Goal: Task Accomplishment & Management: Manage account settings

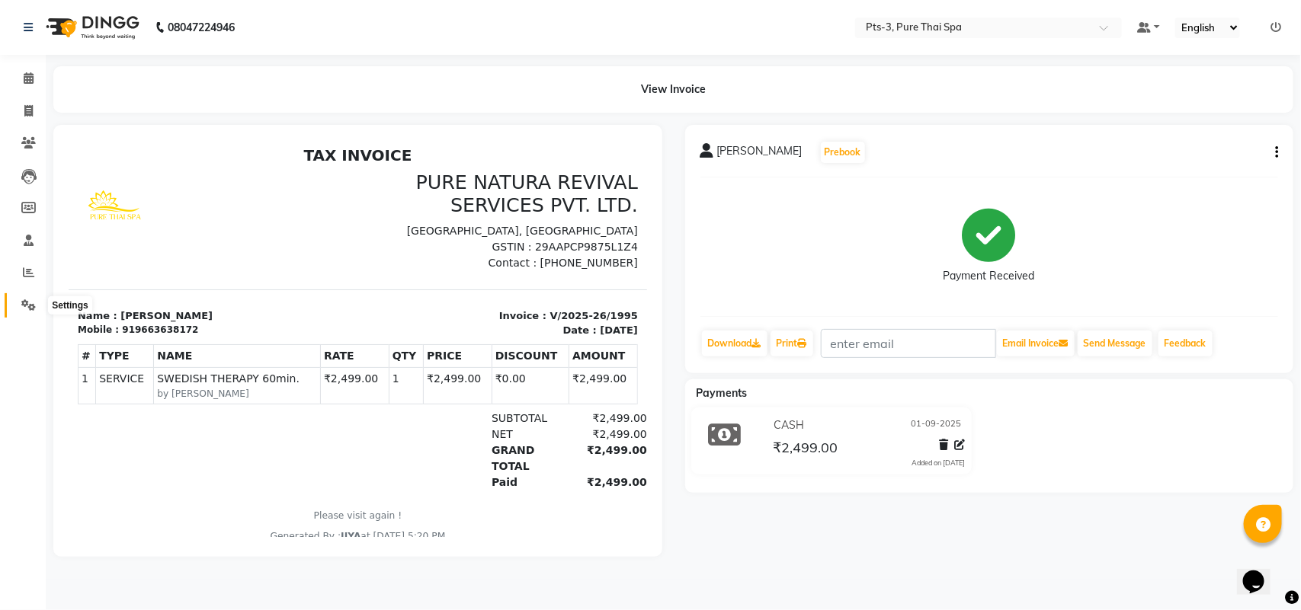
click at [32, 303] on icon at bounding box center [28, 305] width 14 height 11
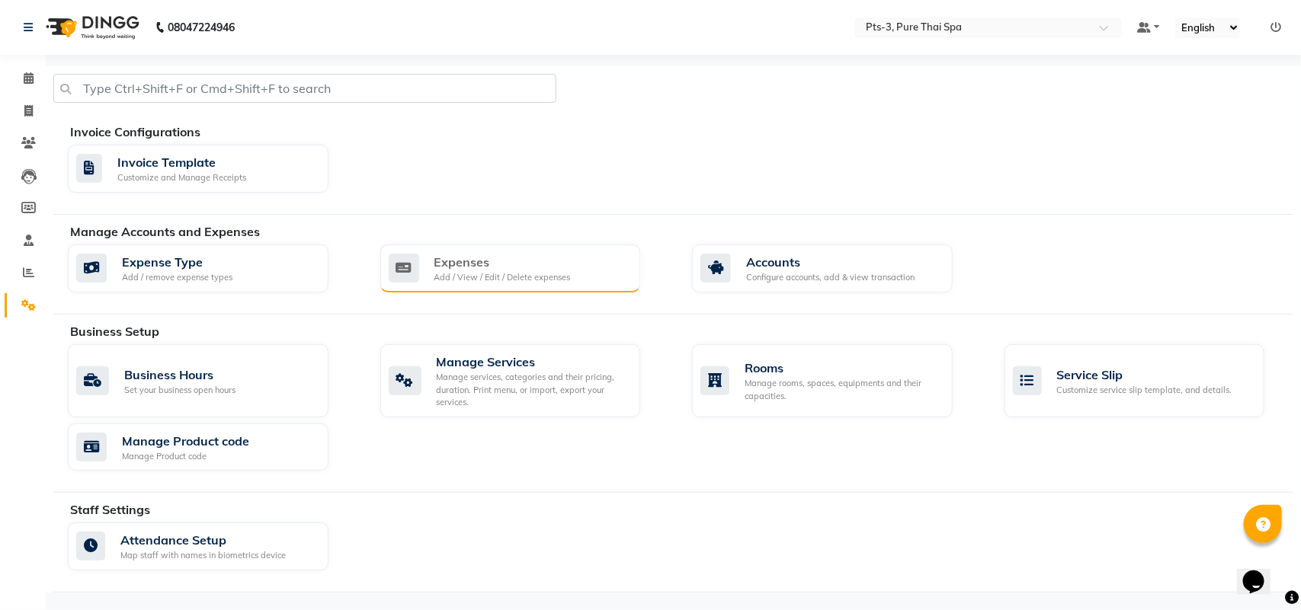
click at [450, 264] on div "Expenses" at bounding box center [502, 262] width 136 height 18
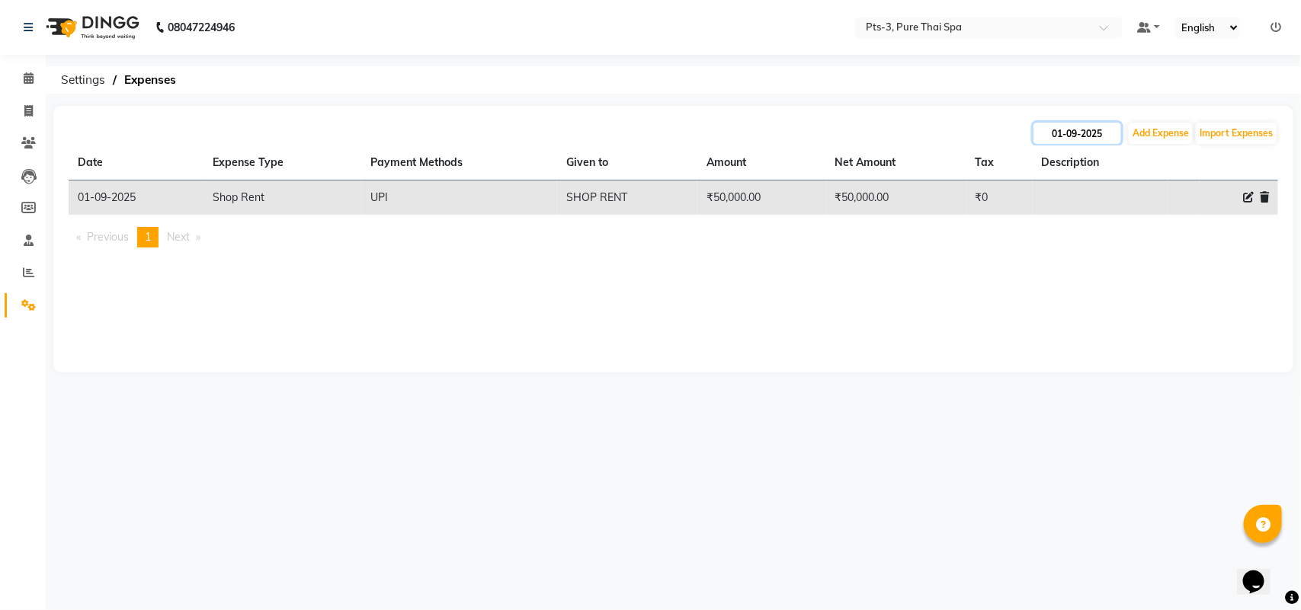
click at [1064, 138] on input "01-09-2025" at bounding box center [1078, 133] width 88 height 21
select select "9"
select select "2025"
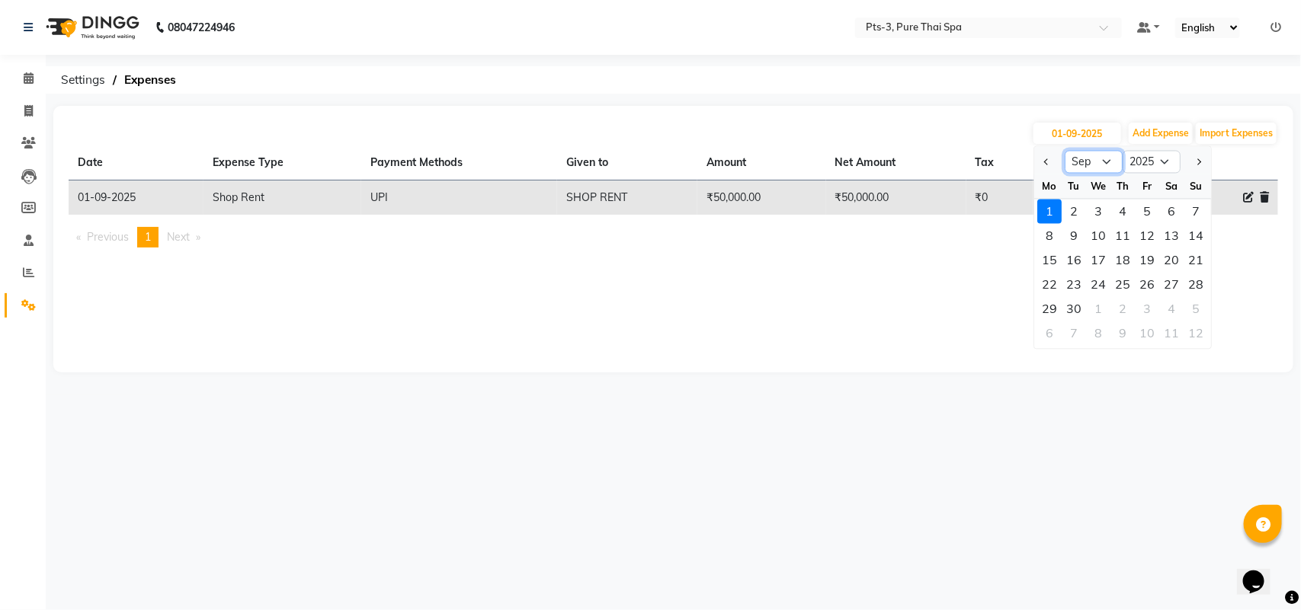
click at [1092, 165] on select "Jan Feb Mar Apr May Jun [DATE] Aug Sep Oct Nov Dec" at bounding box center [1094, 162] width 58 height 23
select select "8"
click at [1065, 151] on select "Jan Feb Mar Apr May Jun [DATE] Aug Sep Oct Nov Dec" at bounding box center [1094, 162] width 58 height 23
click at [1200, 316] on div "31" at bounding box center [1196, 309] width 24 height 24
type input "31-08-2025"
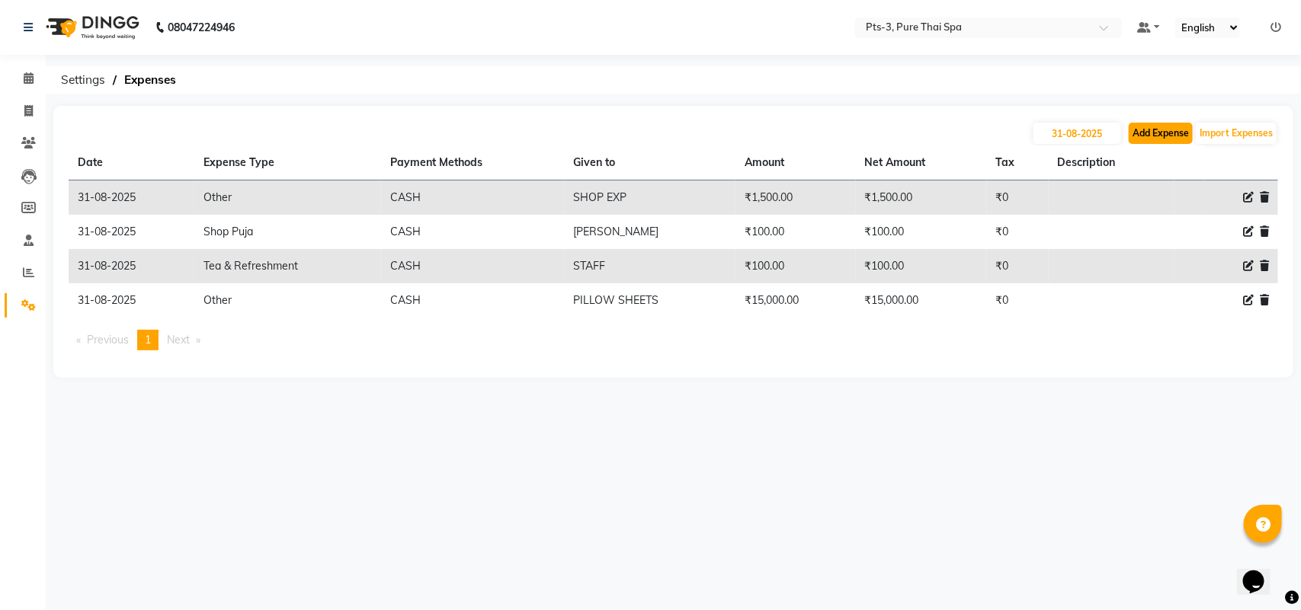
click at [1149, 139] on button "Add Expense" at bounding box center [1161, 133] width 64 height 21
select select "1"
select select "5482"
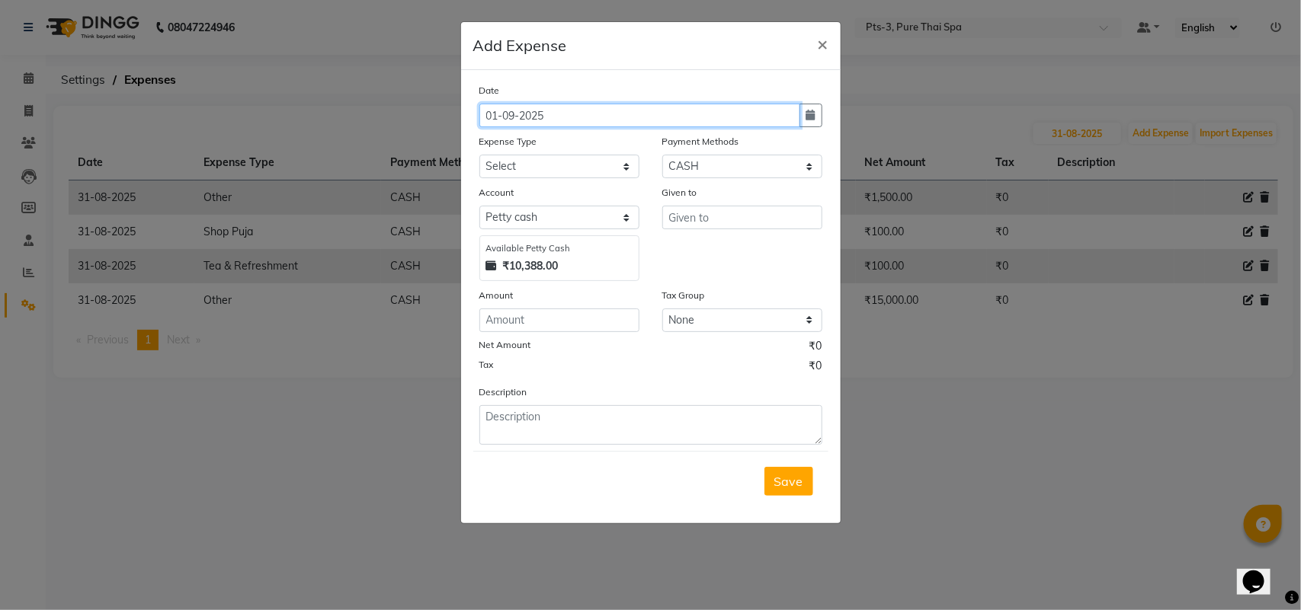
click at [516, 114] on input "01-09-2025" at bounding box center [639, 116] width 321 height 24
click at [493, 108] on input "[DATE]" at bounding box center [639, 116] width 321 height 24
type input "31-08-2025"
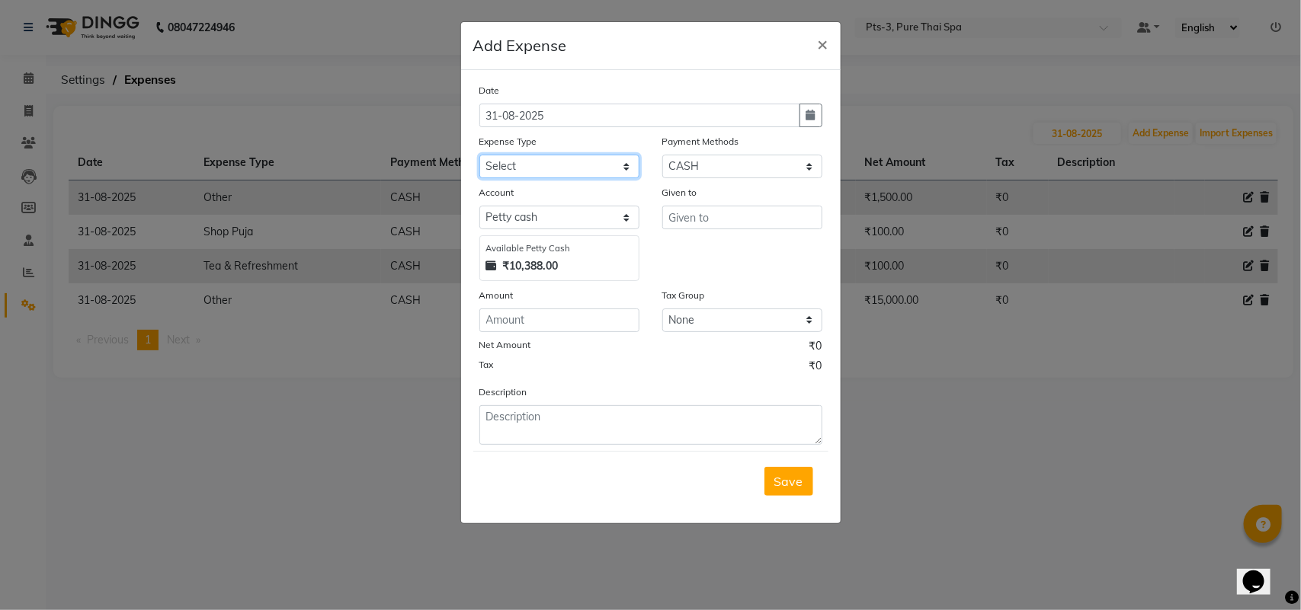
click at [522, 172] on select "Select Bank charges Cleaning and products Donation Electric and water charge In…" at bounding box center [559, 167] width 160 height 24
select select "10829"
click at [479, 155] on select "Select Bank charges Cleaning and products Donation Electric and water charge In…" at bounding box center [559, 167] width 160 height 24
click at [517, 314] on input "number" at bounding box center [559, 321] width 160 height 24
type input "200"
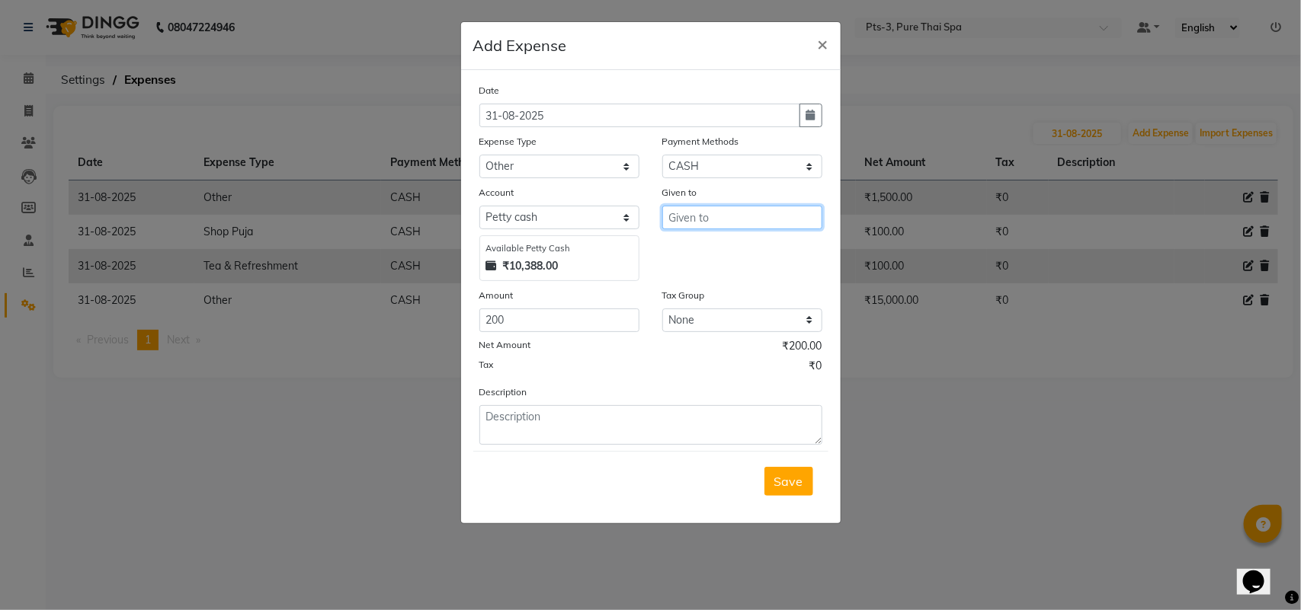
click at [745, 223] on input "text" at bounding box center [742, 218] width 160 height 24
type input "HAIR DRYER"
click at [783, 482] on span "Save" at bounding box center [788, 481] width 29 height 15
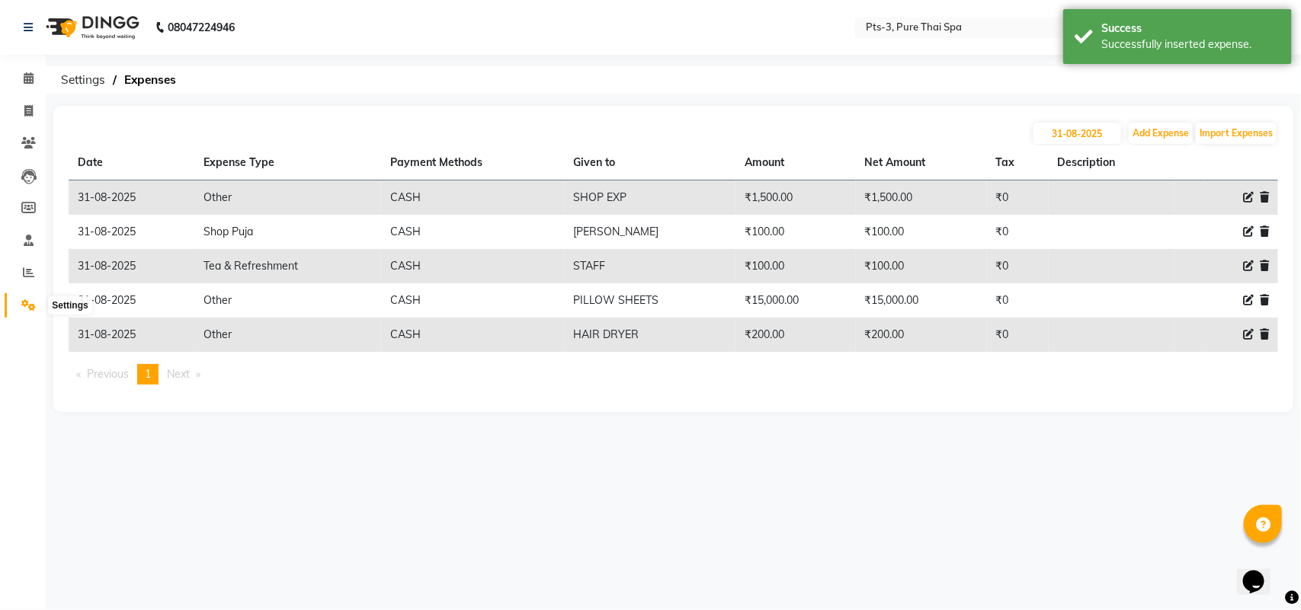
click at [24, 307] on icon at bounding box center [28, 305] width 14 height 11
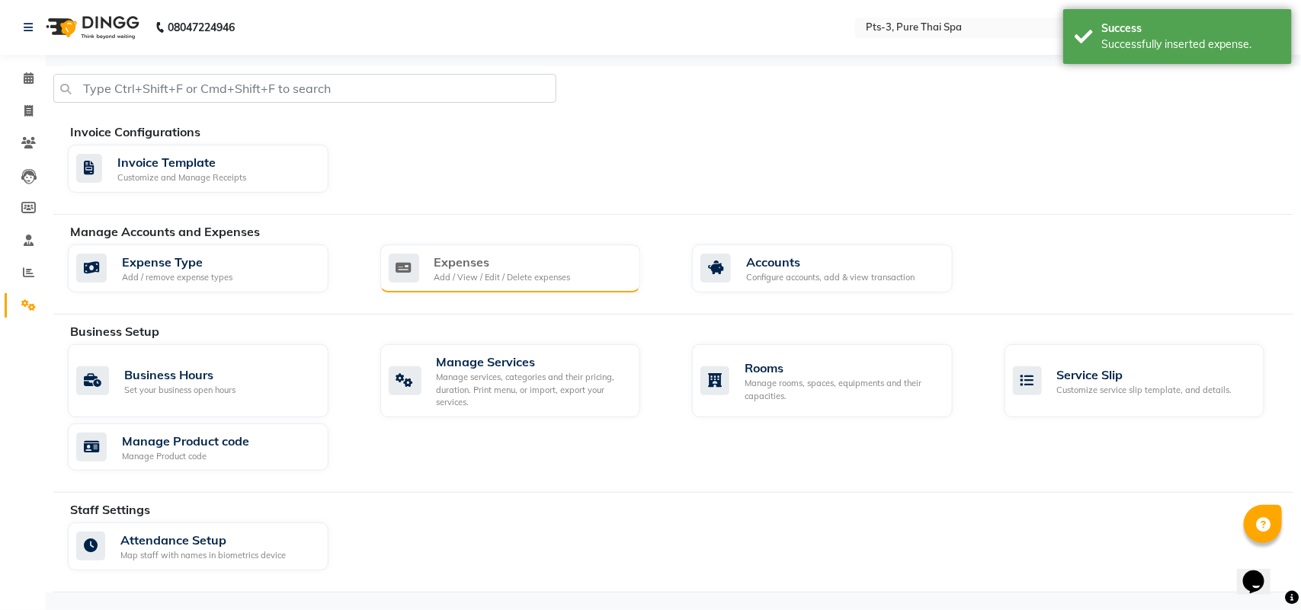
click at [465, 275] on div "Add / View / Edit / Delete expenses" at bounding box center [502, 277] width 136 height 13
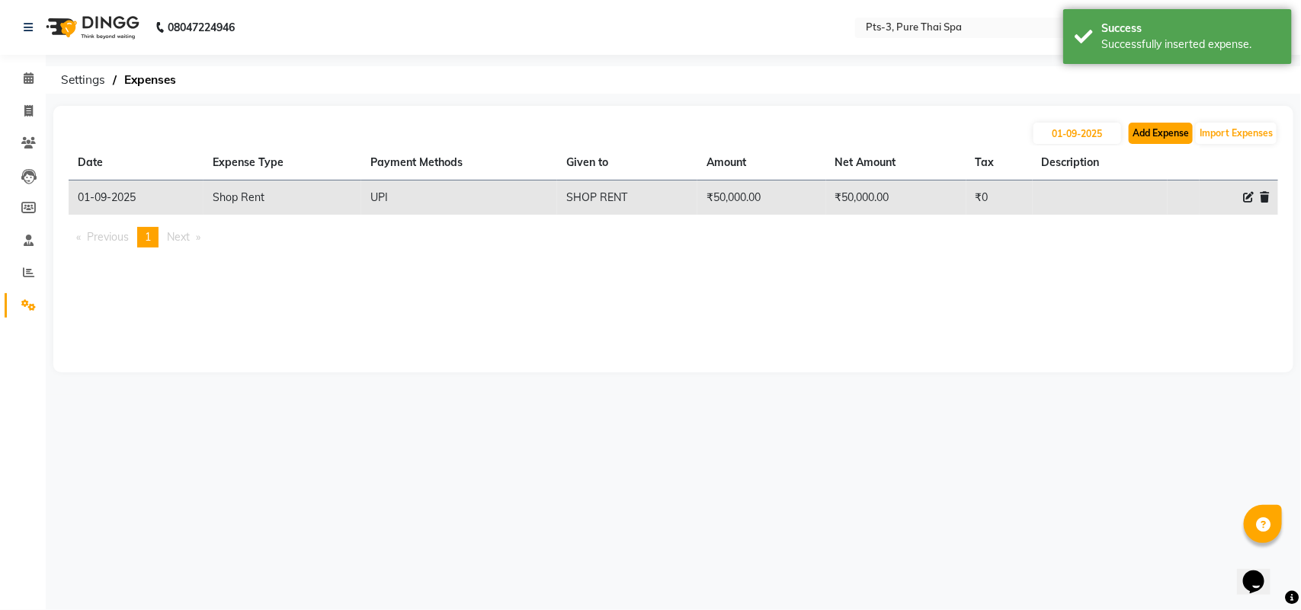
click at [1166, 127] on button "Add Expense" at bounding box center [1161, 133] width 64 height 21
select select "1"
select select "5482"
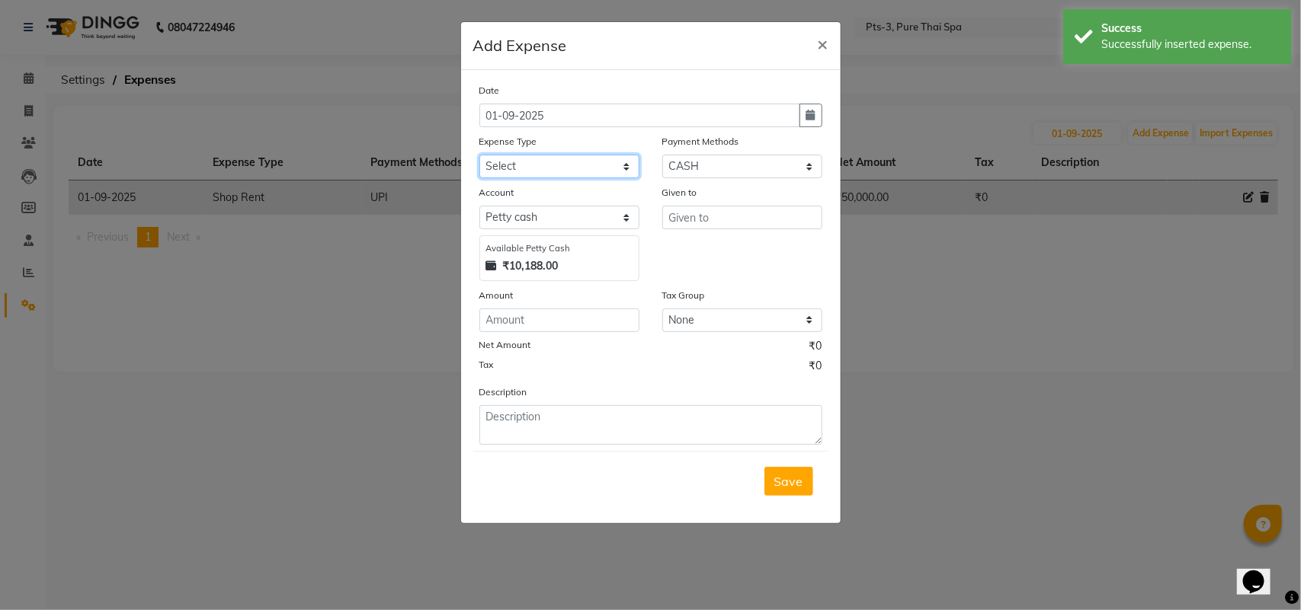
click at [534, 169] on select "Select Bank charges Cleaning and products Donation Electric and water charge In…" at bounding box center [559, 167] width 160 height 24
select select "10852"
click at [479, 155] on select "Select Bank charges Cleaning and products Donation Electric and water charge In…" at bounding box center [559, 167] width 160 height 24
click at [545, 322] on input "number" at bounding box center [559, 321] width 160 height 24
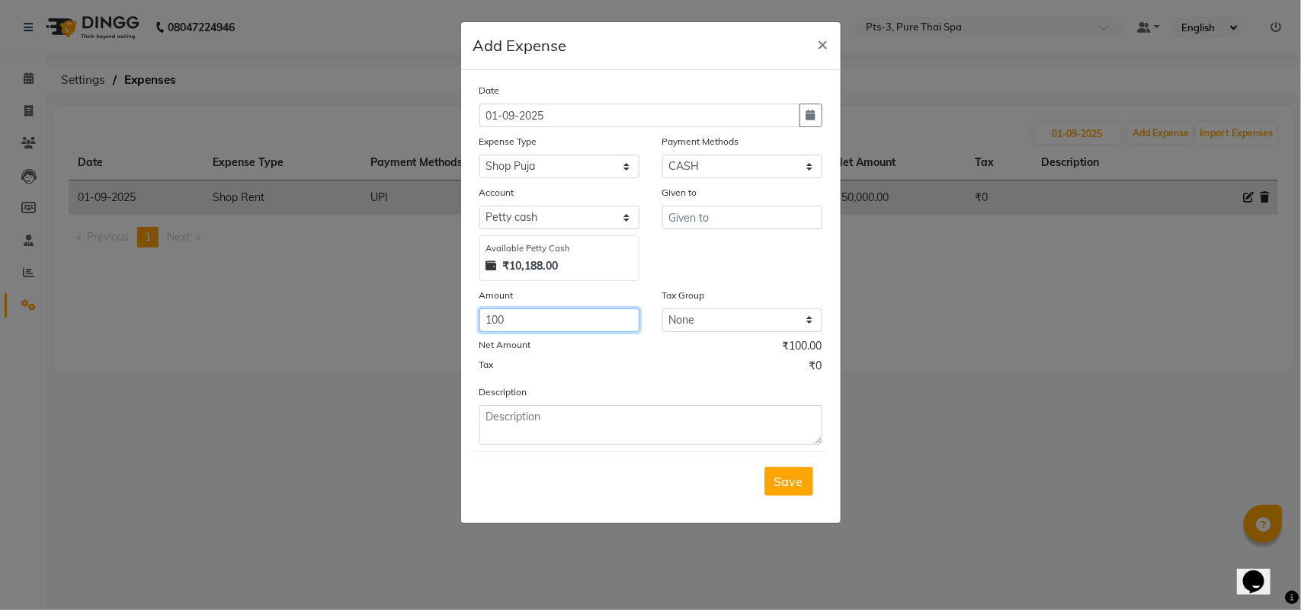
type input "100"
click at [694, 216] on input "text" at bounding box center [742, 218] width 160 height 24
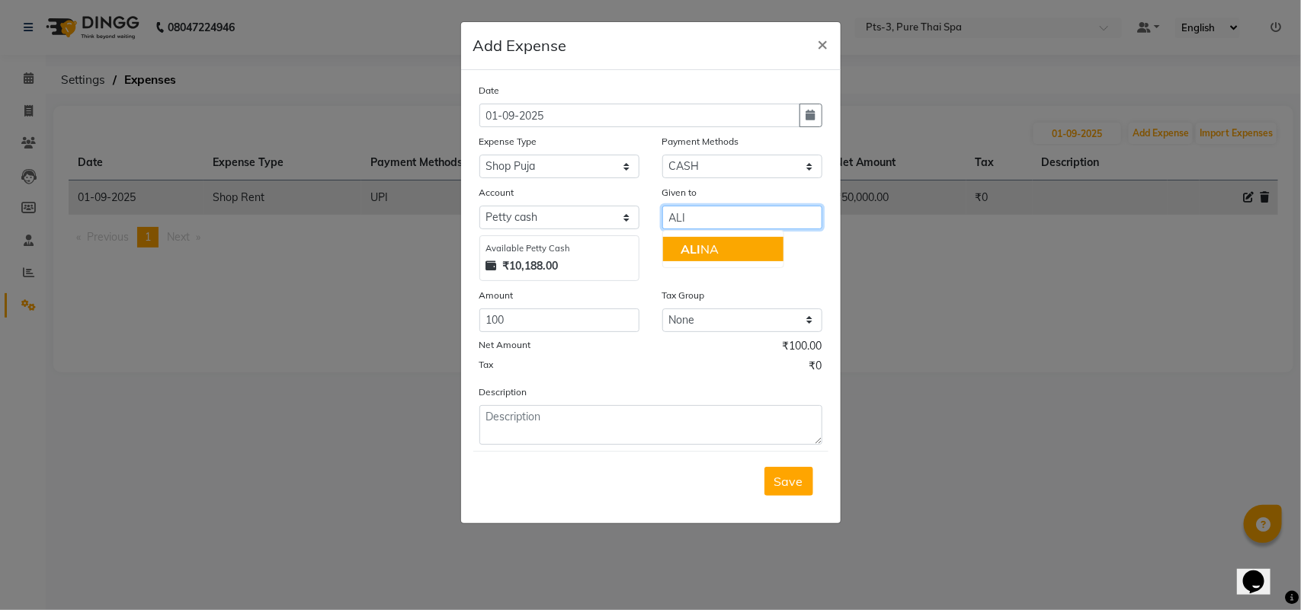
click at [687, 239] on button "[PERSON_NAME]" at bounding box center [723, 249] width 120 height 24
type input "ALINA"
click at [800, 480] on span "Save" at bounding box center [788, 481] width 29 height 15
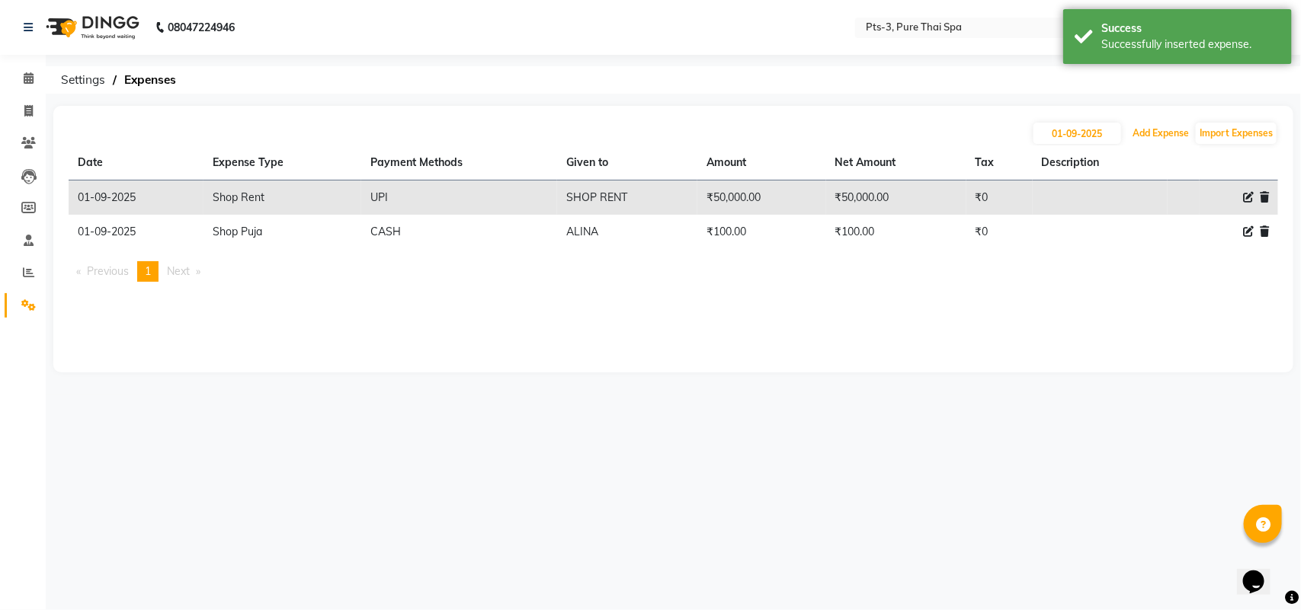
click at [1155, 123] on button "Add Expense" at bounding box center [1161, 133] width 64 height 21
select select "1"
select select "5482"
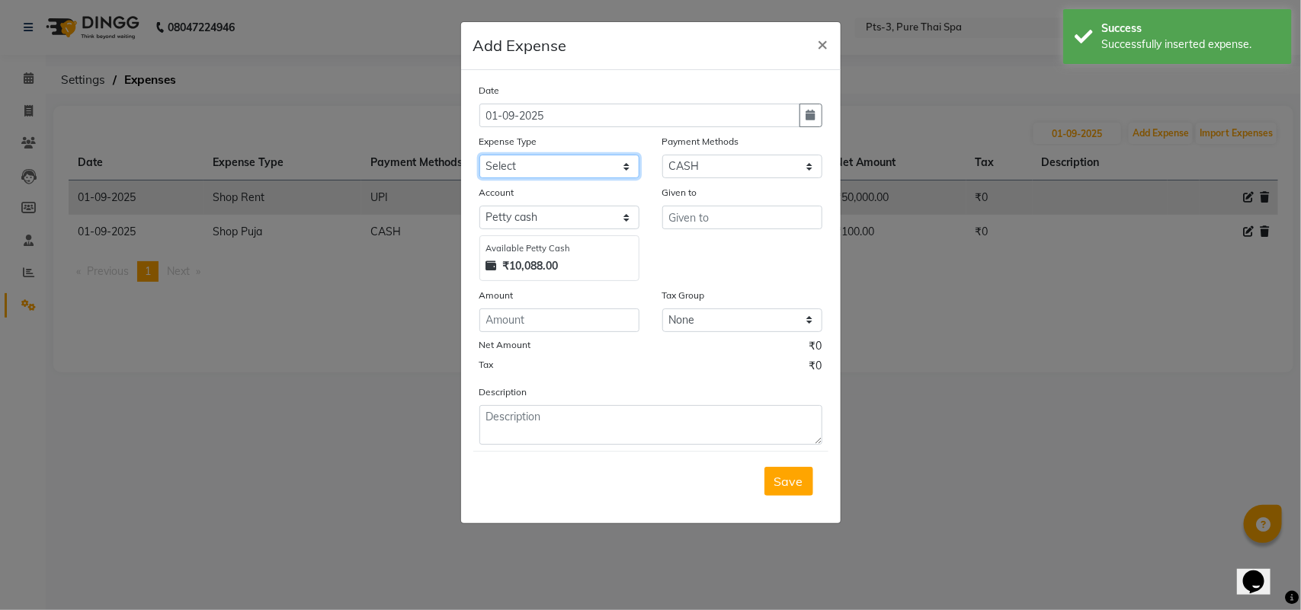
click at [534, 173] on select "Select Bank charges Cleaning and products Donation Electric and water charge In…" at bounding box center [559, 167] width 160 height 24
select select "10836"
click at [479, 155] on select "Select Bank charges Cleaning and products Donation Electric and water charge In…" at bounding box center [559, 167] width 160 height 24
click at [515, 318] on input "number" at bounding box center [559, 321] width 160 height 24
type input "100"
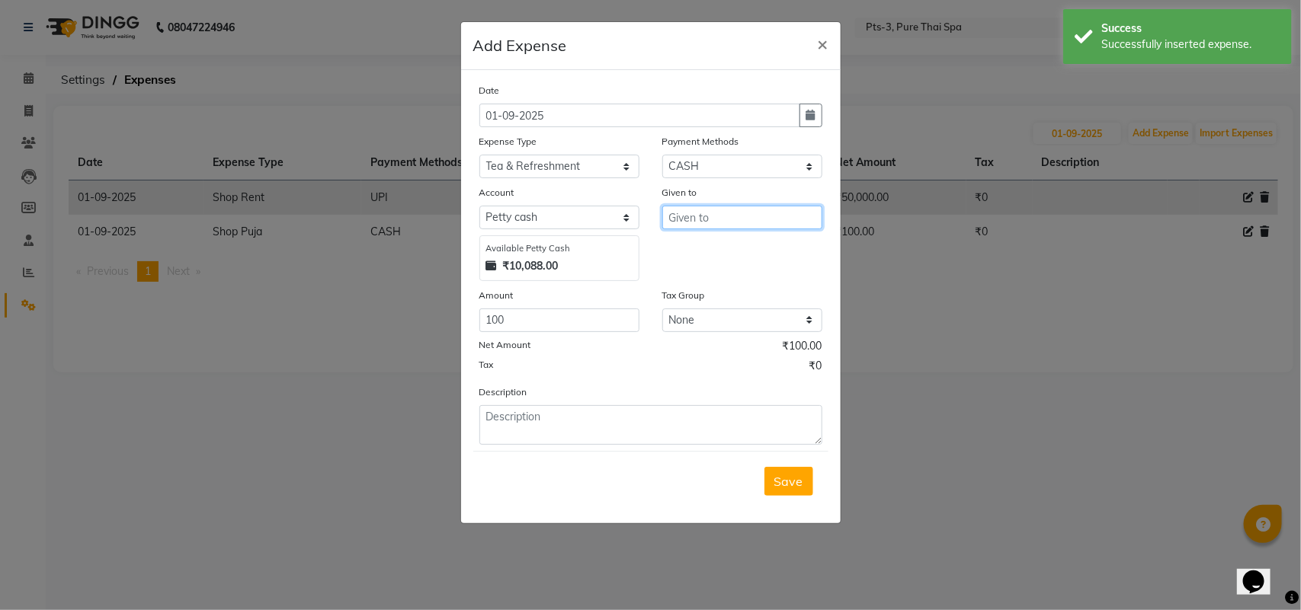
click at [721, 218] on input "text" at bounding box center [742, 218] width 160 height 24
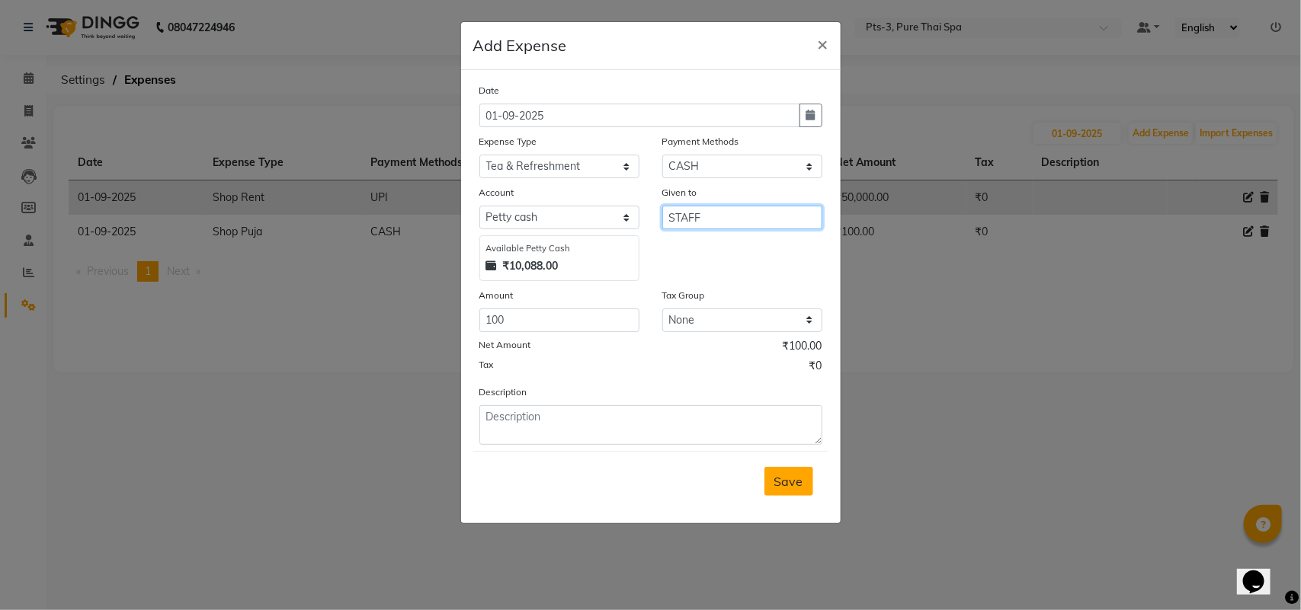
type input "STAFF"
click at [790, 482] on span "Save" at bounding box center [788, 481] width 29 height 15
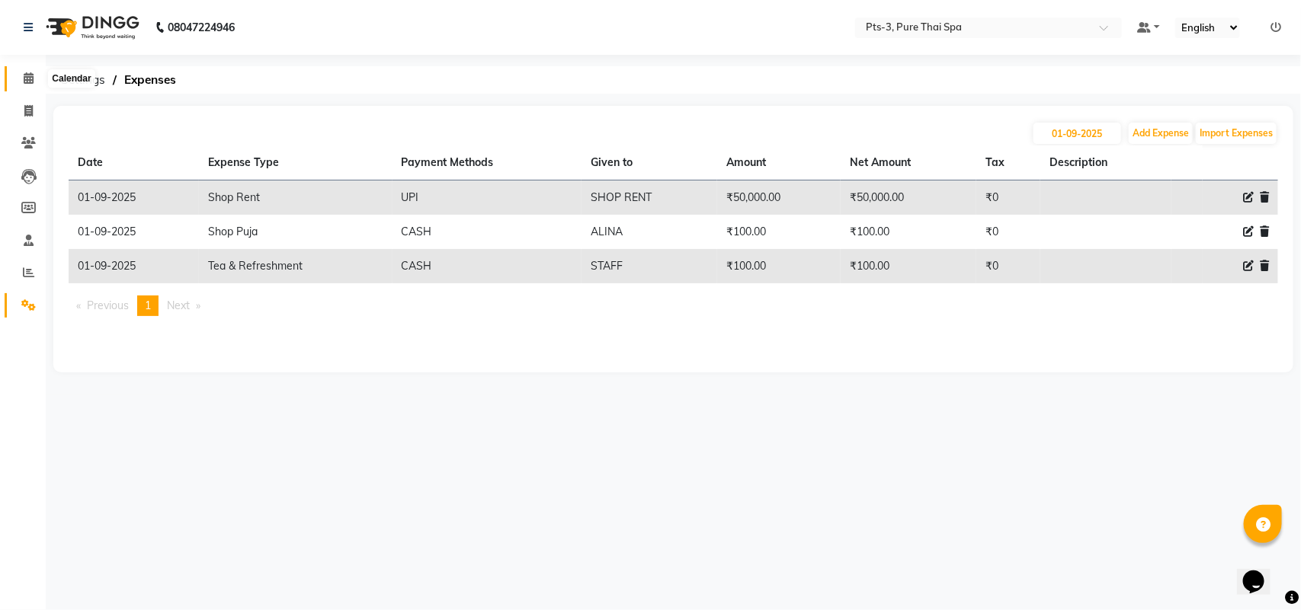
click at [34, 78] on span at bounding box center [28, 79] width 27 height 18
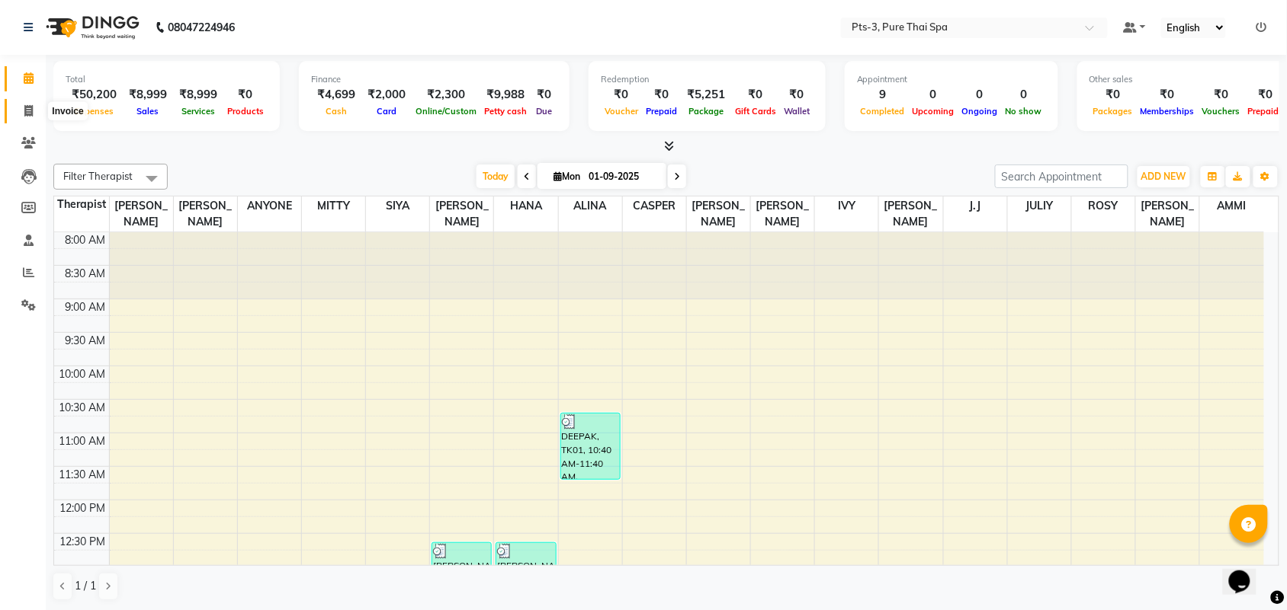
click at [21, 114] on span at bounding box center [28, 112] width 27 height 18
select select "service"
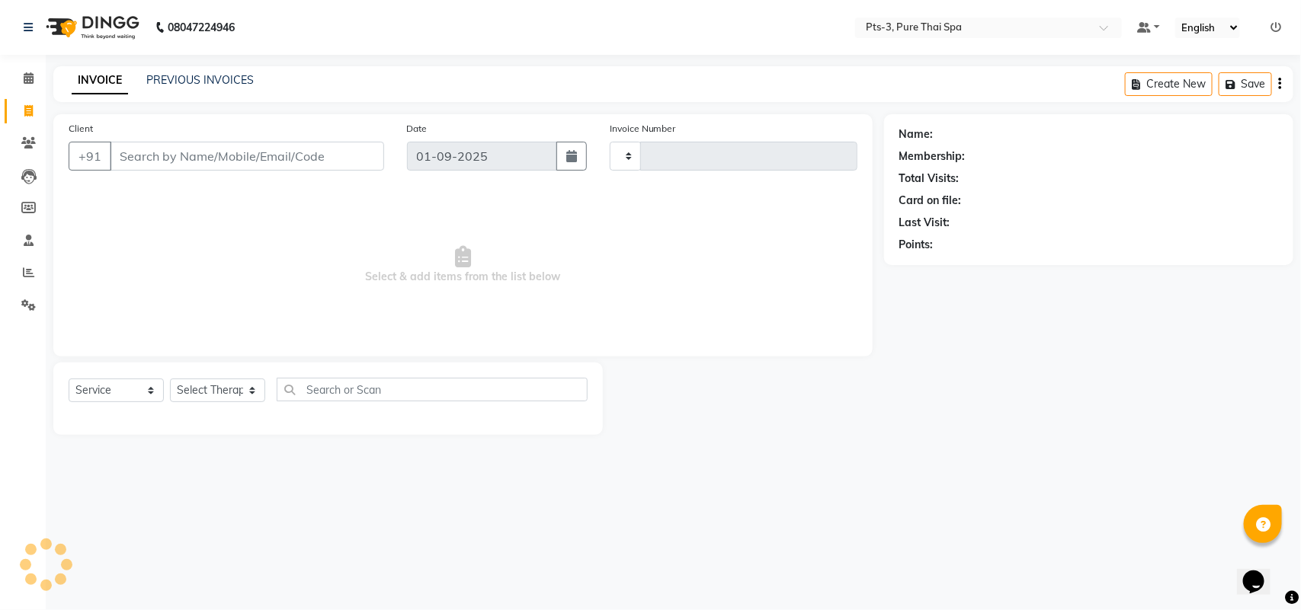
type input "1996"
select select "6461"
click at [165, 166] on input "Client" at bounding box center [247, 156] width 274 height 29
click at [128, 164] on input "Client" at bounding box center [247, 156] width 274 height 29
click at [143, 161] on input "Client" at bounding box center [247, 156] width 274 height 29
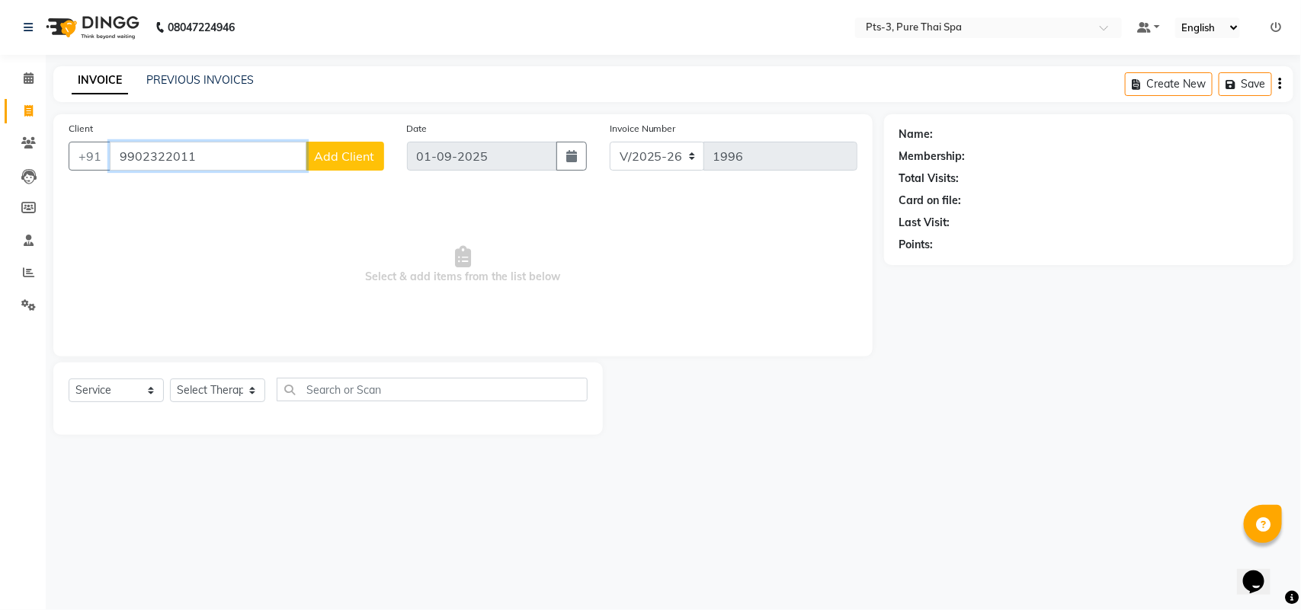
type input "9902322011"
click at [320, 159] on span "Add Client" at bounding box center [345, 156] width 60 height 15
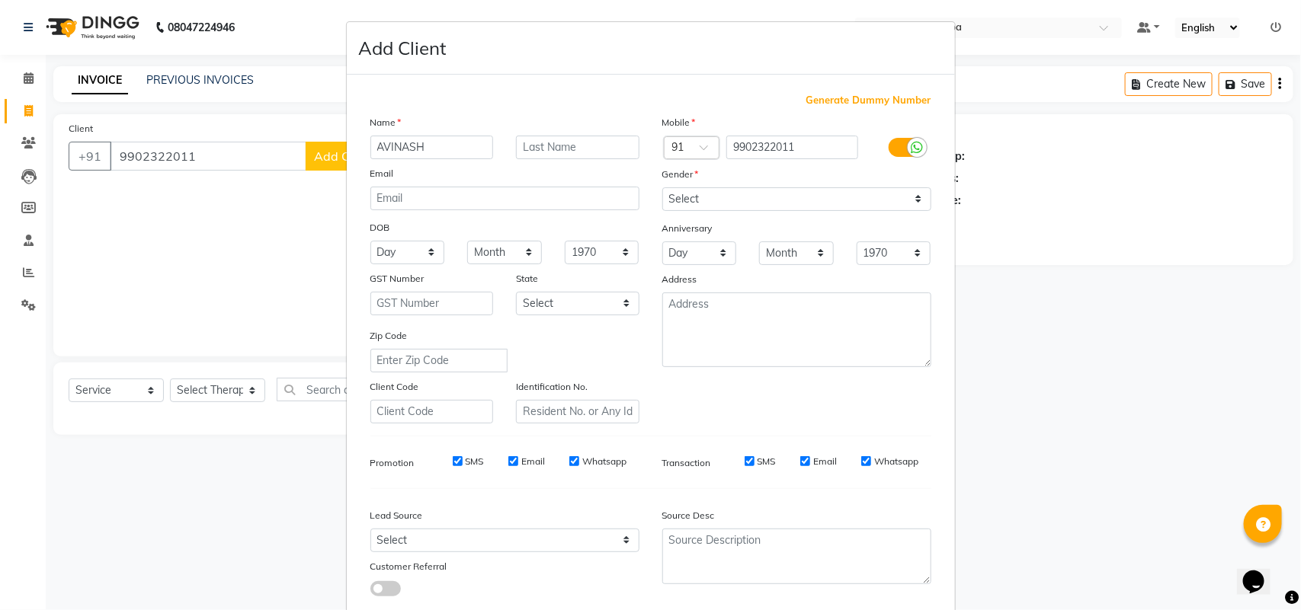
type input "AVINASH"
click at [703, 196] on select "Select [DEMOGRAPHIC_DATA] [DEMOGRAPHIC_DATA] Other Prefer Not To Say" at bounding box center [796, 199] width 269 height 24
select select "[DEMOGRAPHIC_DATA]"
click at [662, 187] on select "Select [DEMOGRAPHIC_DATA] [DEMOGRAPHIC_DATA] Other Prefer Not To Say" at bounding box center [796, 199] width 269 height 24
click at [469, 461] on label "SMS" at bounding box center [475, 462] width 18 height 14
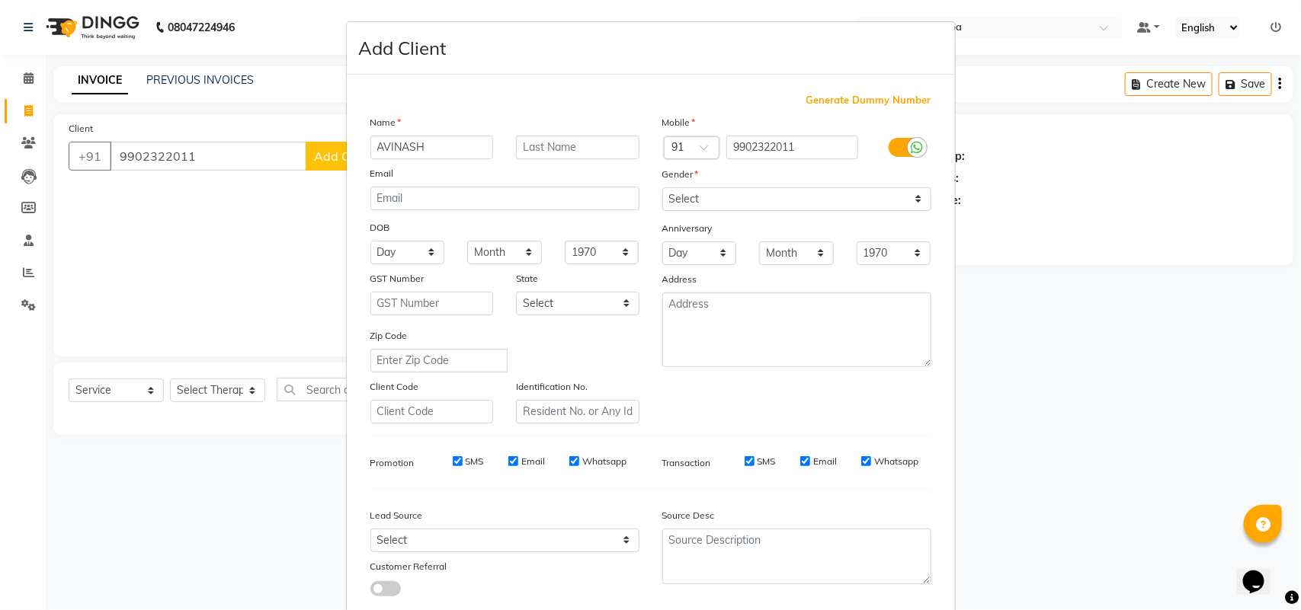
click at [463, 461] on input "SMS" at bounding box center [458, 462] width 10 height 10
checkbox input "false"
click at [538, 461] on div "SMS Email Whatsapp" at bounding box center [528, 462] width 220 height 14
click at [588, 456] on label "Whatsapp" at bounding box center [604, 462] width 44 height 14
click at [579, 457] on input "Whatsapp" at bounding box center [574, 462] width 10 height 10
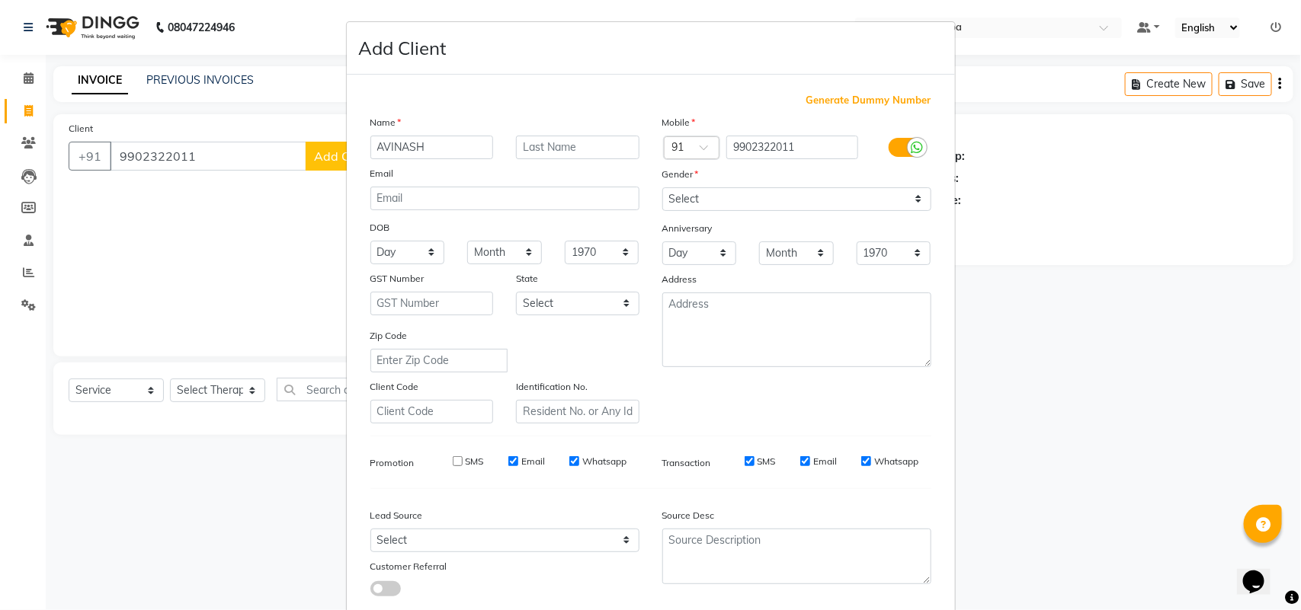
checkbox input "false"
click at [524, 460] on label "Email" at bounding box center [533, 462] width 24 height 14
click at [518, 460] on input "Email" at bounding box center [513, 462] width 10 height 10
checkbox input "false"
click at [745, 457] on input "SMS" at bounding box center [750, 462] width 10 height 10
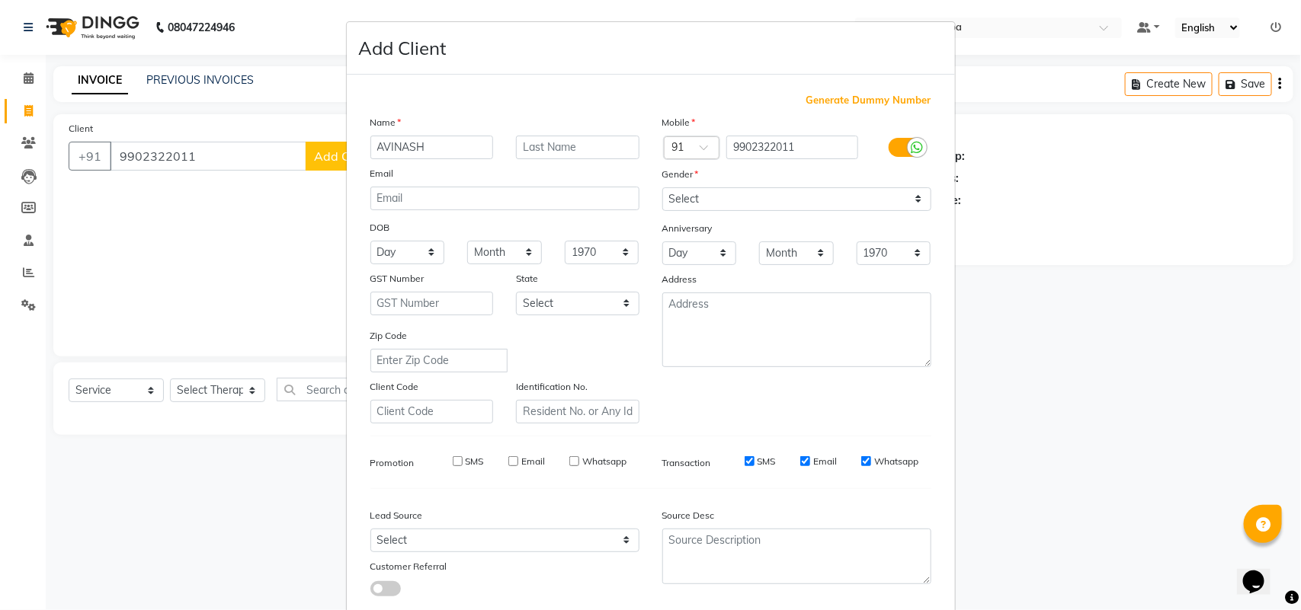
checkbox input "false"
drag, startPoint x: 809, startPoint y: 452, endPoint x: 804, endPoint y: 434, distance: 18.1
click at [813, 455] on label "Email" at bounding box center [825, 462] width 24 height 14
click at [809, 457] on input "Email" at bounding box center [805, 462] width 10 height 10
checkbox input "false"
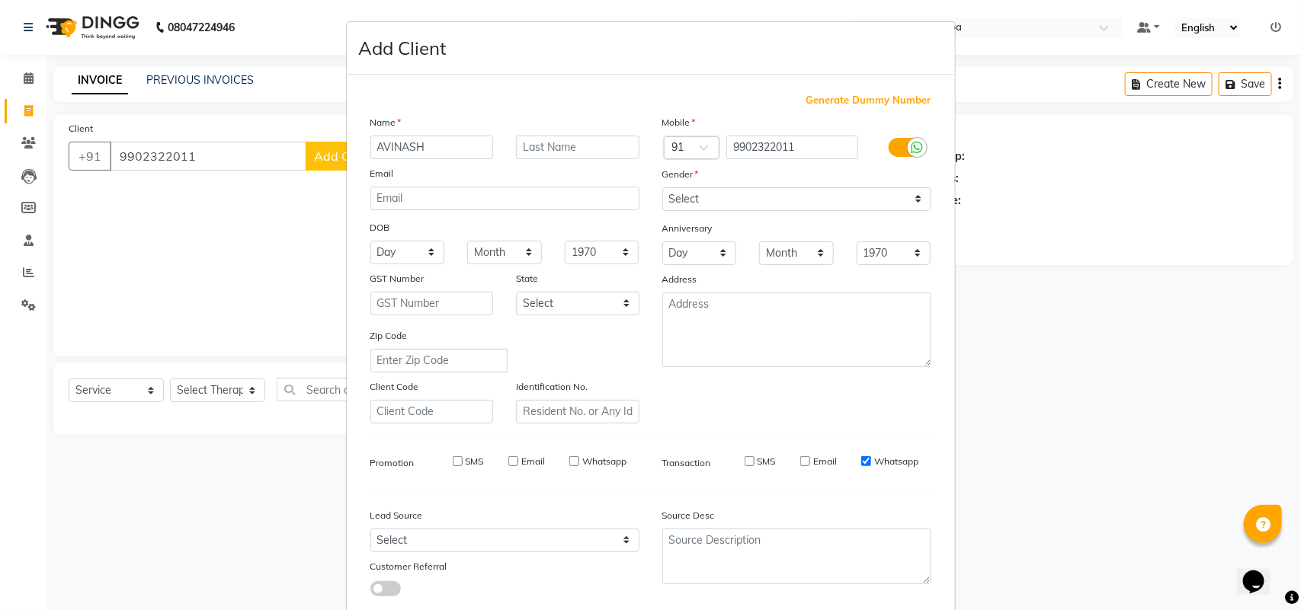
click at [894, 458] on label "Whatsapp" at bounding box center [896, 462] width 44 height 14
click at [871, 458] on input "Whatsapp" at bounding box center [866, 462] width 10 height 10
checkbox input "false"
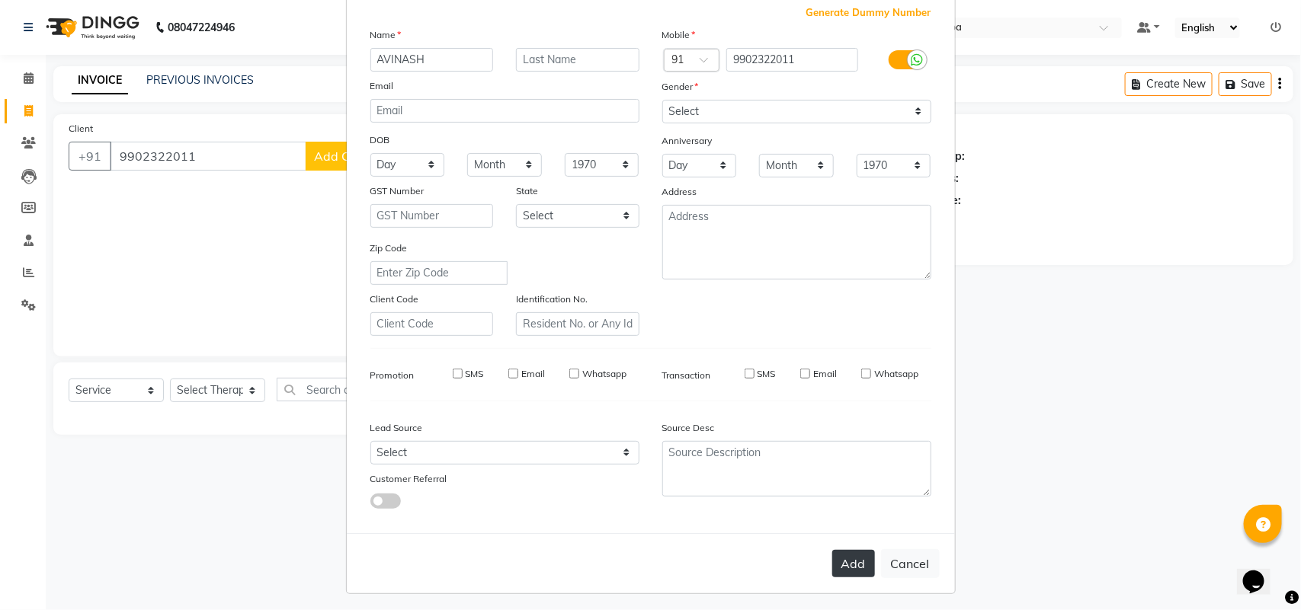
click at [866, 550] on button "Add" at bounding box center [853, 563] width 43 height 27
select select
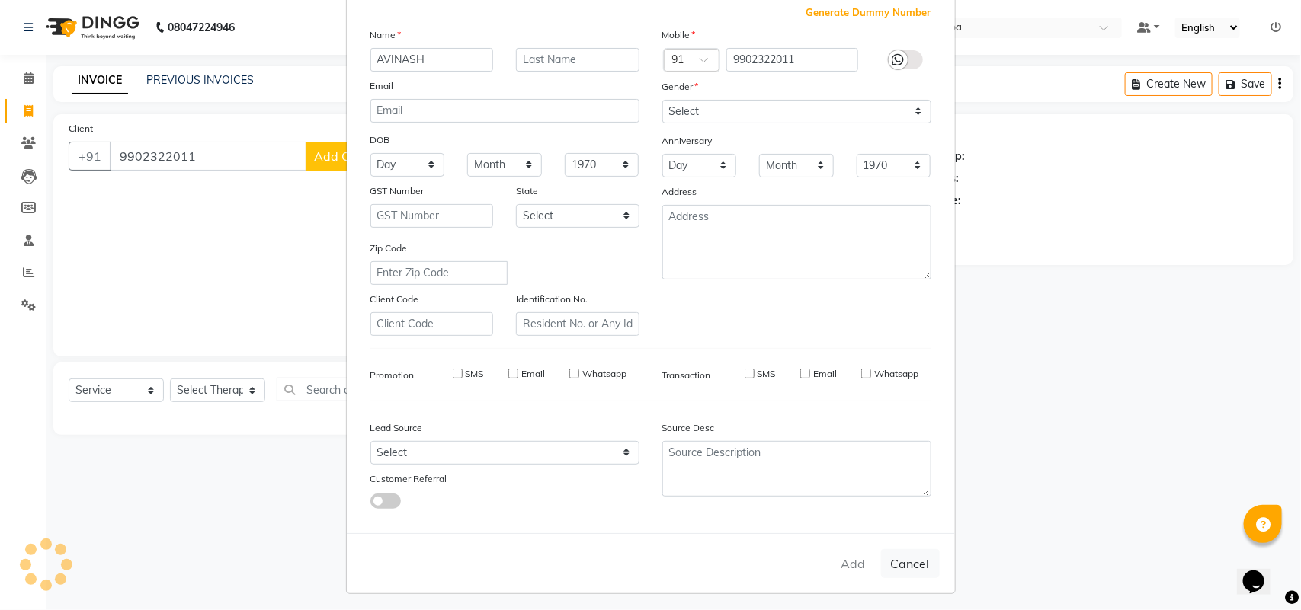
select select
checkbox input "false"
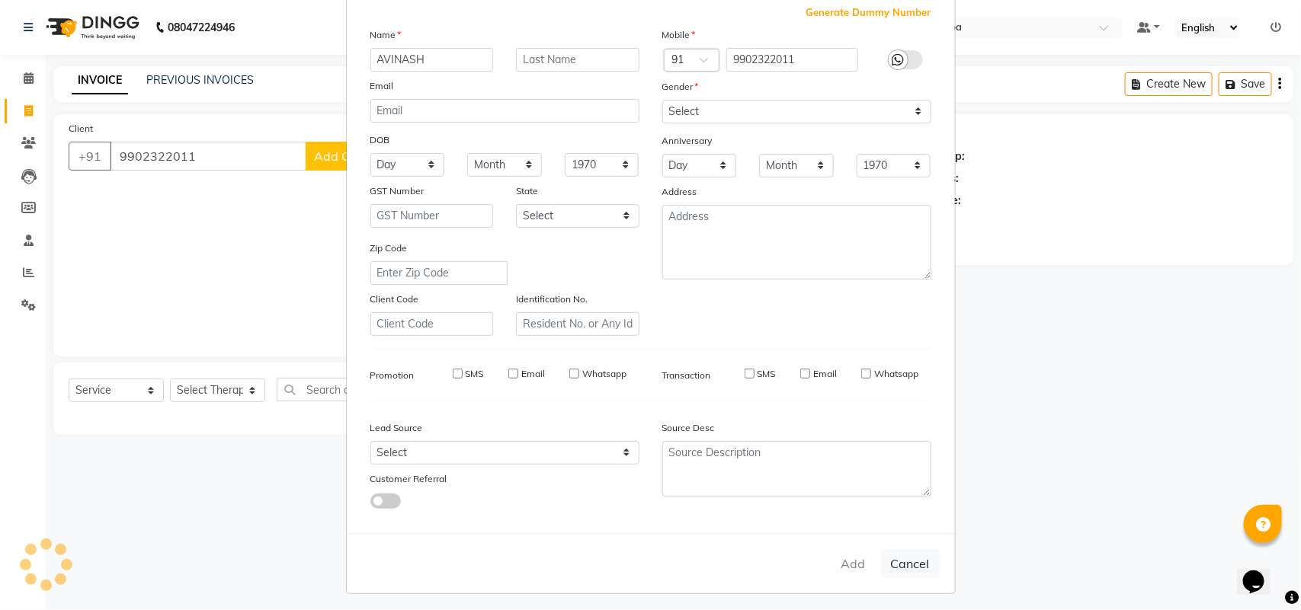
checkbox input "false"
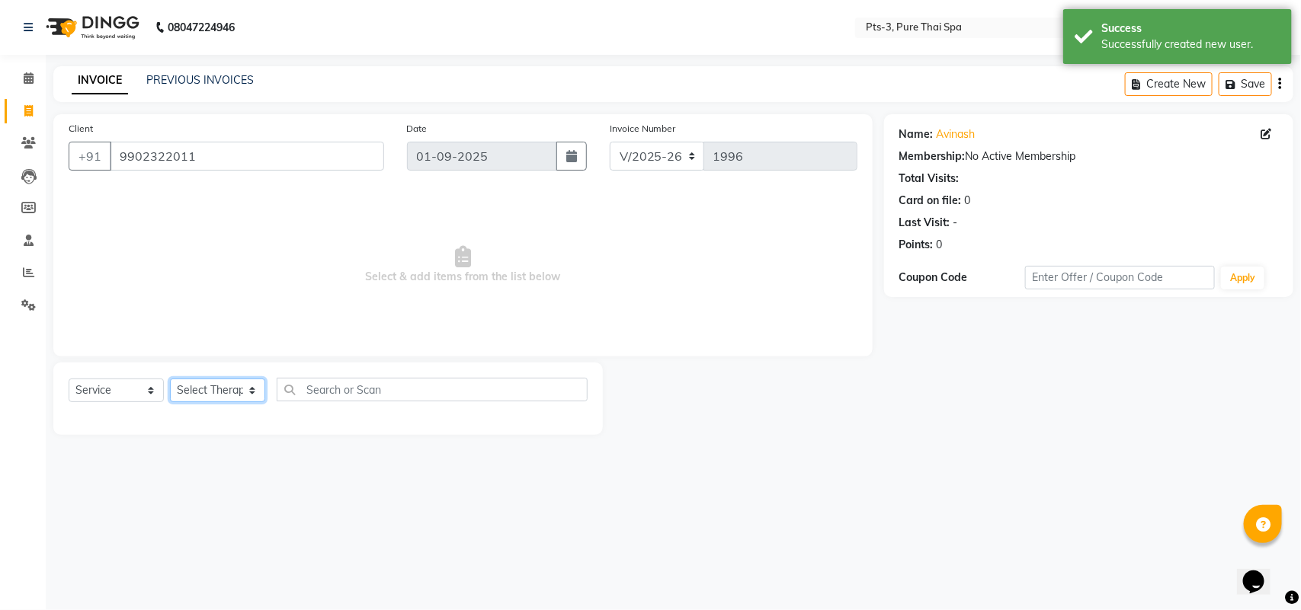
click at [221, 387] on select "Select Therapist [PERSON_NAME] AMMI ANYONE [PERSON_NAME] [PERSON_NAME] [PERSON_…" at bounding box center [217, 391] width 95 height 24
select select "77196"
click at [170, 379] on select "Select Therapist [PERSON_NAME] AMMI ANYONE [PERSON_NAME] [PERSON_NAME] [PERSON_…" at bounding box center [217, 391] width 95 height 24
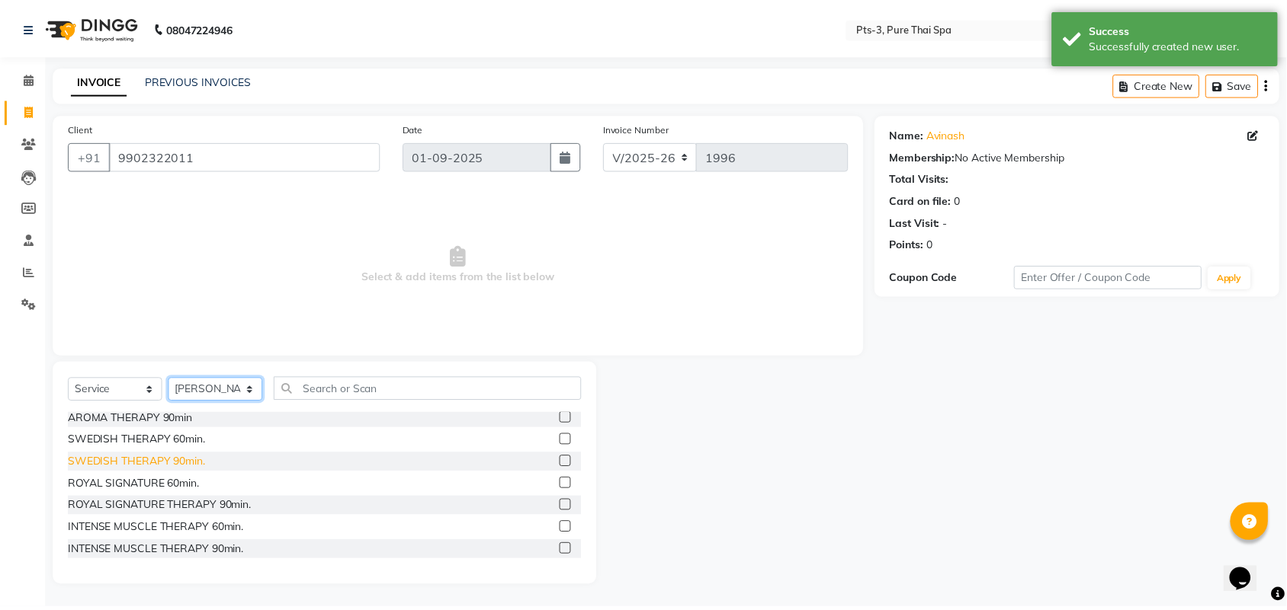
scroll to position [95, 0]
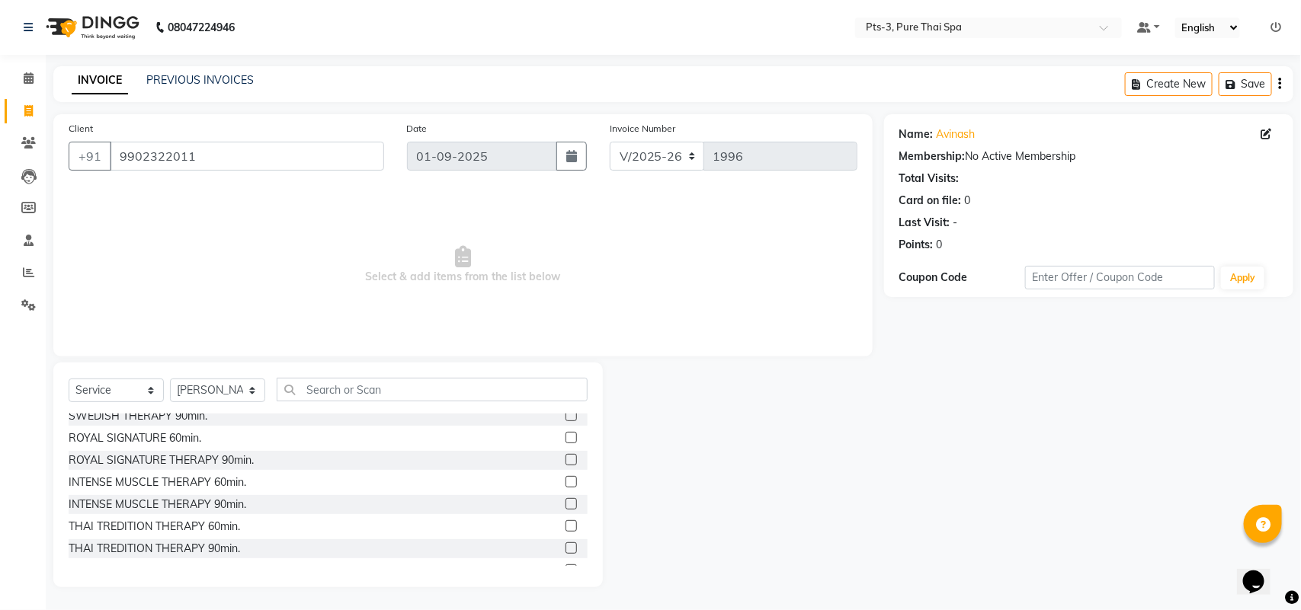
click at [566, 482] on label at bounding box center [571, 481] width 11 height 11
click at [566, 482] on input "checkbox" at bounding box center [571, 483] width 10 height 10
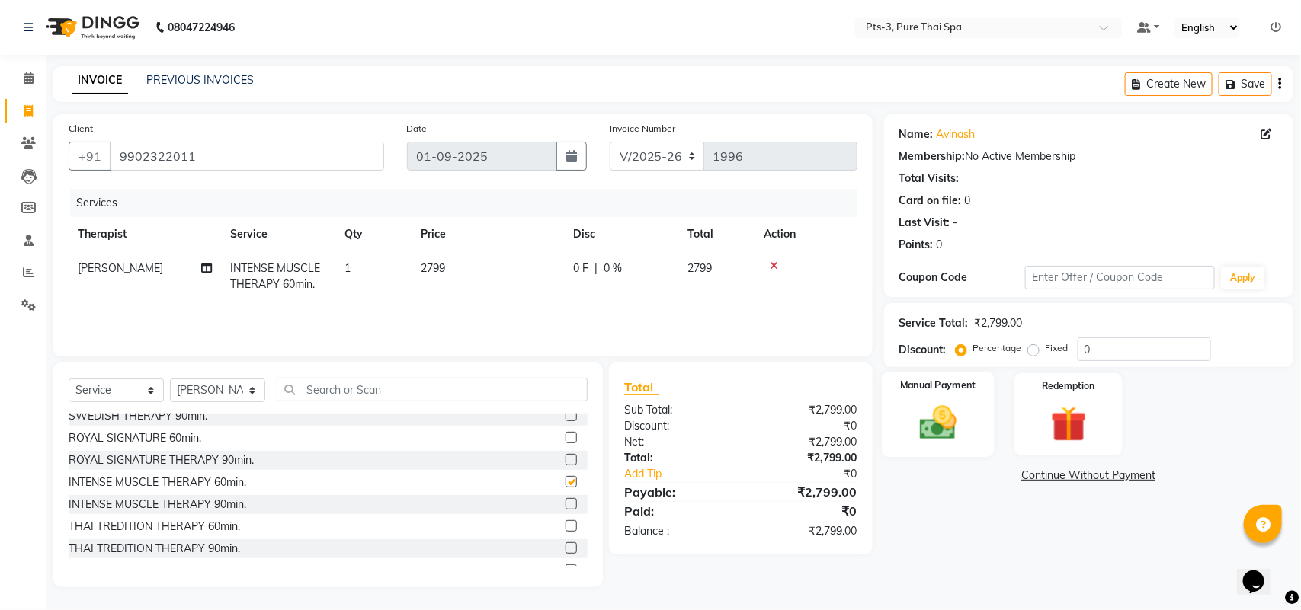
checkbox input "false"
click at [941, 421] on img at bounding box center [938, 423] width 60 height 43
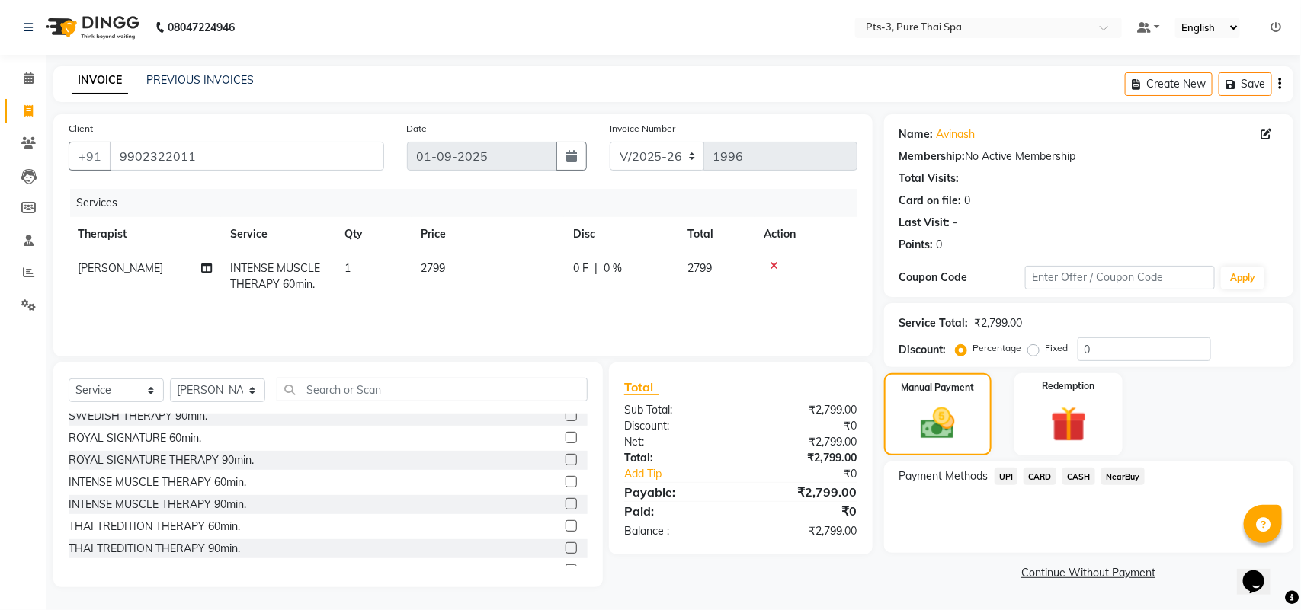
click at [1017, 478] on span "UPI" at bounding box center [1007, 477] width 24 height 18
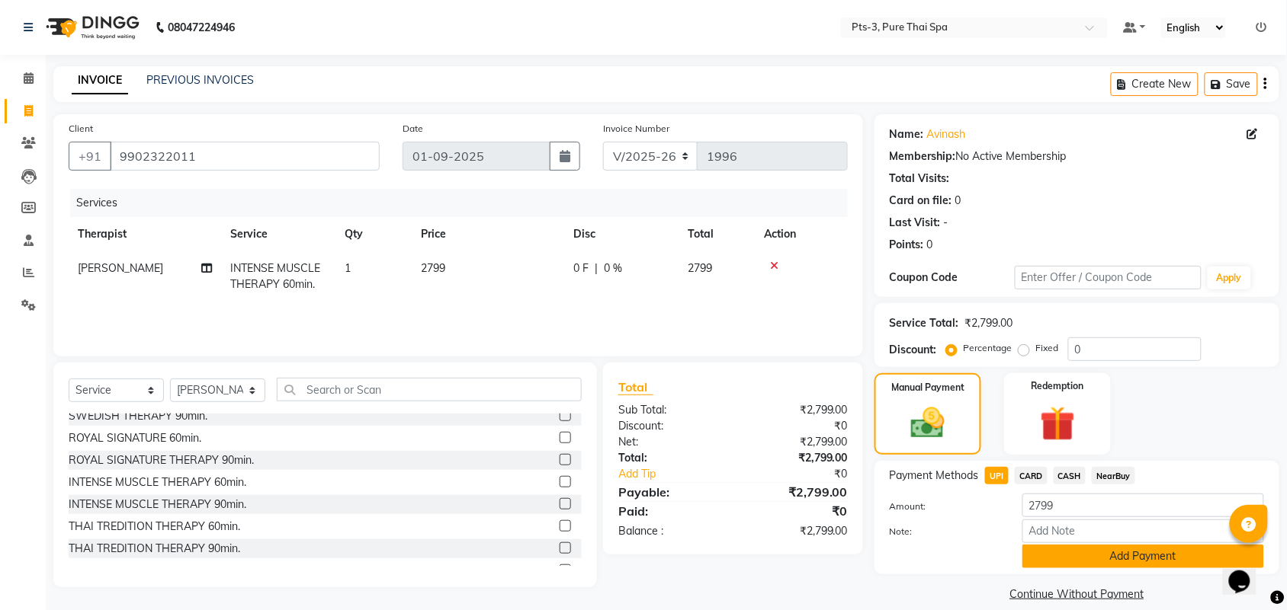
click at [1056, 549] on button "Add Payment" at bounding box center [1143, 557] width 242 height 24
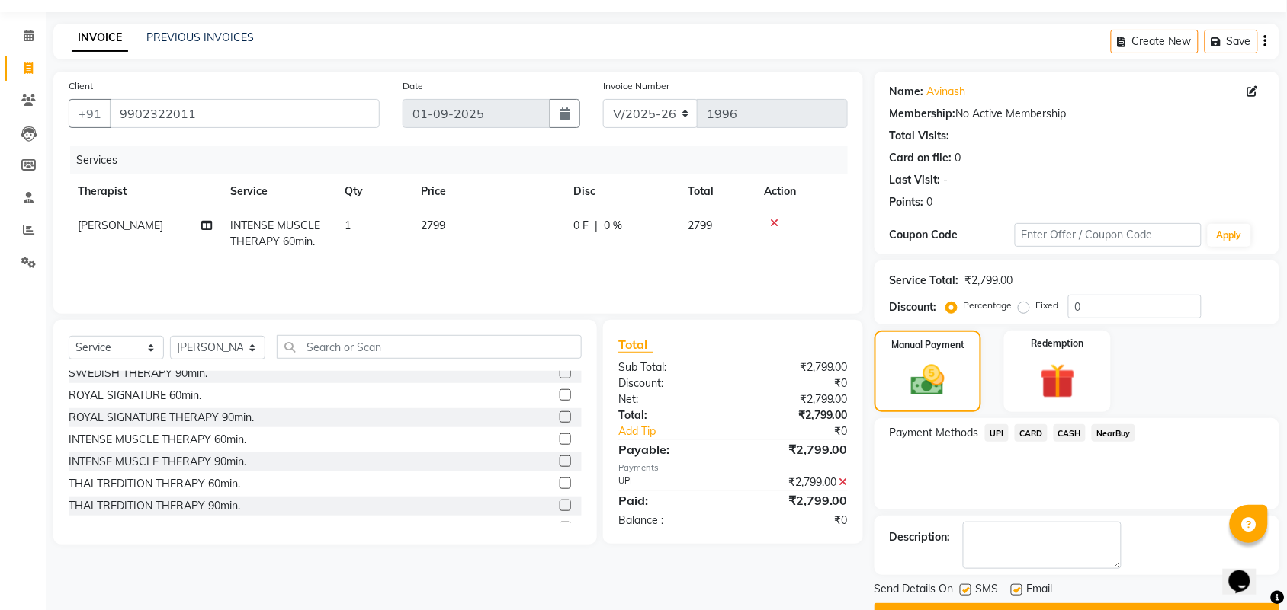
scroll to position [82, 0]
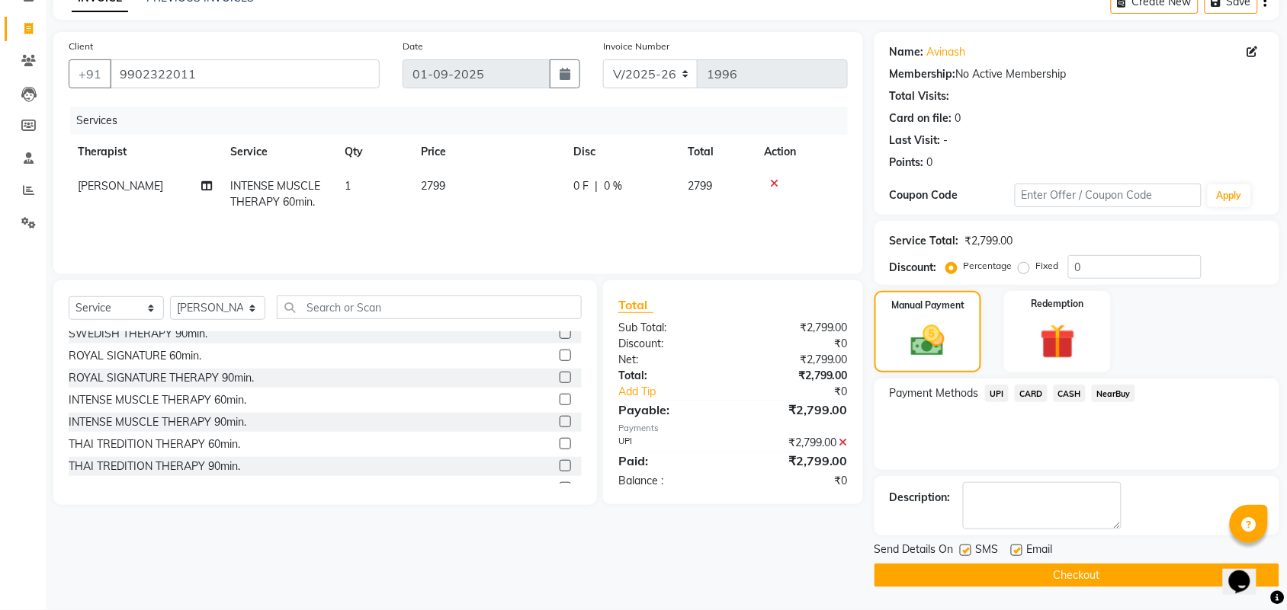
click at [962, 554] on label at bounding box center [965, 550] width 11 height 11
click at [962, 554] on input "checkbox" at bounding box center [965, 551] width 10 height 10
checkbox input "false"
click at [1018, 550] on label at bounding box center [1016, 550] width 11 height 11
click at [1018, 550] on input "checkbox" at bounding box center [1016, 551] width 10 height 10
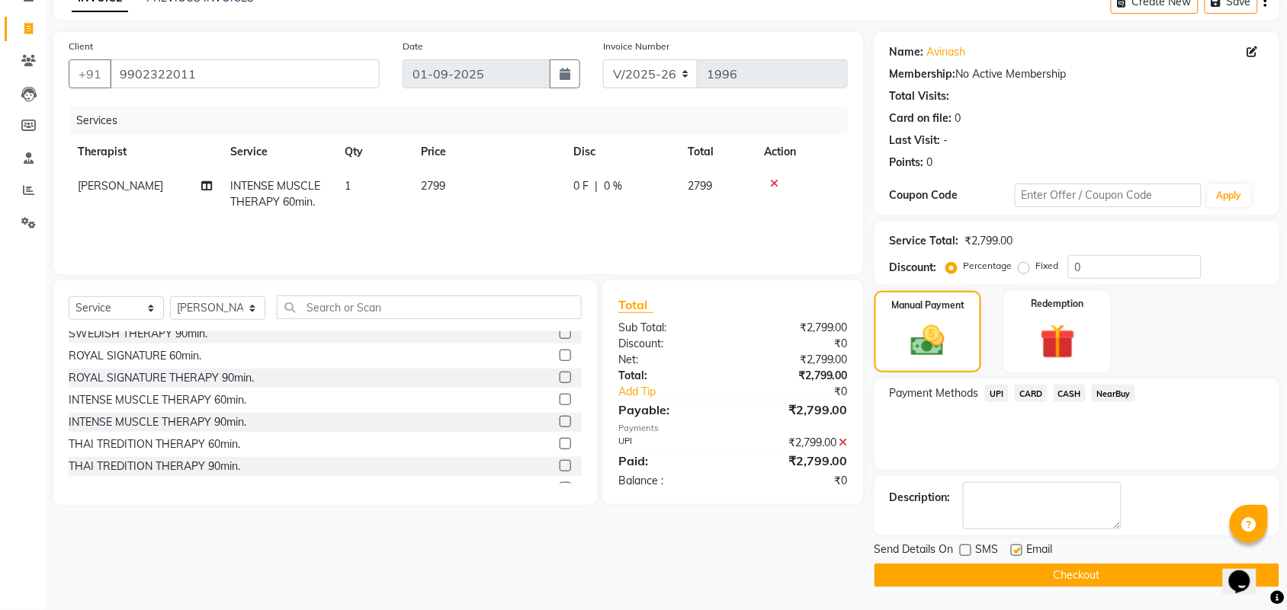
checkbox input "false"
click at [1005, 566] on button "Checkout" at bounding box center [1076, 576] width 405 height 24
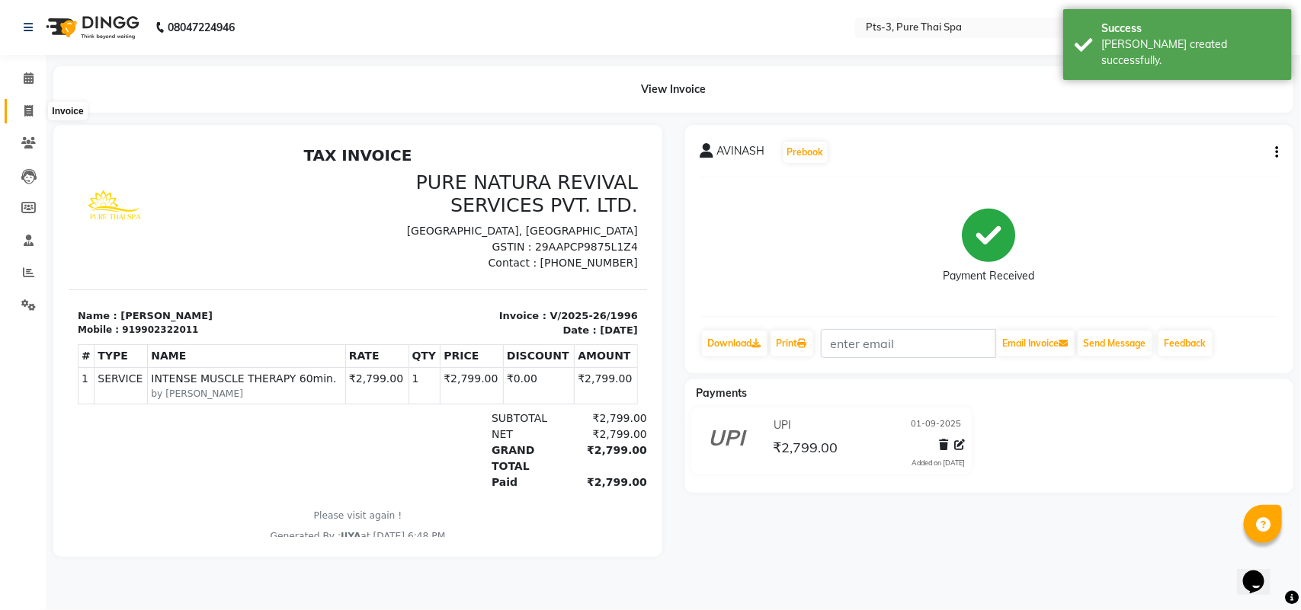
click at [25, 111] on icon at bounding box center [28, 110] width 8 height 11
select select "service"
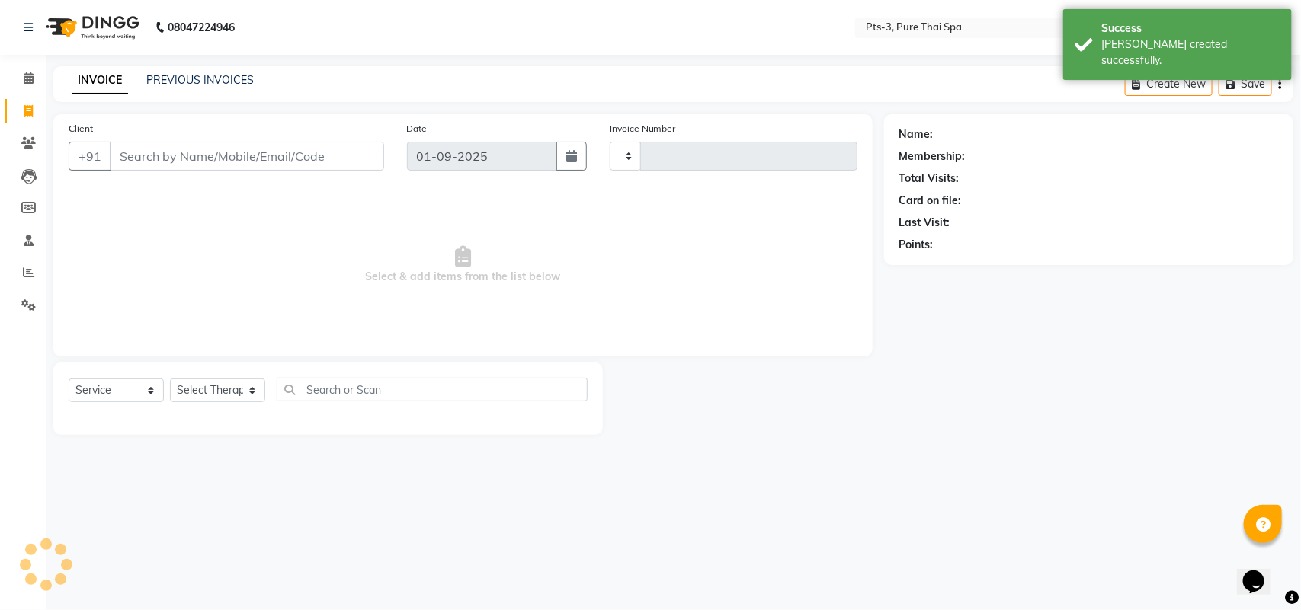
type input "1997"
select select "6461"
click at [142, 151] on input "Client" at bounding box center [247, 156] width 274 height 29
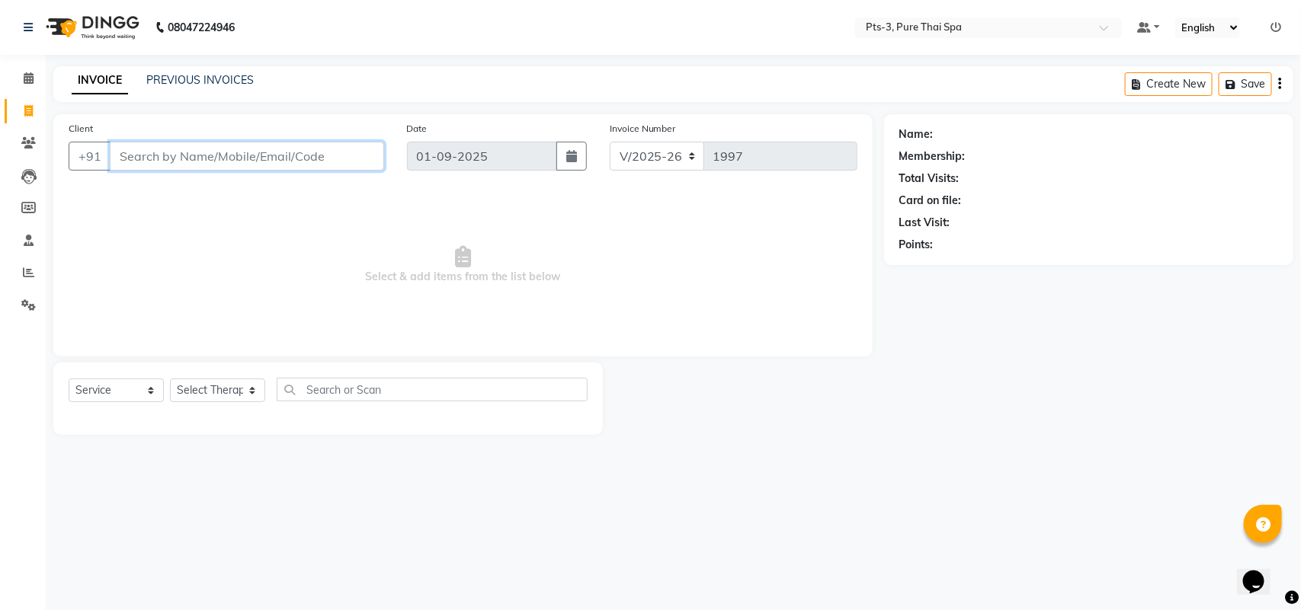
paste input "9513131467"
type input "9513131467"
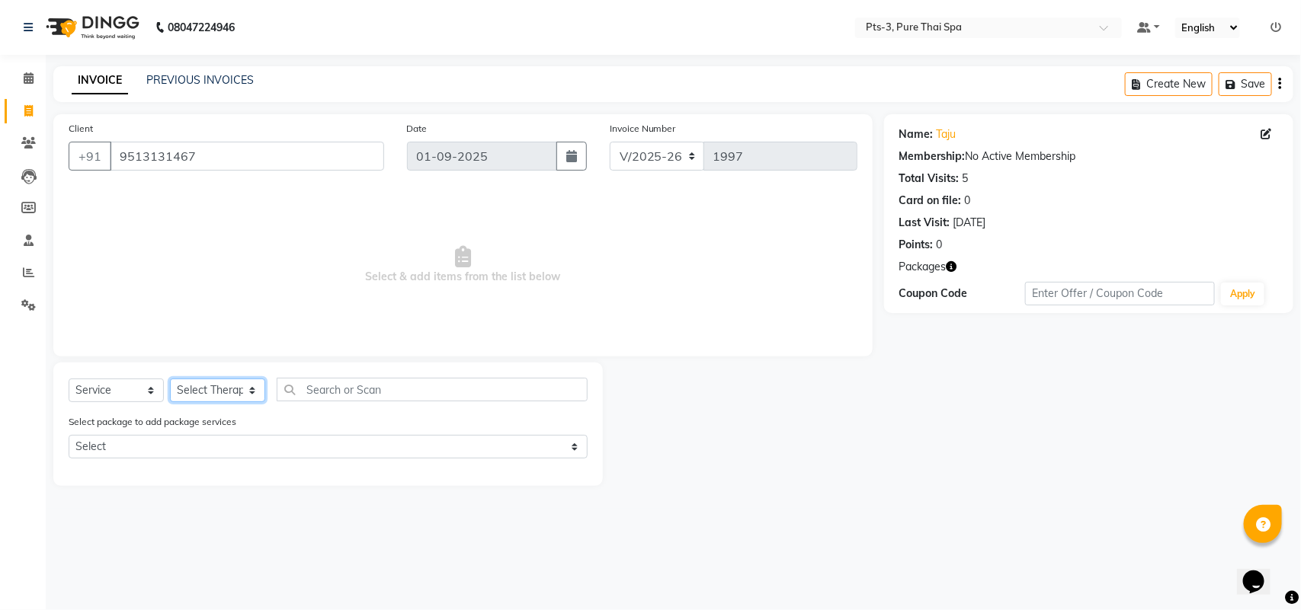
click at [198, 391] on select "Select Therapist [PERSON_NAME] AMMI ANYONE [PERSON_NAME] [PERSON_NAME] [PERSON_…" at bounding box center [217, 391] width 95 height 24
select select "73951"
click at [170, 379] on select "Select Therapist [PERSON_NAME] AMMI ANYONE [PERSON_NAME] [PERSON_NAME] [PERSON_…" at bounding box center [217, 391] width 95 height 24
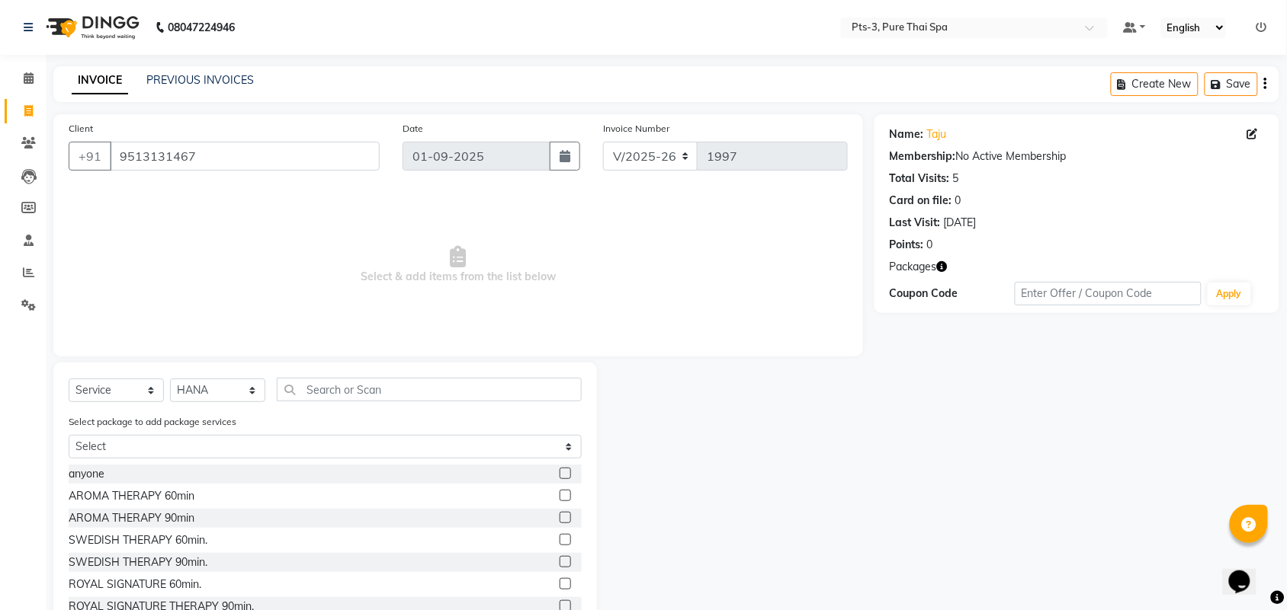
click at [559, 542] on label at bounding box center [564, 539] width 11 height 11
click at [559, 542] on input "checkbox" at bounding box center [564, 541] width 10 height 10
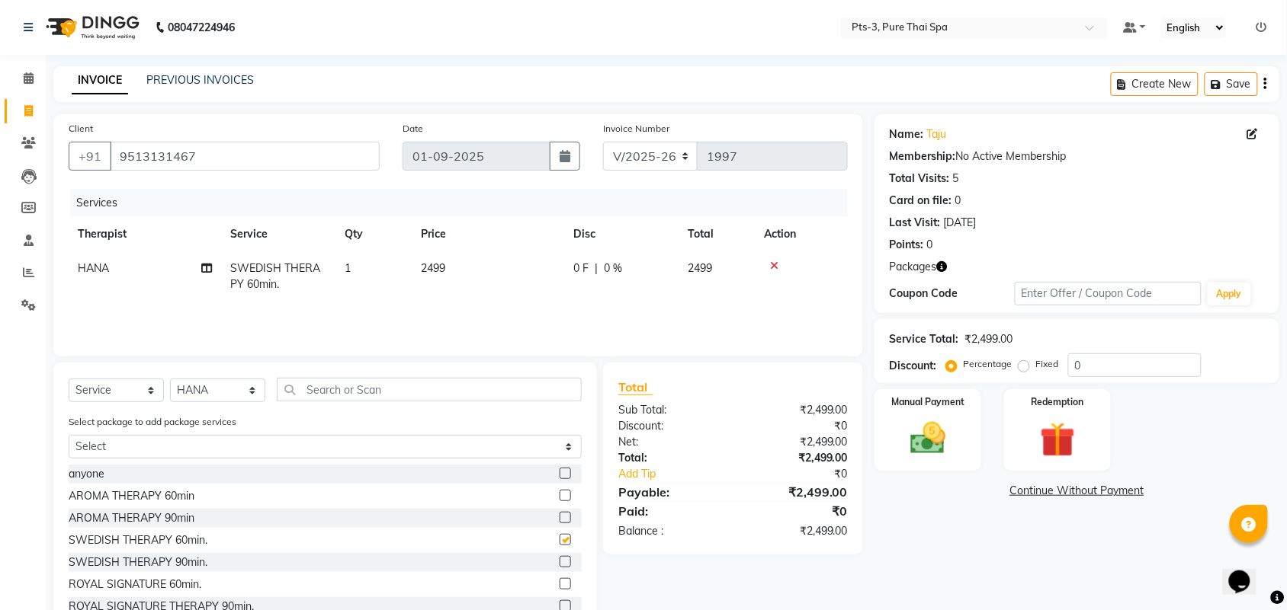
checkbox input "false"
click at [1053, 433] on img at bounding box center [1056, 441] width 59 height 46
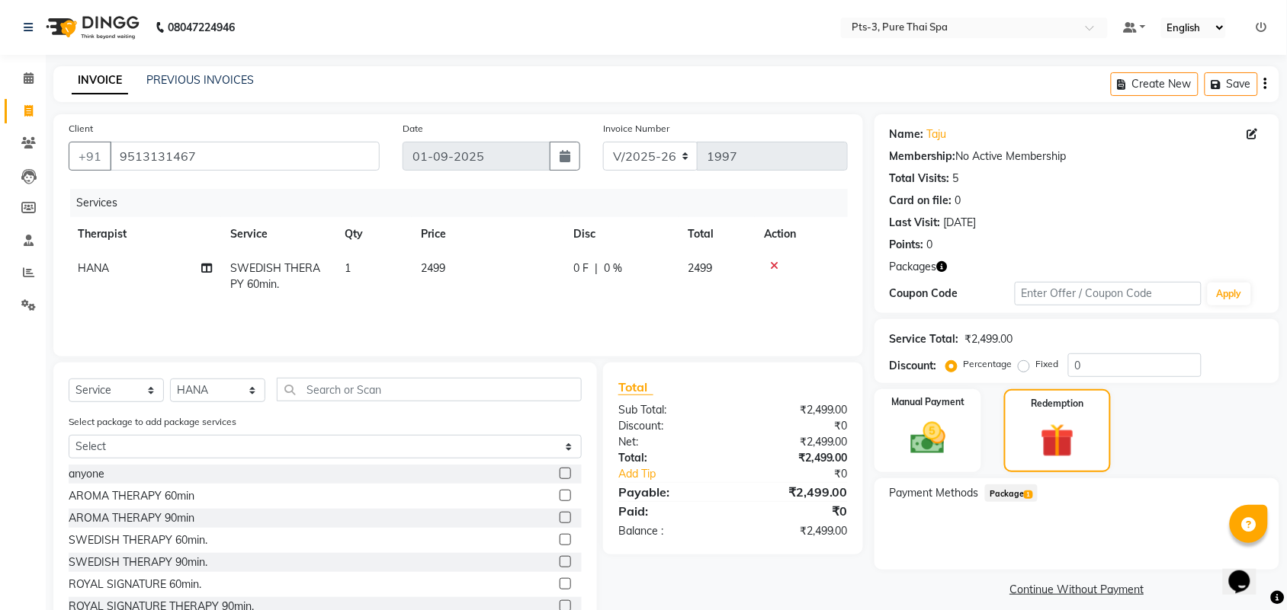
click at [1019, 492] on span "Package 1" at bounding box center [1011, 494] width 53 height 18
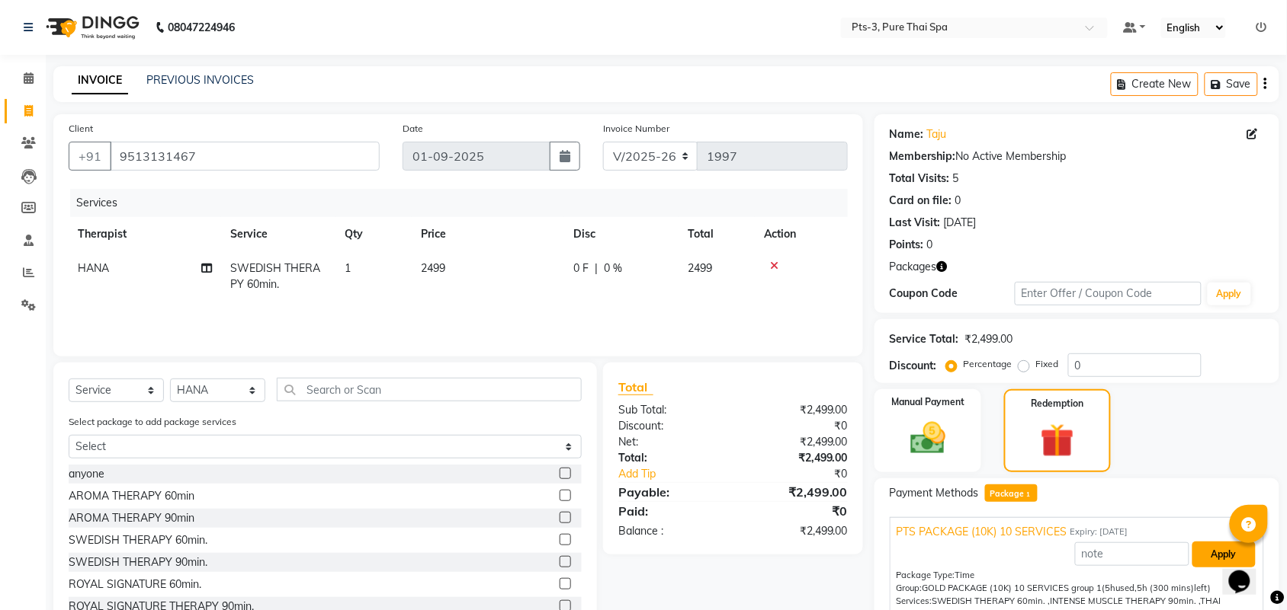
click at [1214, 553] on button "Apply" at bounding box center [1223, 555] width 63 height 26
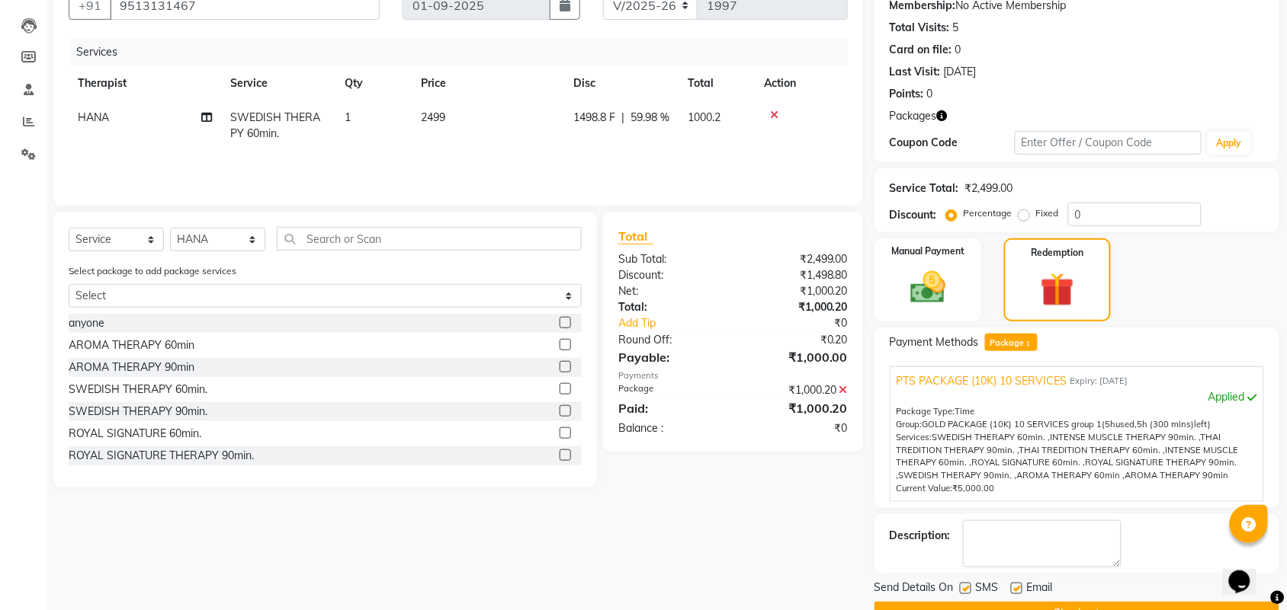
scroll to position [189, 0]
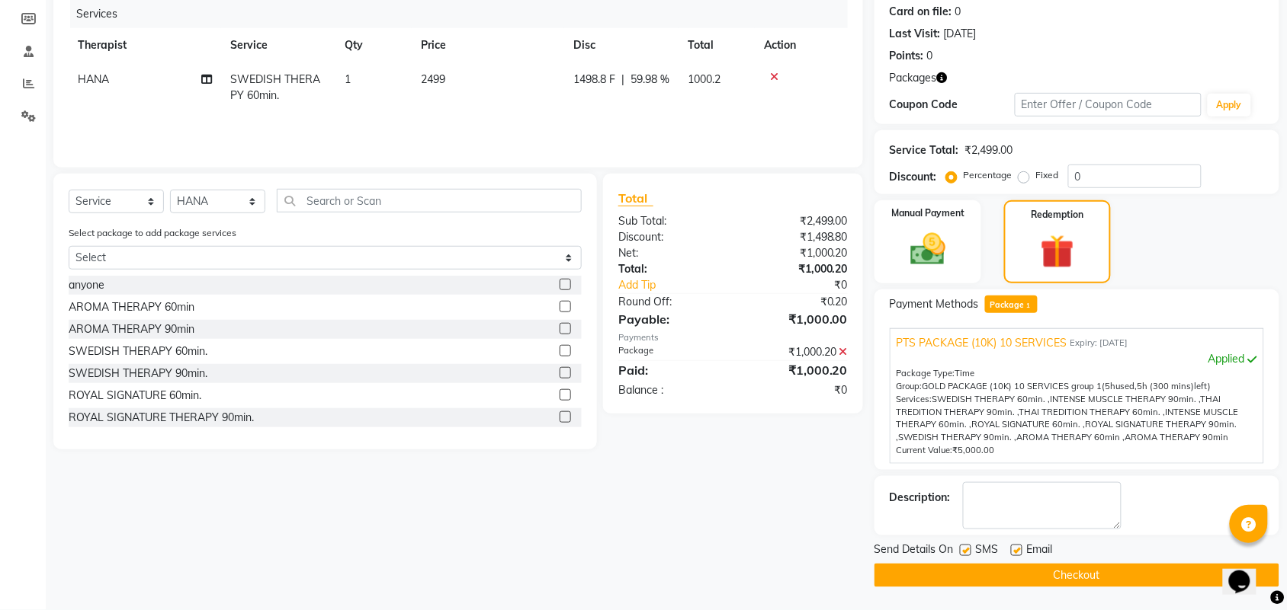
click at [966, 547] on label at bounding box center [965, 550] width 11 height 11
click at [966, 547] on input "checkbox" at bounding box center [965, 551] width 10 height 10
checkbox input "false"
click at [1014, 550] on label at bounding box center [1016, 550] width 11 height 11
click at [1014, 550] on input "checkbox" at bounding box center [1016, 551] width 10 height 10
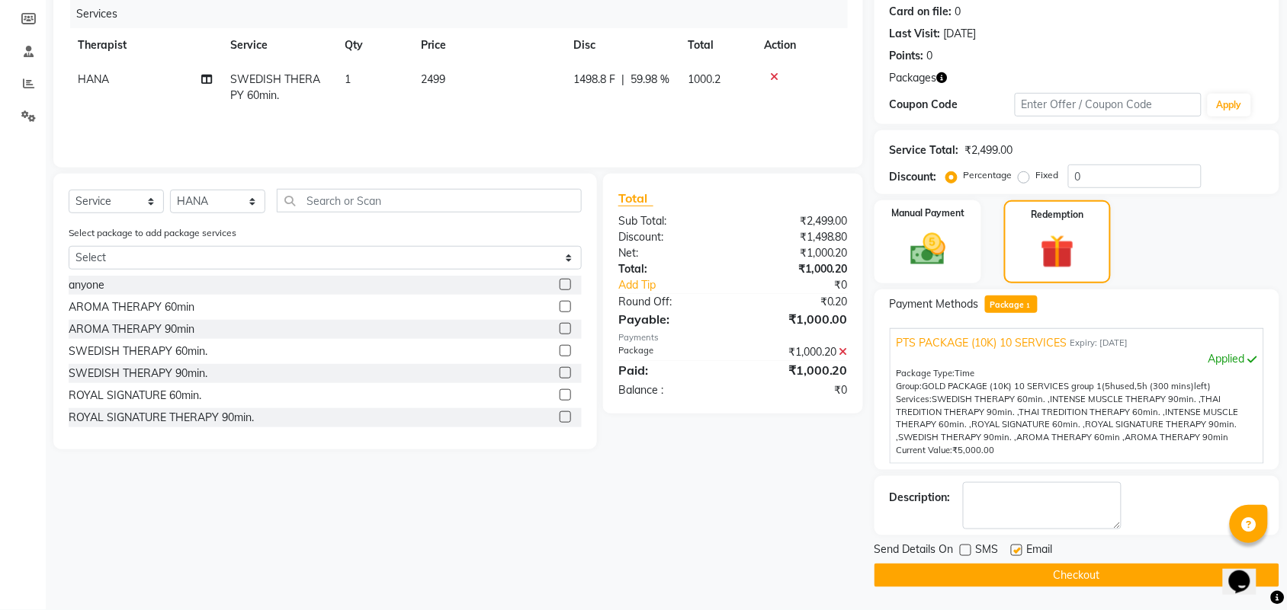
checkbox input "false"
click at [991, 492] on textarea at bounding box center [1042, 505] width 159 height 47
type textarea "PTS-02 357"
click at [1008, 568] on button "Checkout" at bounding box center [1076, 576] width 405 height 24
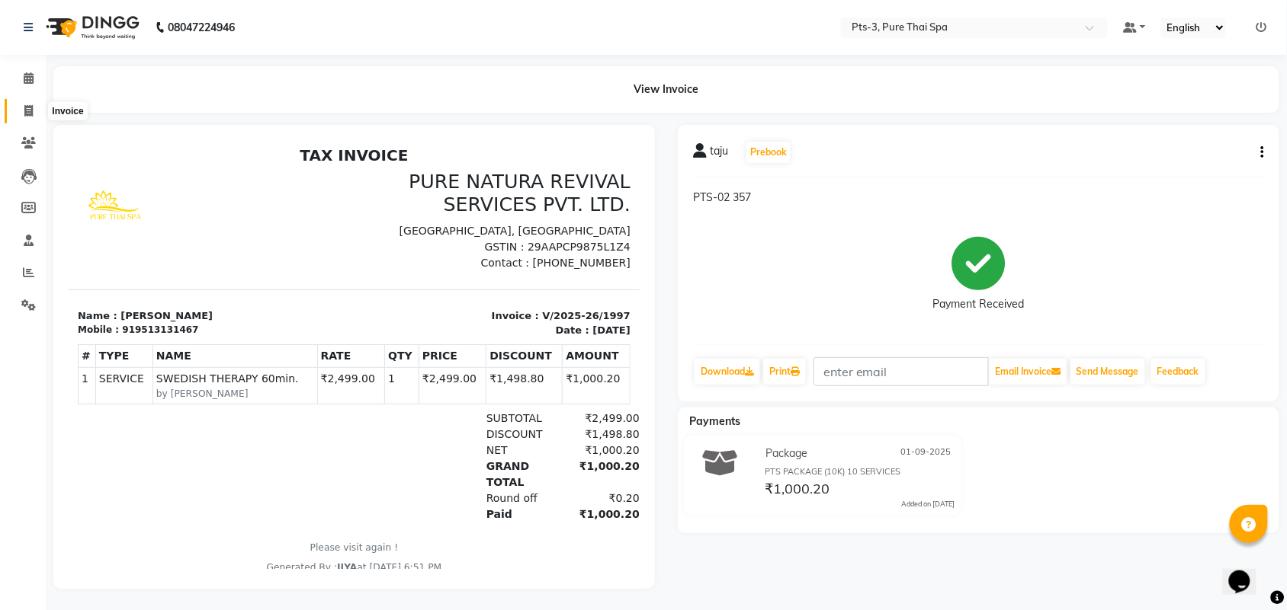
click at [24, 111] on icon at bounding box center [28, 110] width 8 height 11
select select "service"
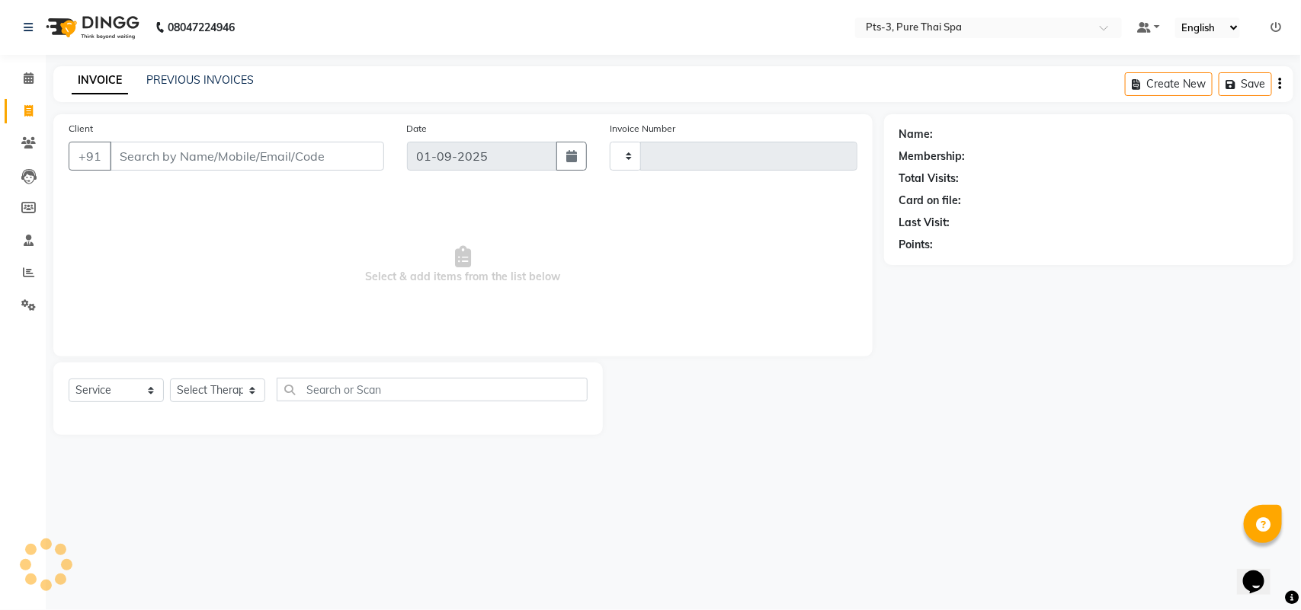
type input "1998"
select select "6461"
click at [207, 85] on link "PREVIOUS INVOICES" at bounding box center [199, 80] width 107 height 14
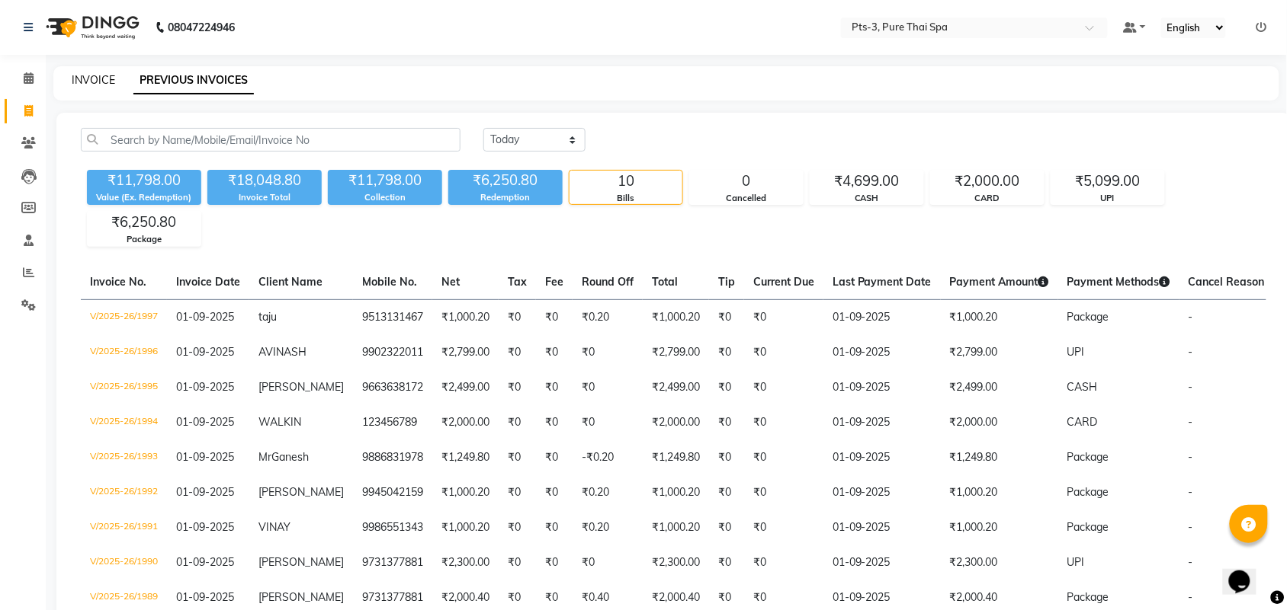
click at [97, 82] on link "INVOICE" at bounding box center [93, 80] width 43 height 14
select select "6461"
select select "service"
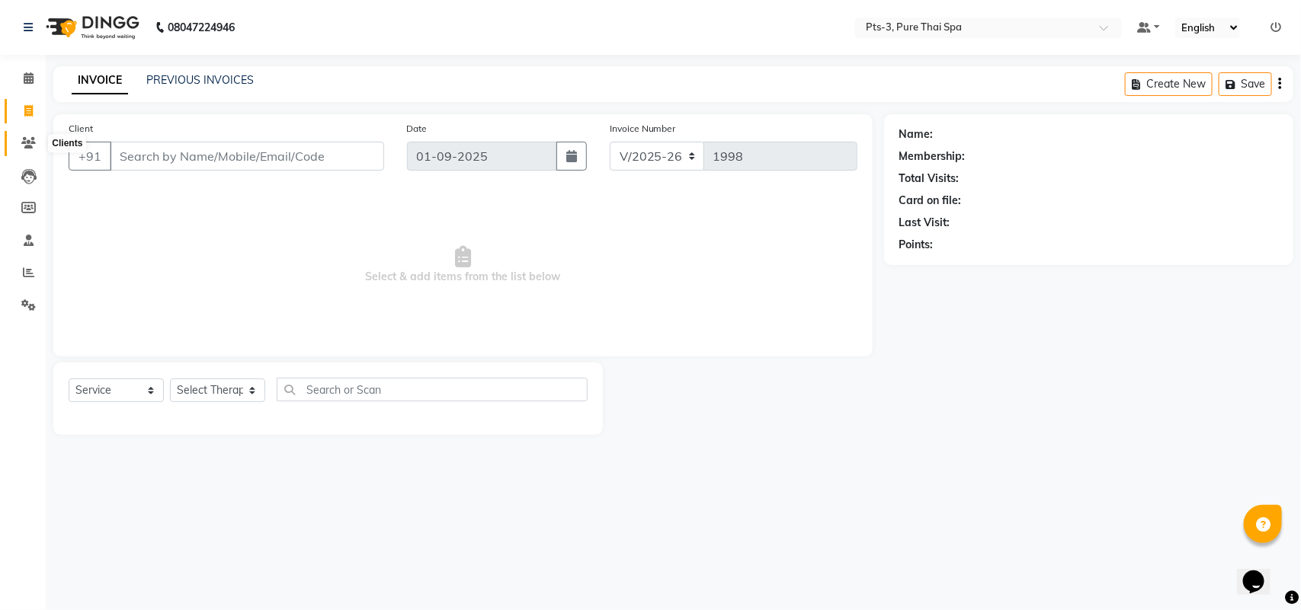
click at [23, 143] on icon at bounding box center [28, 142] width 14 height 11
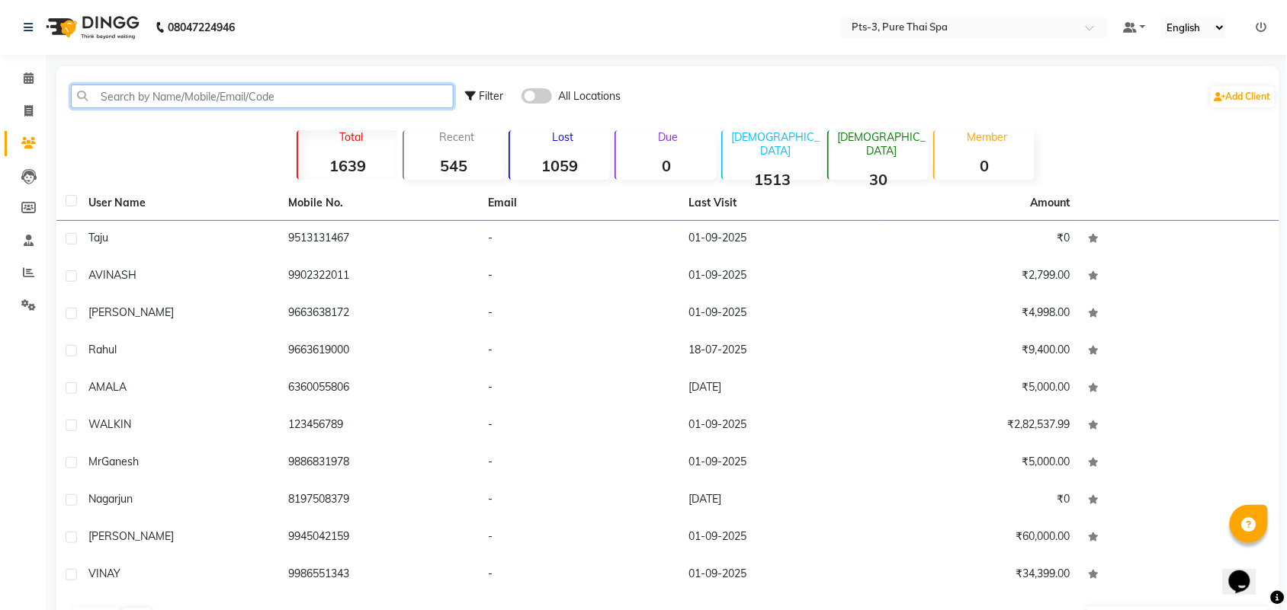
click at [189, 91] on input "text" at bounding box center [262, 97] width 383 height 24
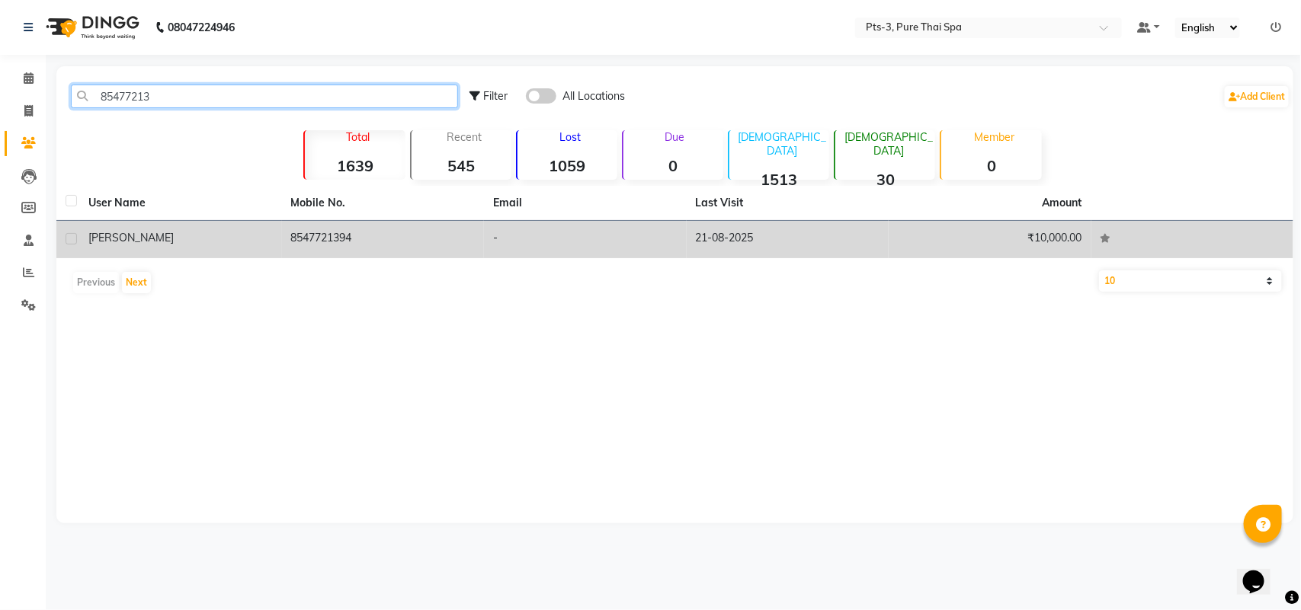
type input "85477213"
click at [389, 229] on td "8547721394" at bounding box center [383, 239] width 203 height 37
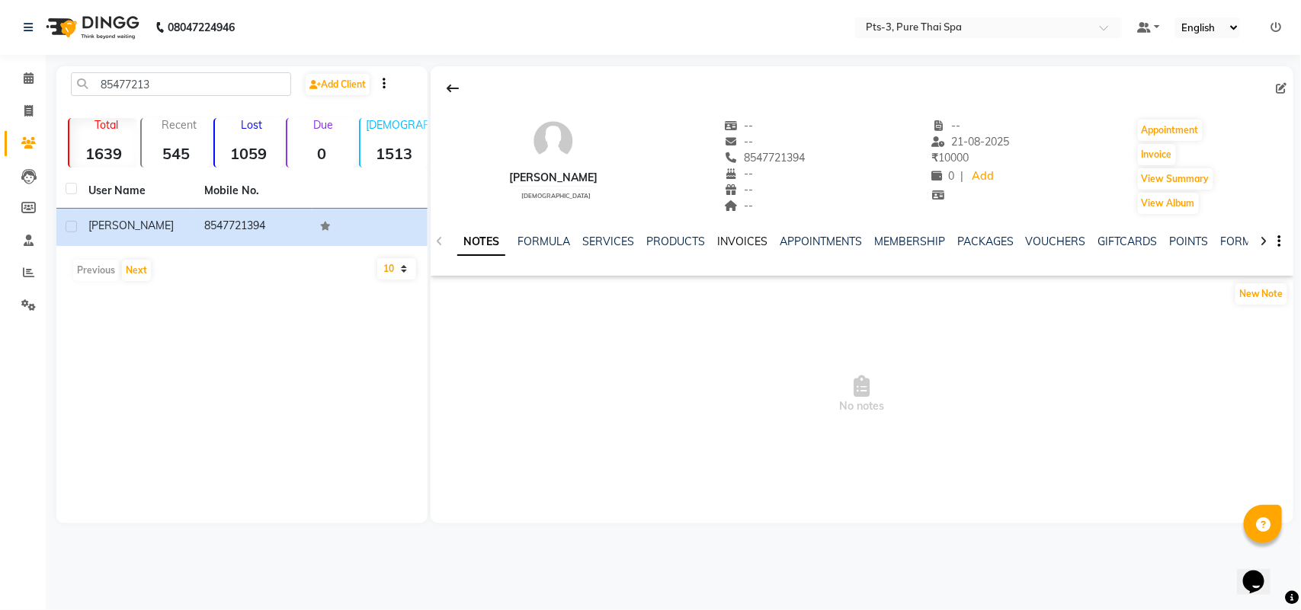
click at [741, 242] on link "INVOICES" at bounding box center [742, 242] width 50 height 14
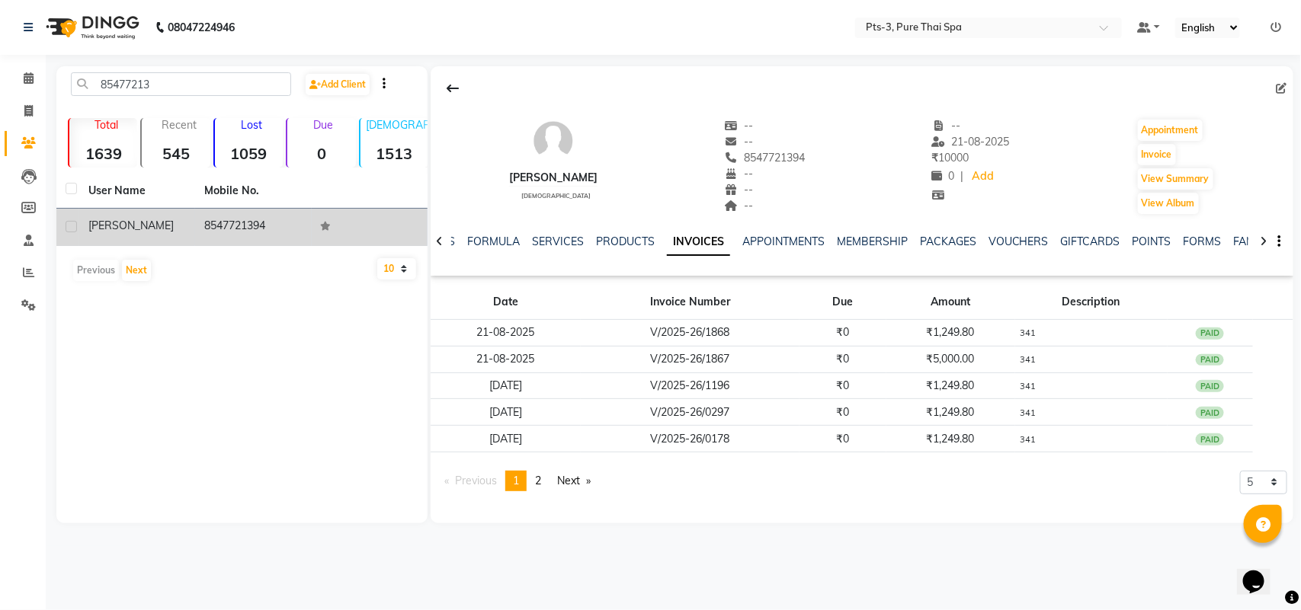
drag, startPoint x: 207, startPoint y: 223, endPoint x: 290, endPoint y: 226, distance: 83.2
click at [290, 226] on td "8547721394" at bounding box center [253, 227] width 116 height 37
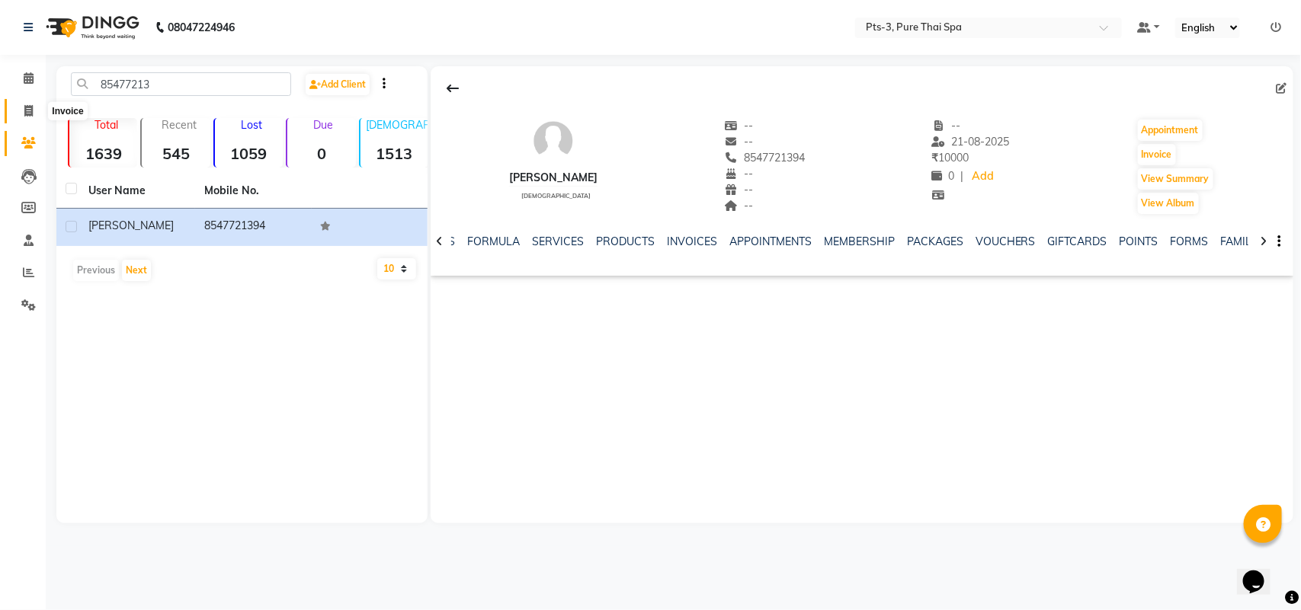
click at [31, 111] on icon at bounding box center [28, 110] width 8 height 11
select select "6461"
select select "service"
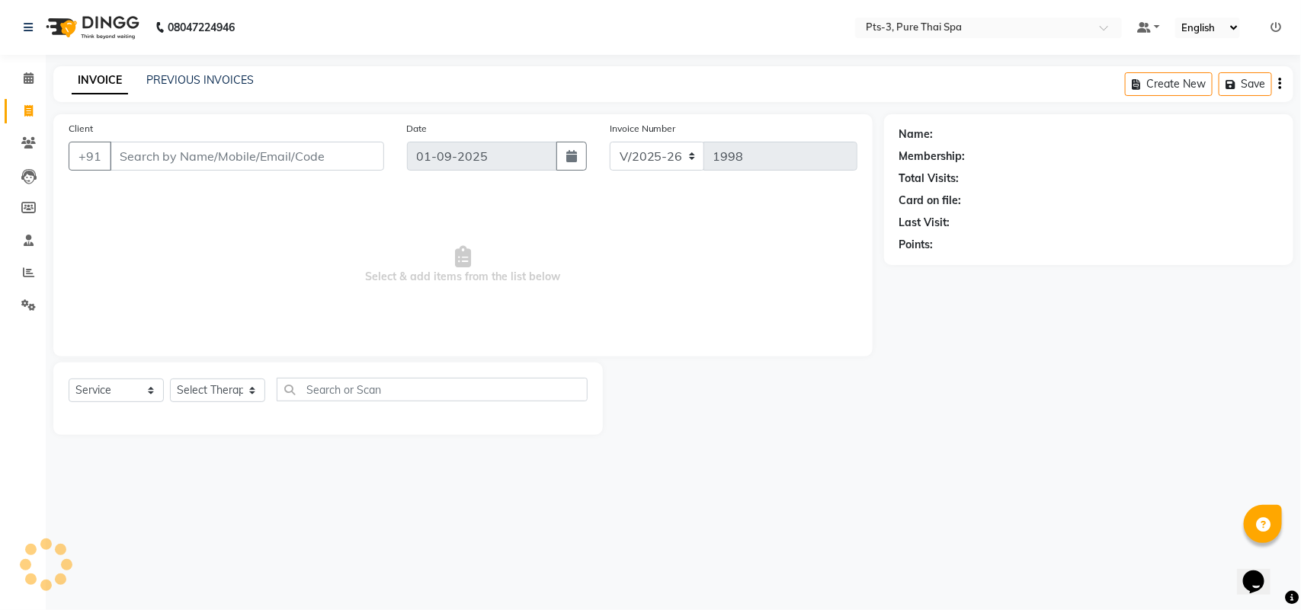
click at [214, 154] on input "Client" at bounding box center [247, 156] width 274 height 29
type input "8547721394"
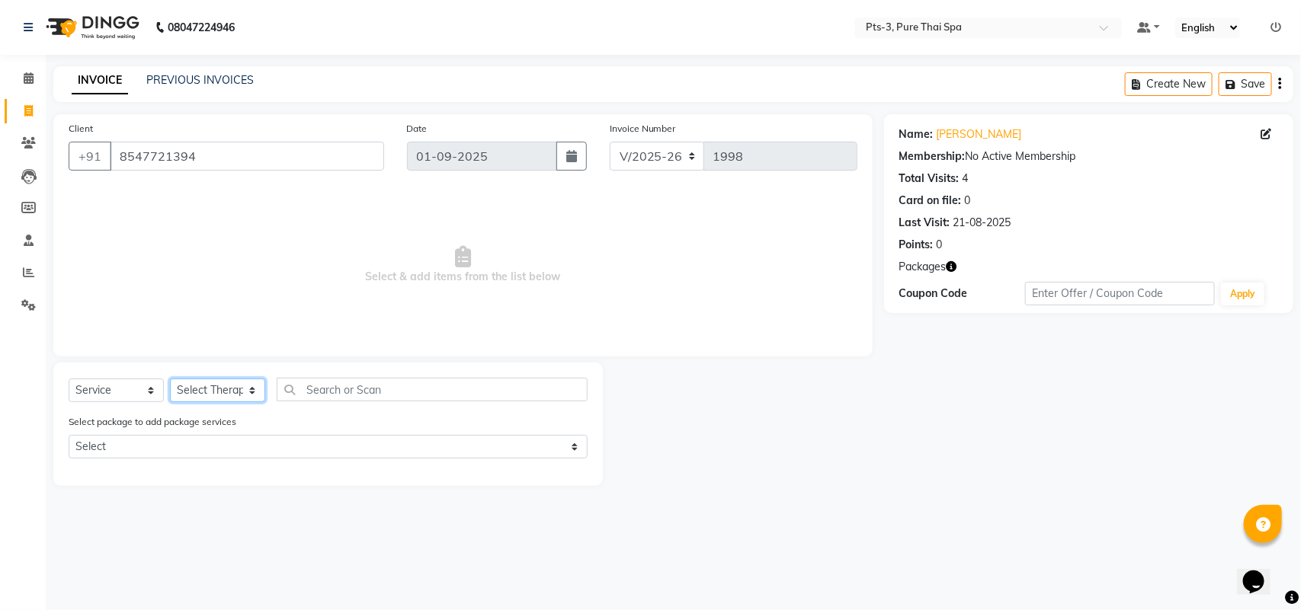
click at [215, 393] on select "Select Therapist [PERSON_NAME] AMMI ANYONE [PERSON_NAME] [PERSON_NAME] [PERSON_…" at bounding box center [217, 391] width 95 height 24
select select "66686"
click at [170, 379] on select "Select Therapist [PERSON_NAME] AMMI ANYONE [PERSON_NAME] [PERSON_NAME] [PERSON_…" at bounding box center [217, 391] width 95 height 24
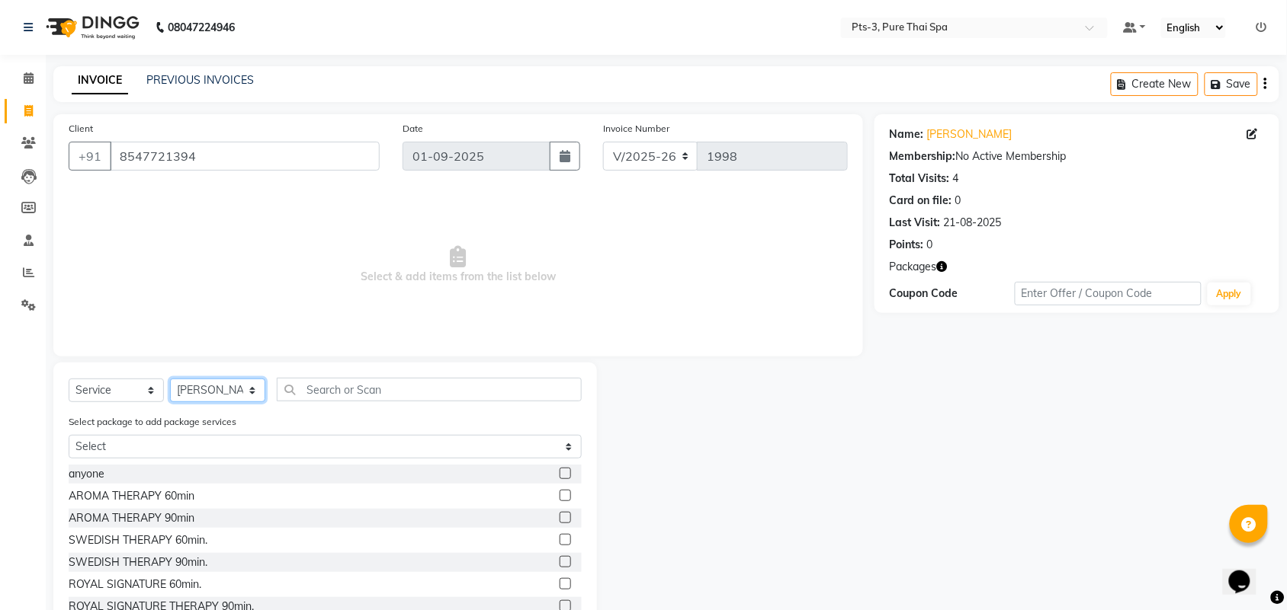
scroll to position [95, 0]
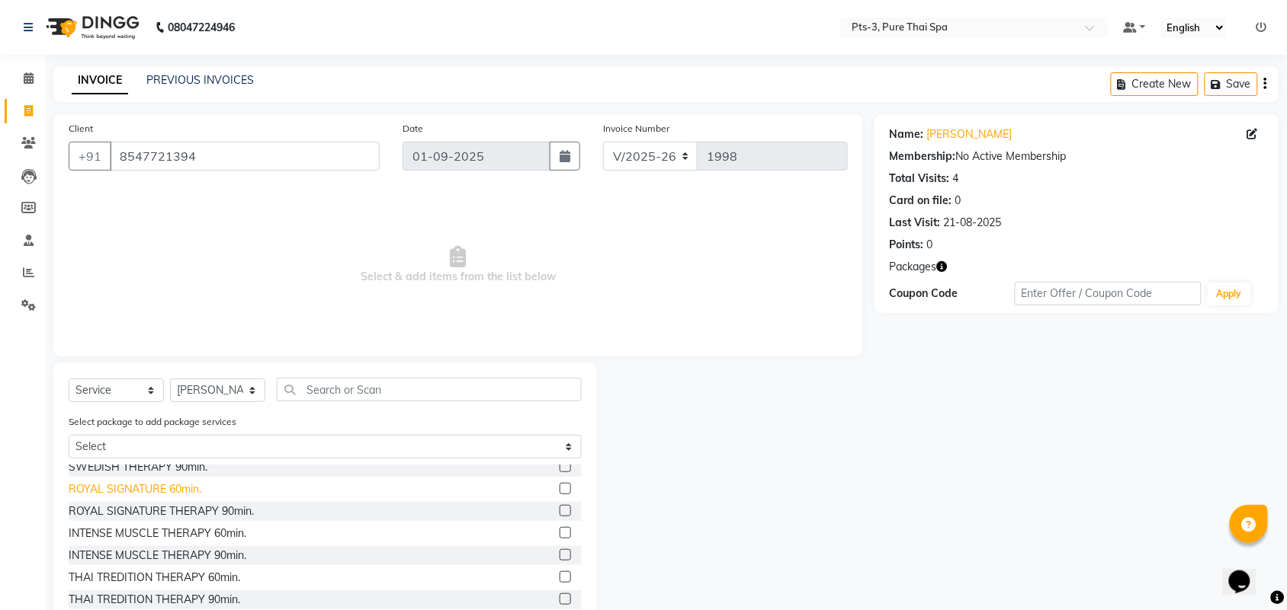
click at [149, 490] on div "ROYAL SIGNATURE 60min." at bounding box center [135, 490] width 133 height 16
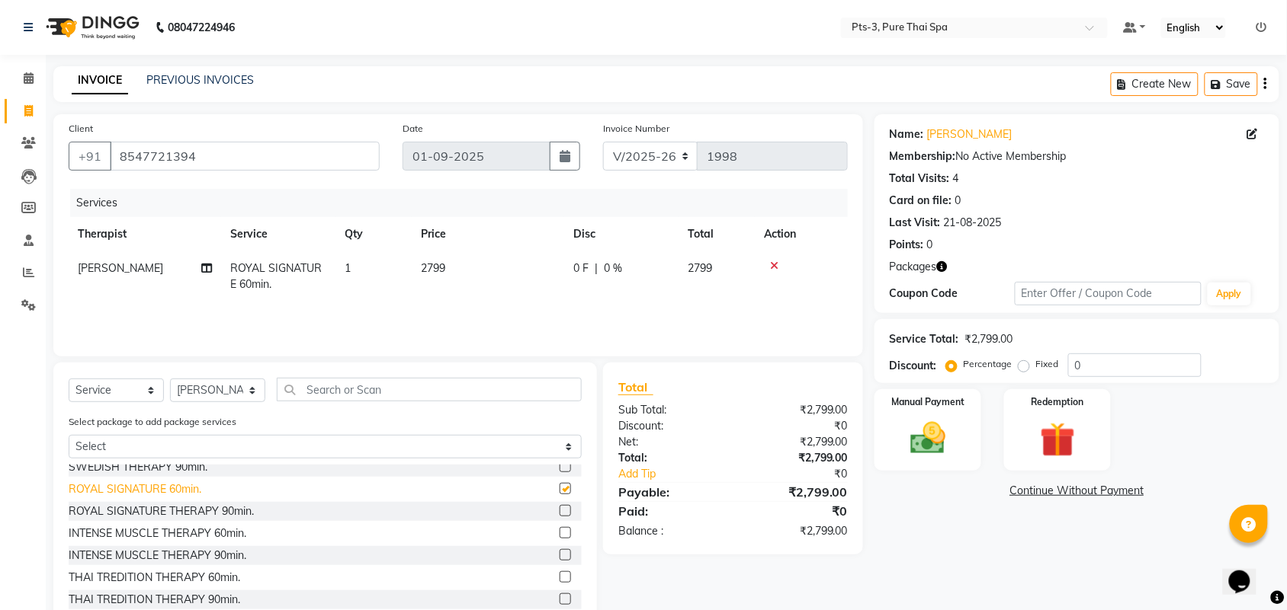
checkbox input "false"
click at [1053, 435] on img at bounding box center [1056, 441] width 59 height 46
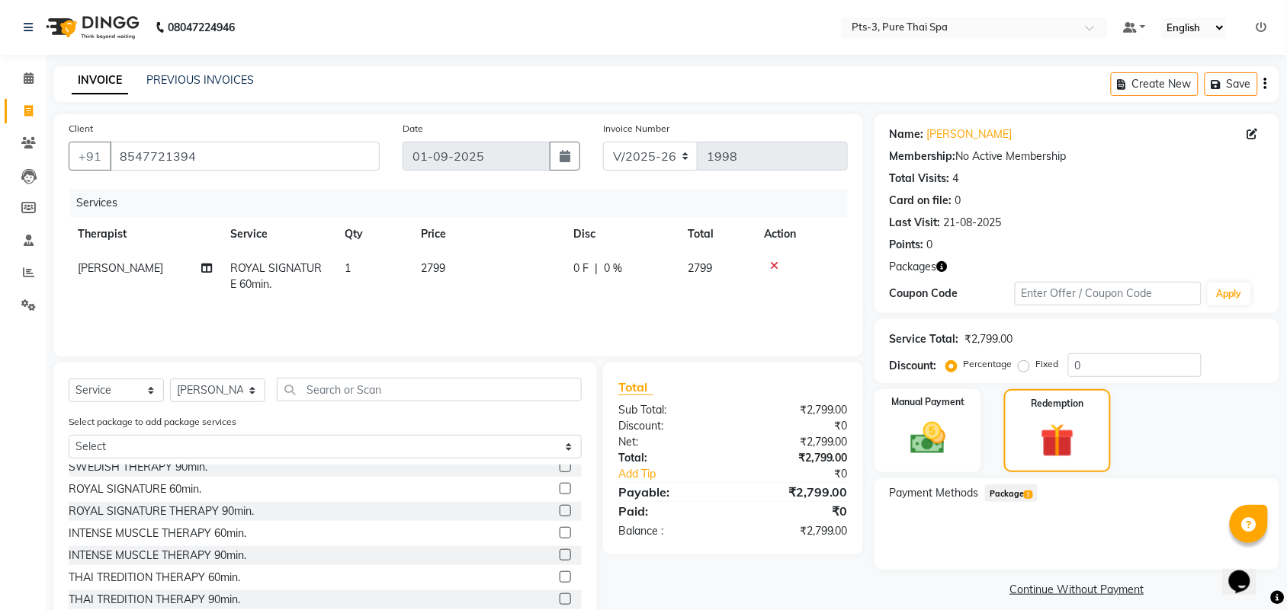
click at [1022, 492] on span "Package 1" at bounding box center [1011, 494] width 53 height 18
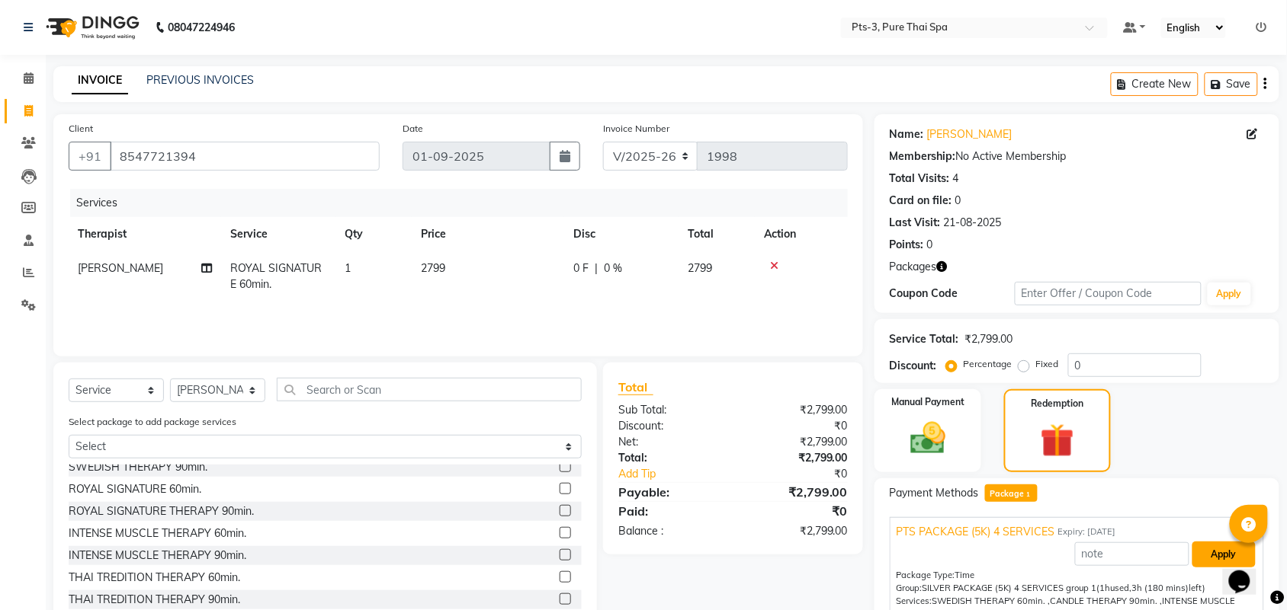
click at [1206, 553] on button "Apply" at bounding box center [1223, 555] width 63 height 26
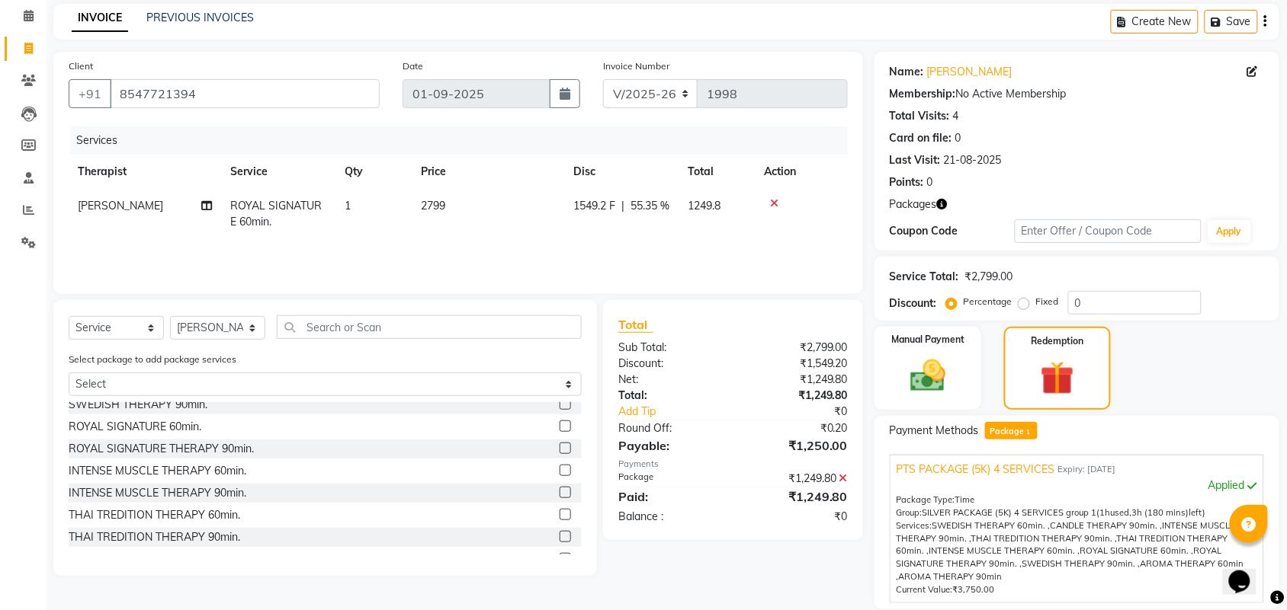
scroll to position [202, 0]
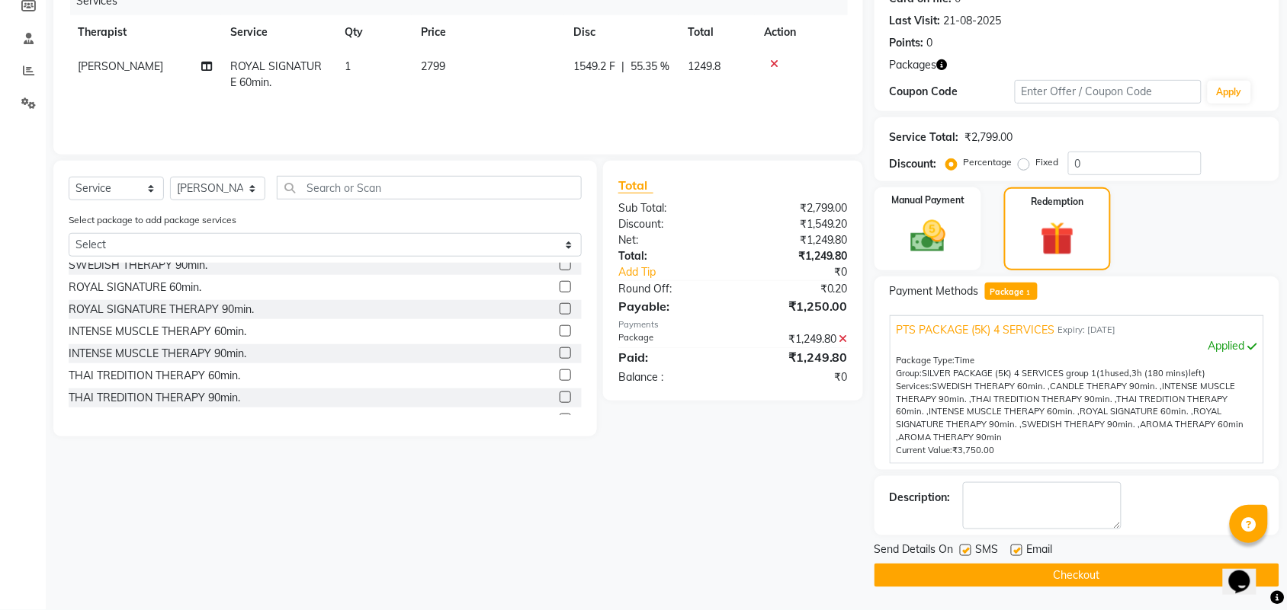
click at [965, 553] on label at bounding box center [965, 550] width 11 height 11
click at [965, 553] on input "checkbox" at bounding box center [965, 551] width 10 height 10
checkbox input "false"
click at [1016, 547] on label at bounding box center [1016, 550] width 11 height 11
click at [1016, 547] on input "checkbox" at bounding box center [1016, 551] width 10 height 10
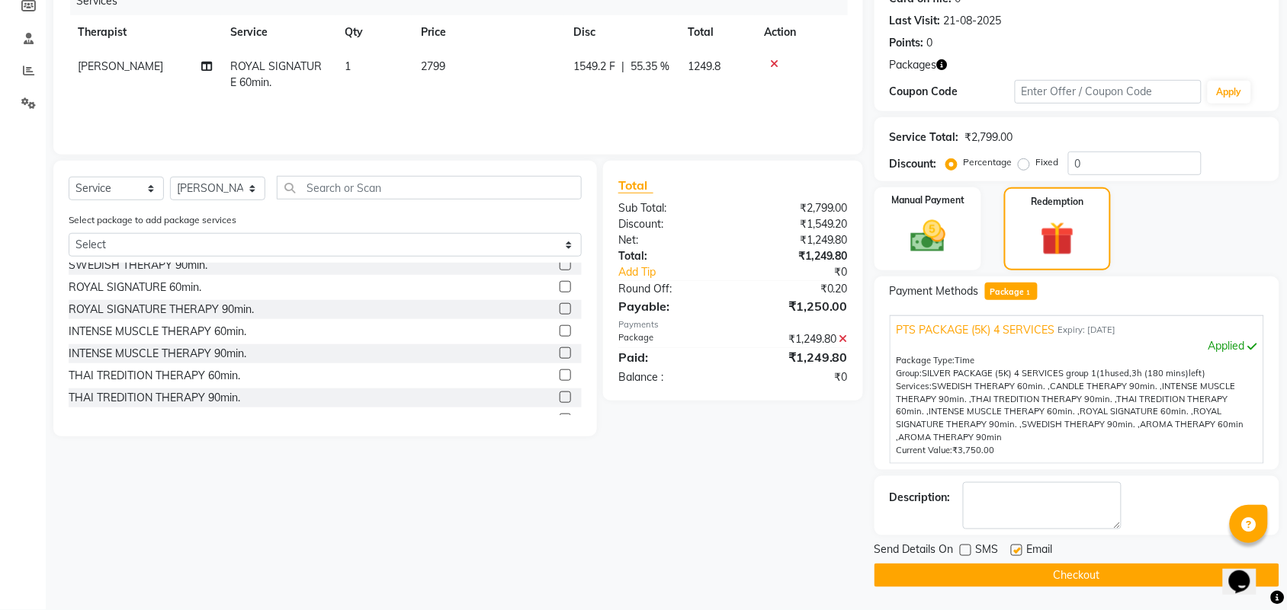
checkbox input "false"
click at [1030, 518] on textarea at bounding box center [1042, 505] width 159 height 47
type textarea "341"
click at [1091, 577] on button "Checkout" at bounding box center [1076, 576] width 405 height 24
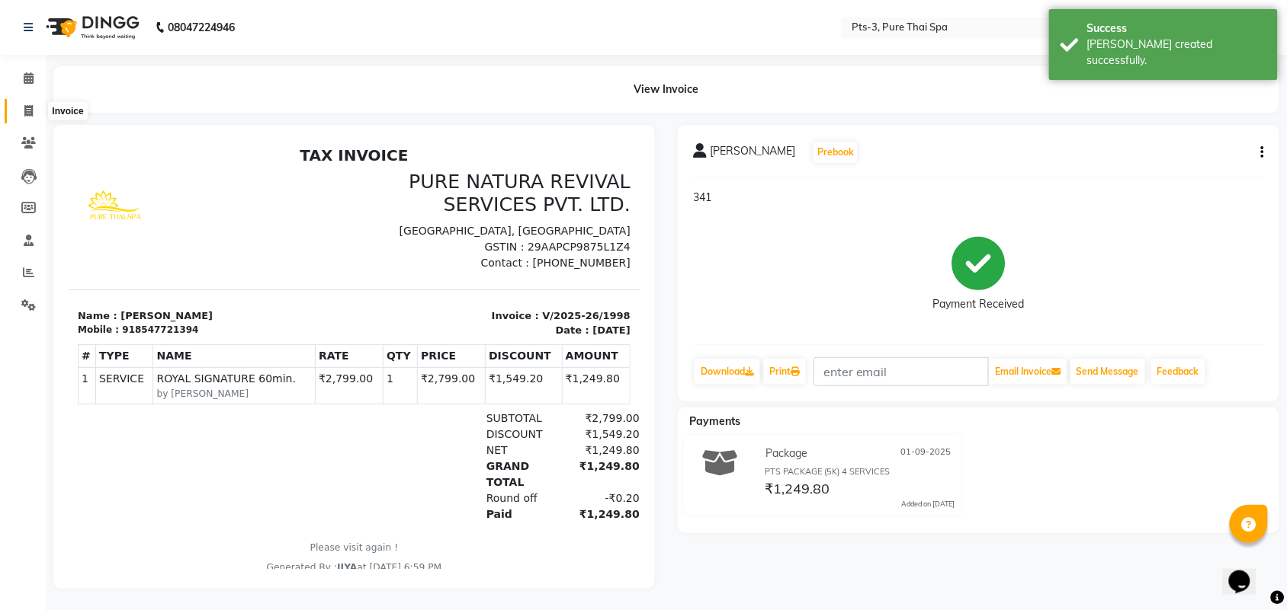
click at [28, 111] on icon at bounding box center [28, 110] width 8 height 11
select select "service"
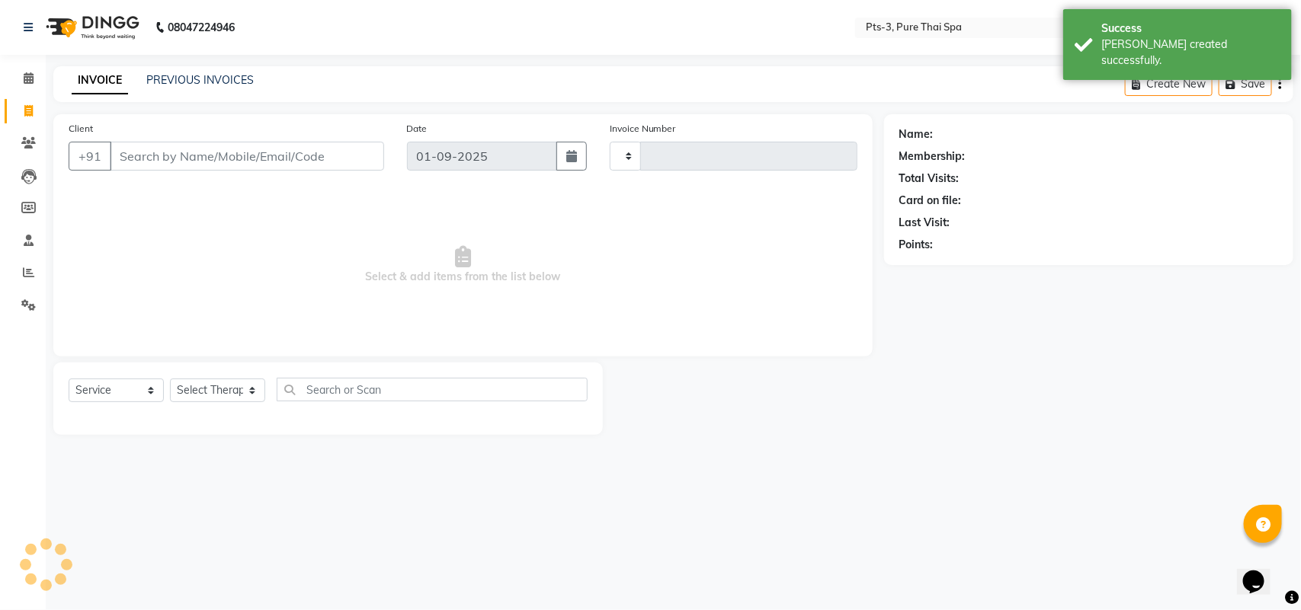
type input "1999"
select select "6461"
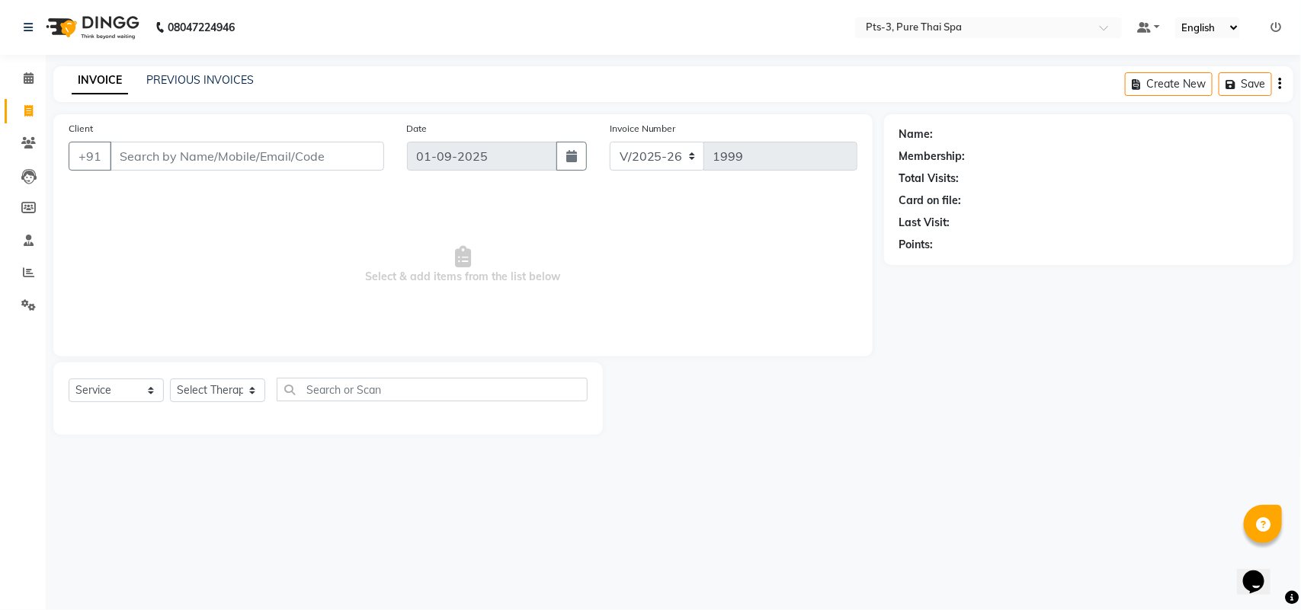
click at [139, 162] on input "Client" at bounding box center [247, 156] width 274 height 29
click at [29, 71] on span at bounding box center [28, 79] width 27 height 18
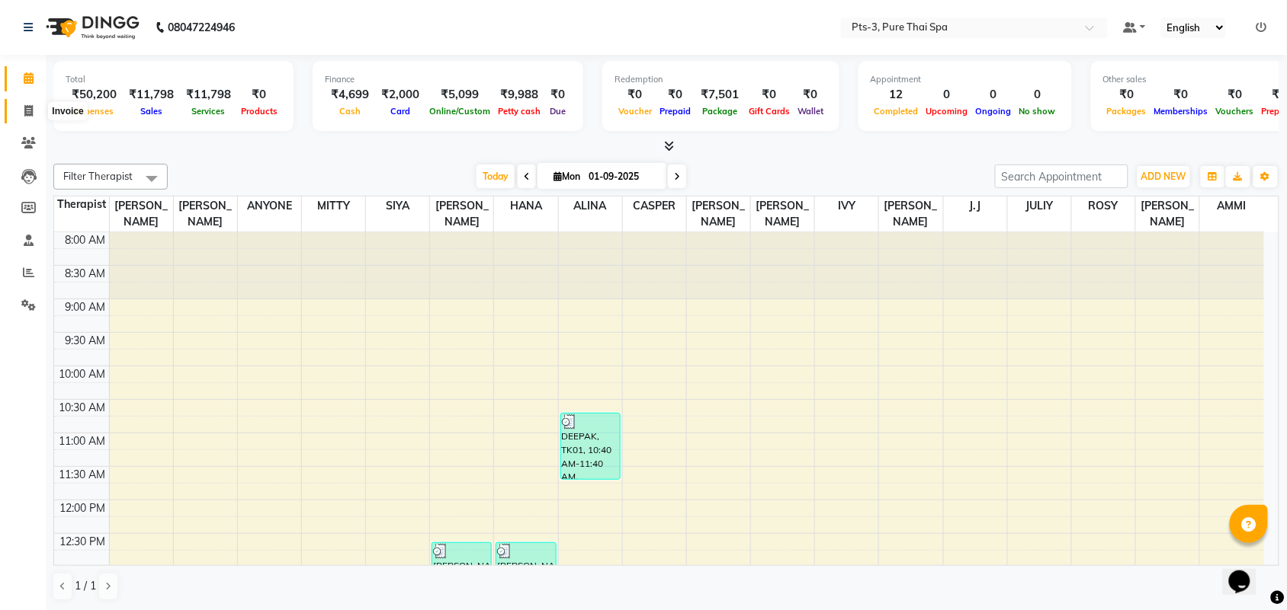
click at [29, 111] on icon at bounding box center [28, 110] width 8 height 11
select select "service"
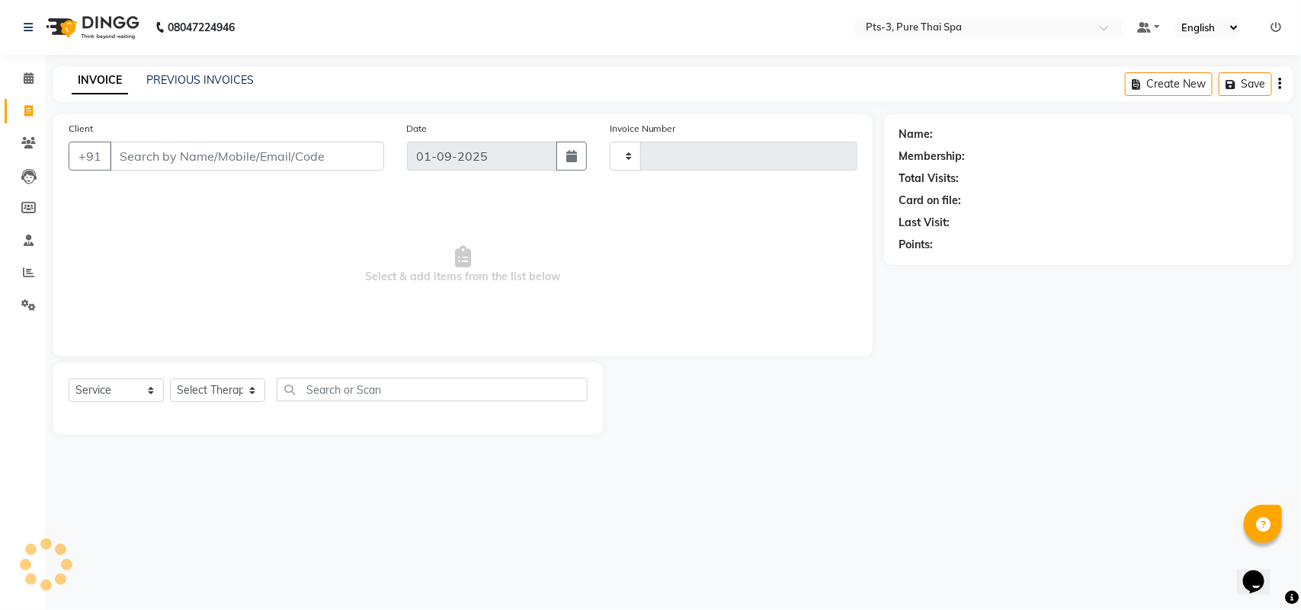
type input "1999"
select select "6461"
click at [23, 146] on icon at bounding box center [28, 142] width 14 height 11
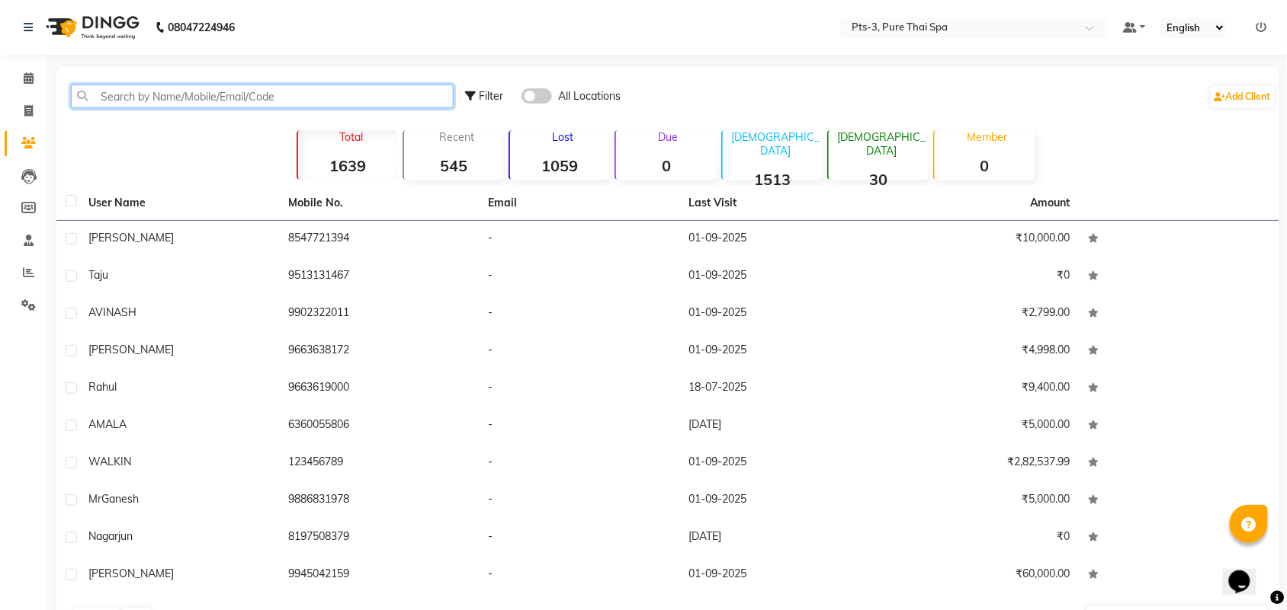
click at [181, 99] on input "text" at bounding box center [262, 97] width 383 height 24
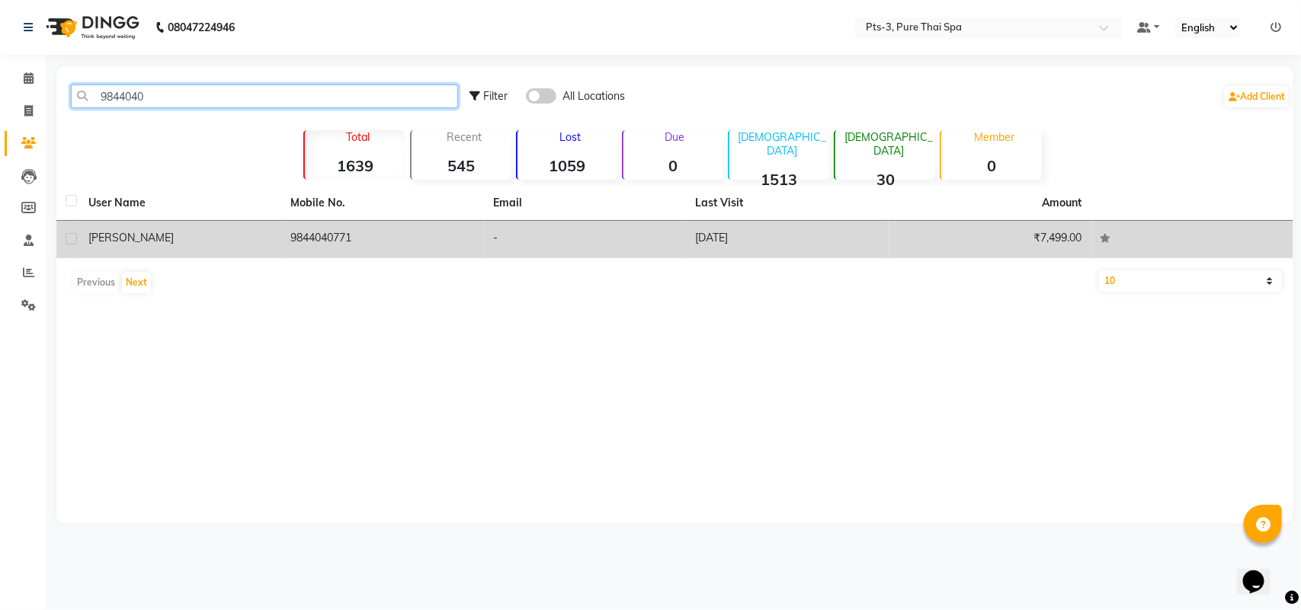
type input "9844040"
click at [349, 242] on td "9844040771" at bounding box center [383, 239] width 203 height 37
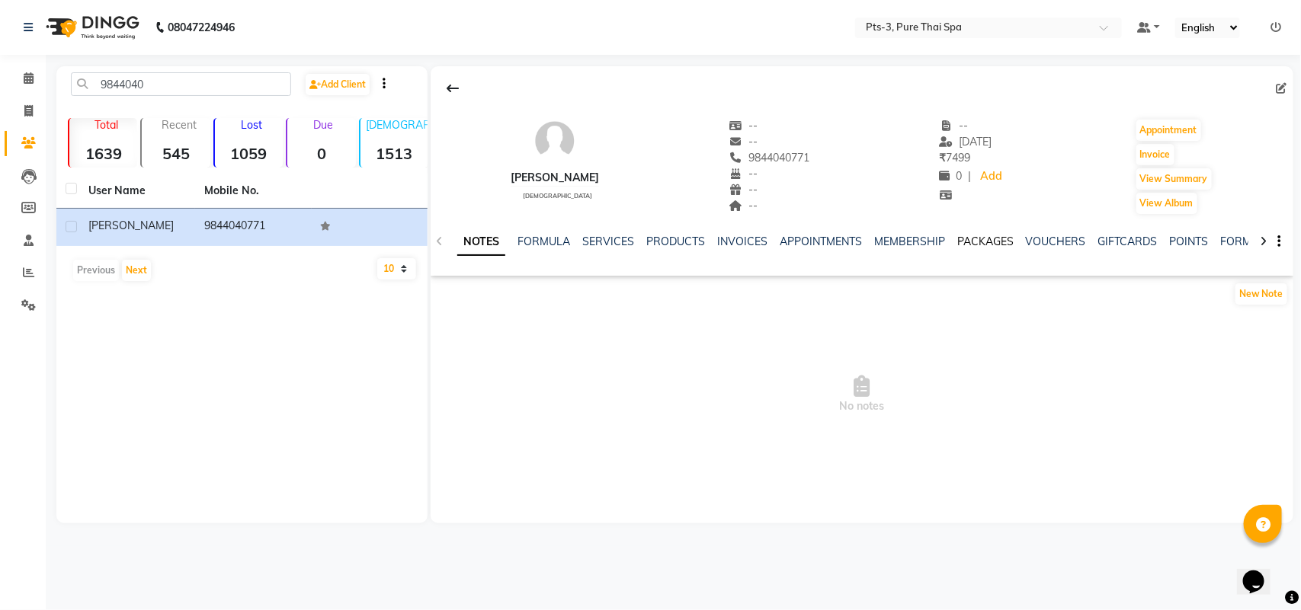
click at [988, 245] on link "PACKAGES" at bounding box center [985, 242] width 56 height 14
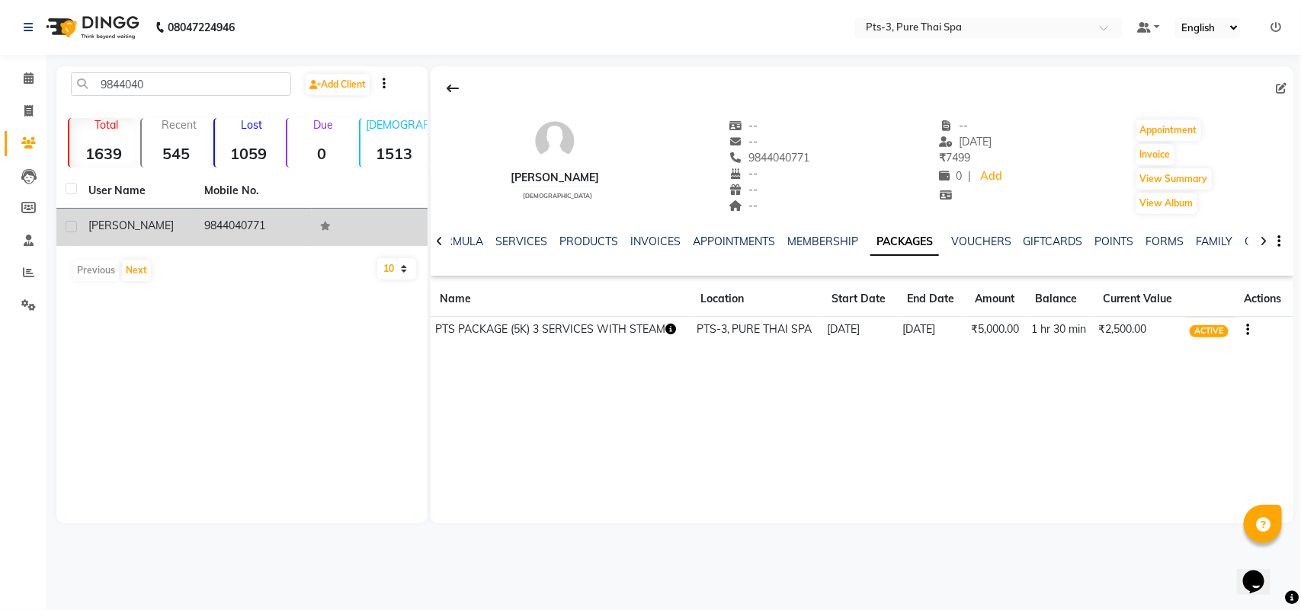
drag, startPoint x: 202, startPoint y: 225, endPoint x: 280, endPoint y: 223, distance: 77.8
click at [282, 223] on td "9844040771" at bounding box center [253, 227] width 116 height 37
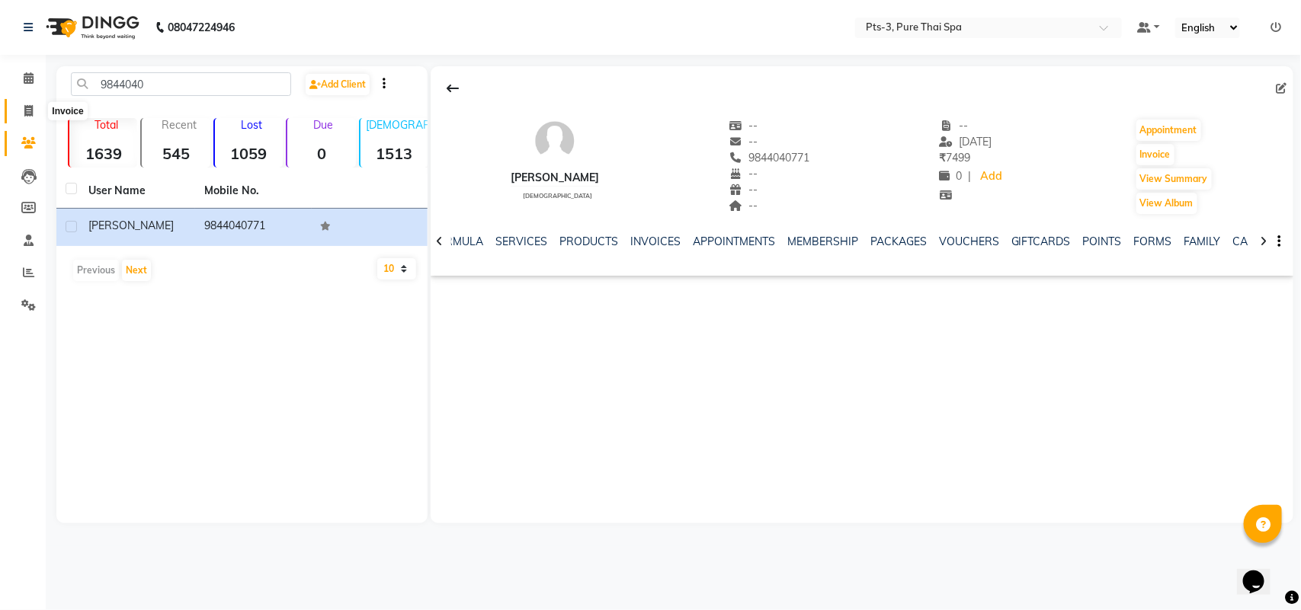
click at [33, 104] on span at bounding box center [28, 112] width 27 height 18
select select "6461"
select select "service"
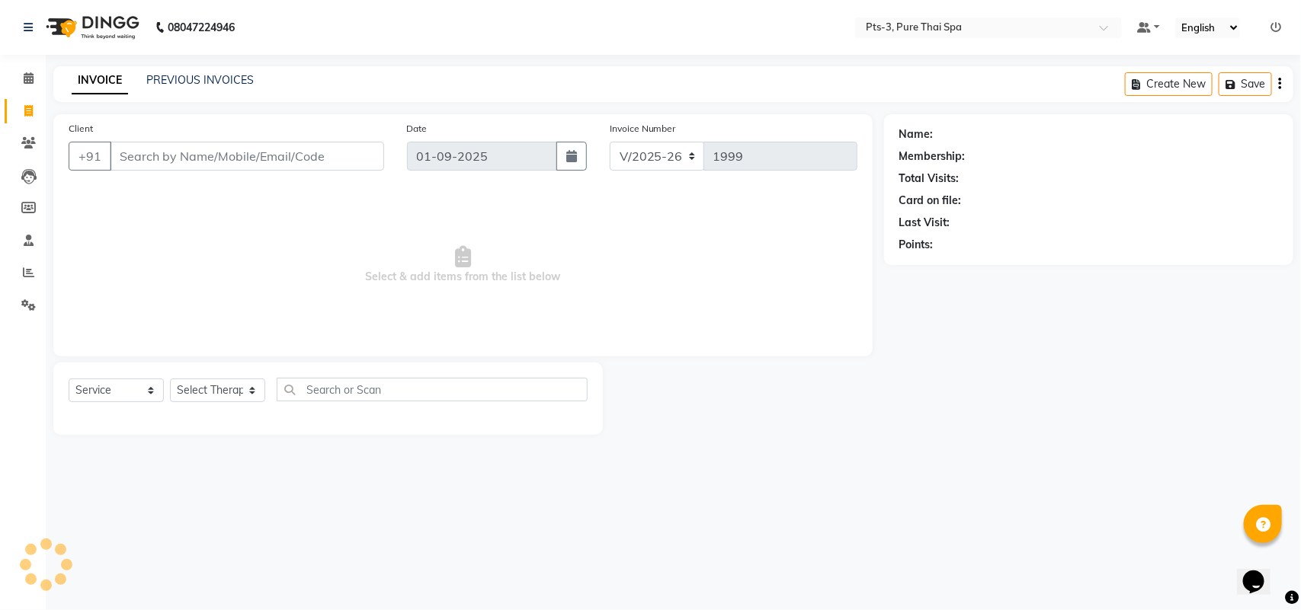
click at [156, 158] on input "Client" at bounding box center [247, 156] width 274 height 29
type input "9844040771"
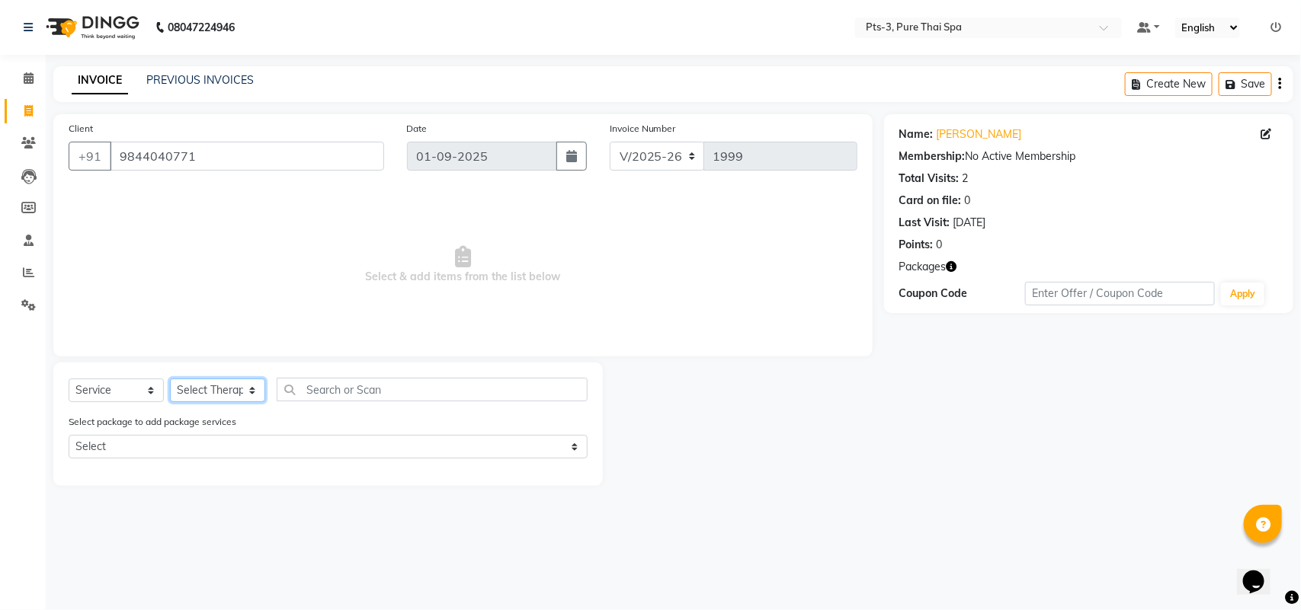
click at [200, 393] on select "Select Therapist [PERSON_NAME] AMMI ANYONE [PERSON_NAME] [PERSON_NAME] [PERSON_…" at bounding box center [217, 391] width 95 height 24
select select "75484"
click at [170, 379] on select "Select Therapist [PERSON_NAME] AMMI ANYONE [PERSON_NAME] [PERSON_NAME] [PERSON_…" at bounding box center [217, 391] width 95 height 24
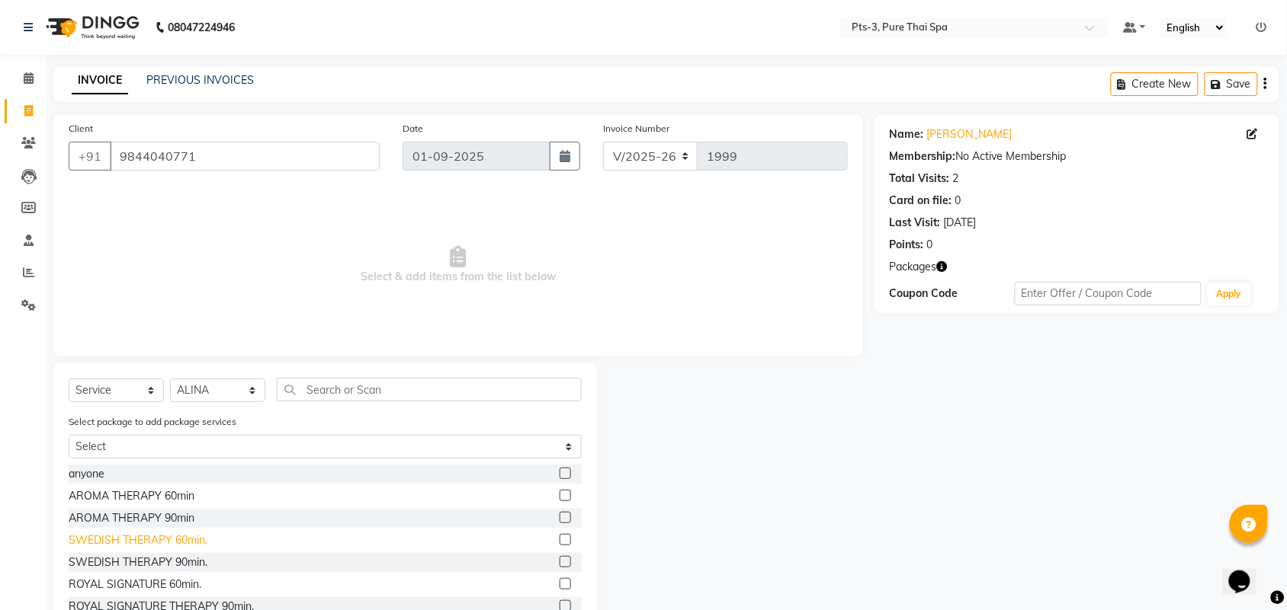
click at [166, 540] on div "SWEDISH THERAPY 60min." at bounding box center [138, 541] width 139 height 16
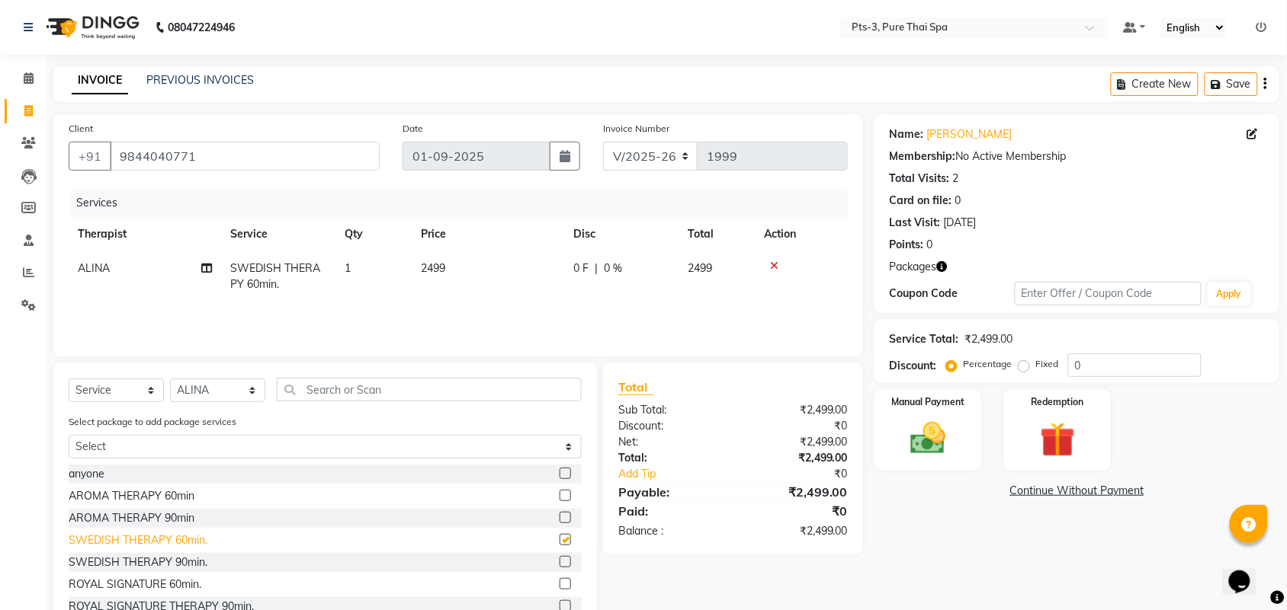
checkbox input "false"
click at [1068, 435] on img at bounding box center [1056, 441] width 59 height 46
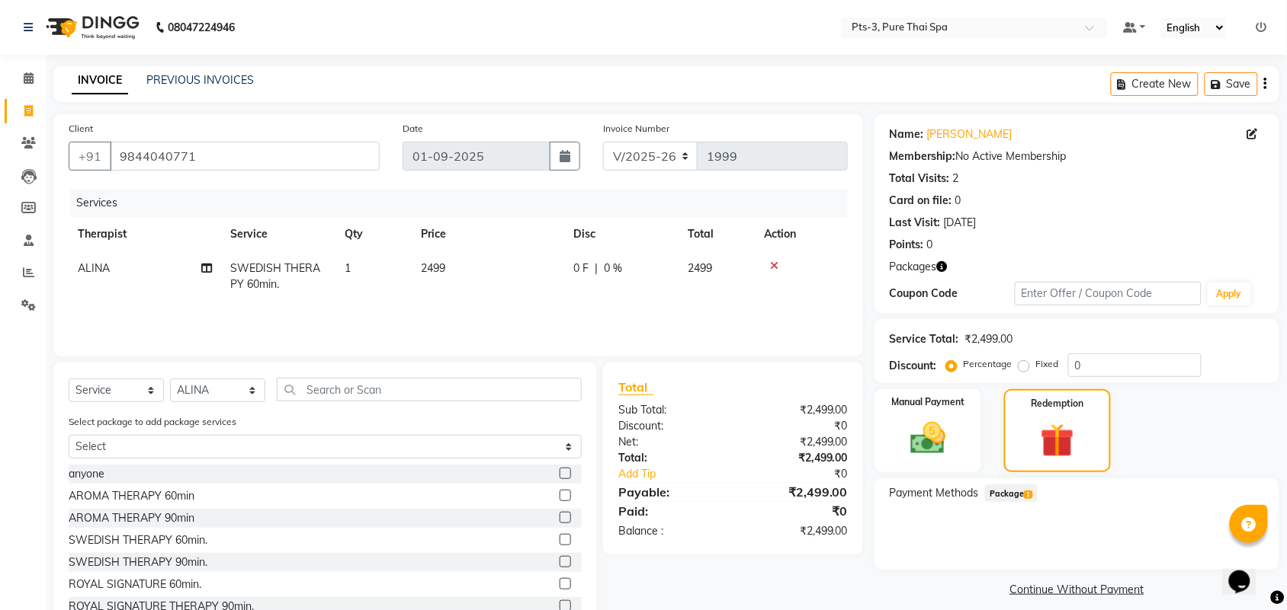
click at [1014, 493] on span "Package 1" at bounding box center [1011, 494] width 53 height 18
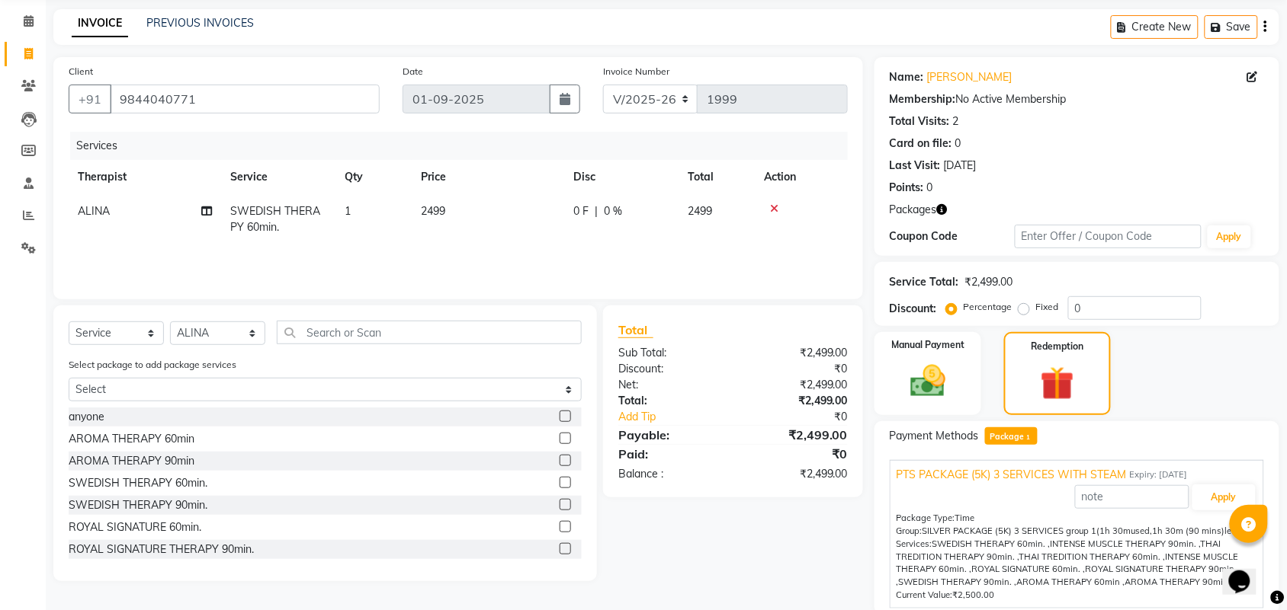
scroll to position [115, 0]
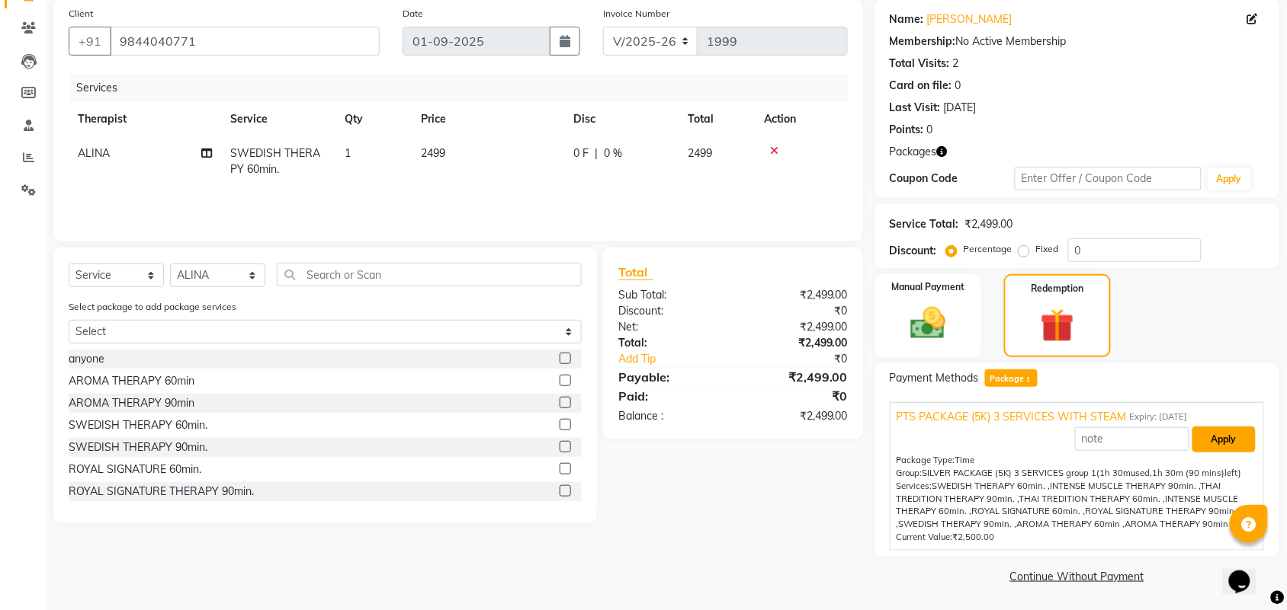
click at [1228, 447] on button "Apply" at bounding box center [1223, 440] width 63 height 26
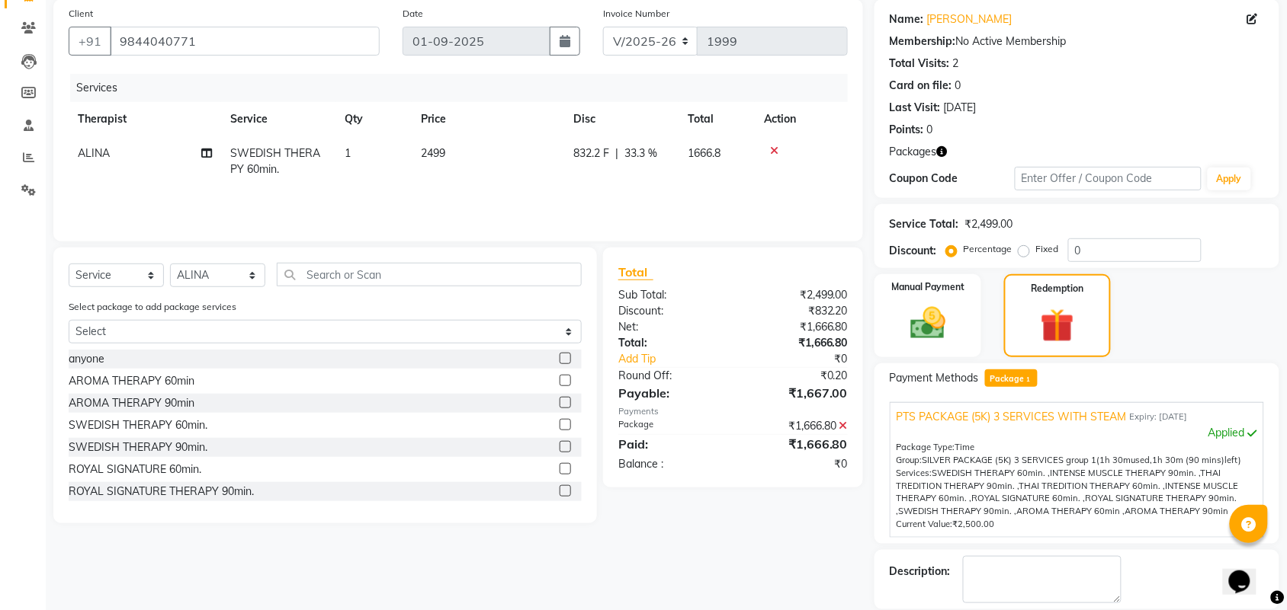
scroll to position [189, 0]
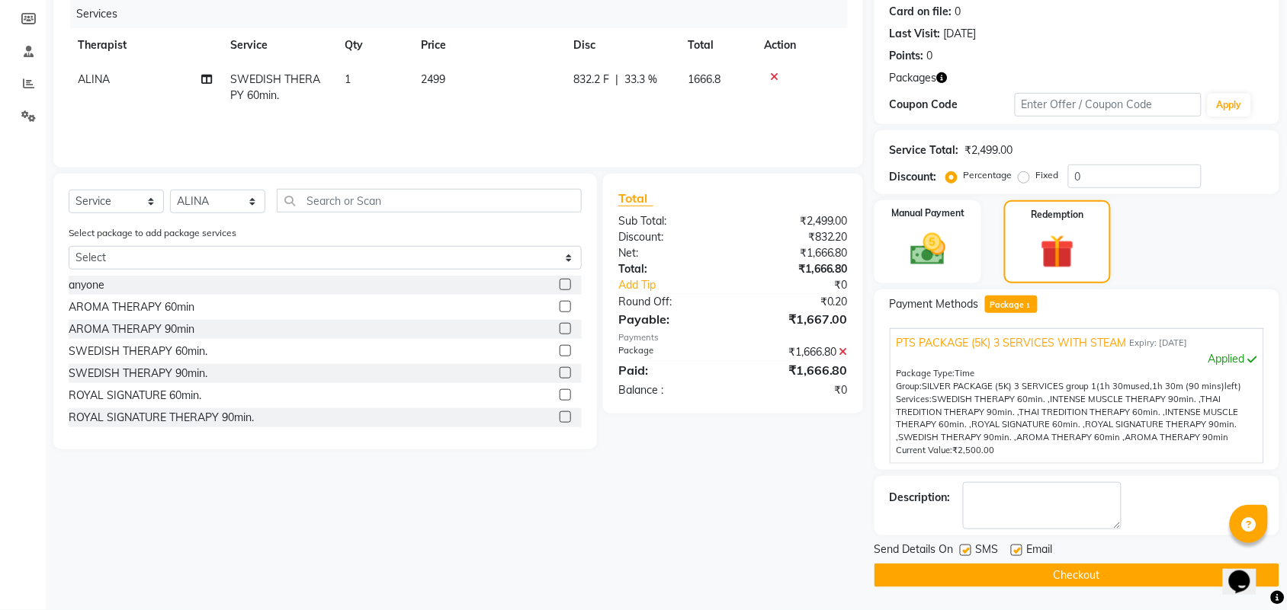
click at [961, 550] on label at bounding box center [965, 550] width 11 height 11
click at [961, 550] on input "checkbox" at bounding box center [965, 551] width 10 height 10
checkbox input "false"
click at [1014, 551] on label at bounding box center [1016, 550] width 11 height 11
click at [1014, 551] on input "checkbox" at bounding box center [1016, 551] width 10 height 10
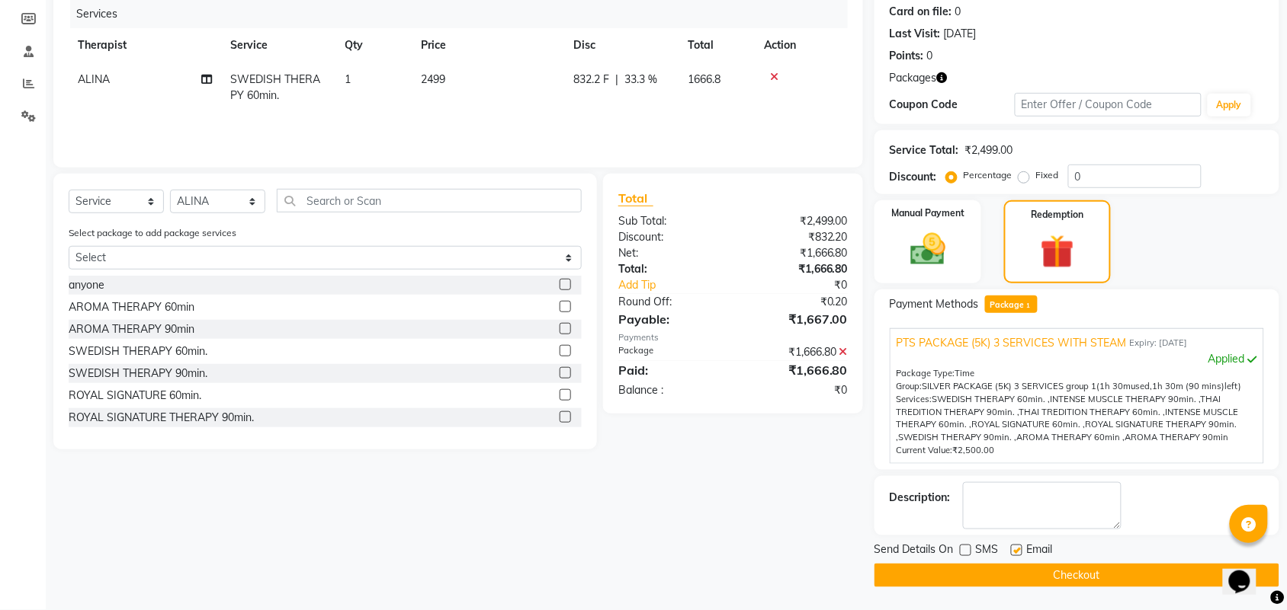
checkbox input "false"
click at [1040, 514] on textarea at bounding box center [1042, 505] width 159 height 47
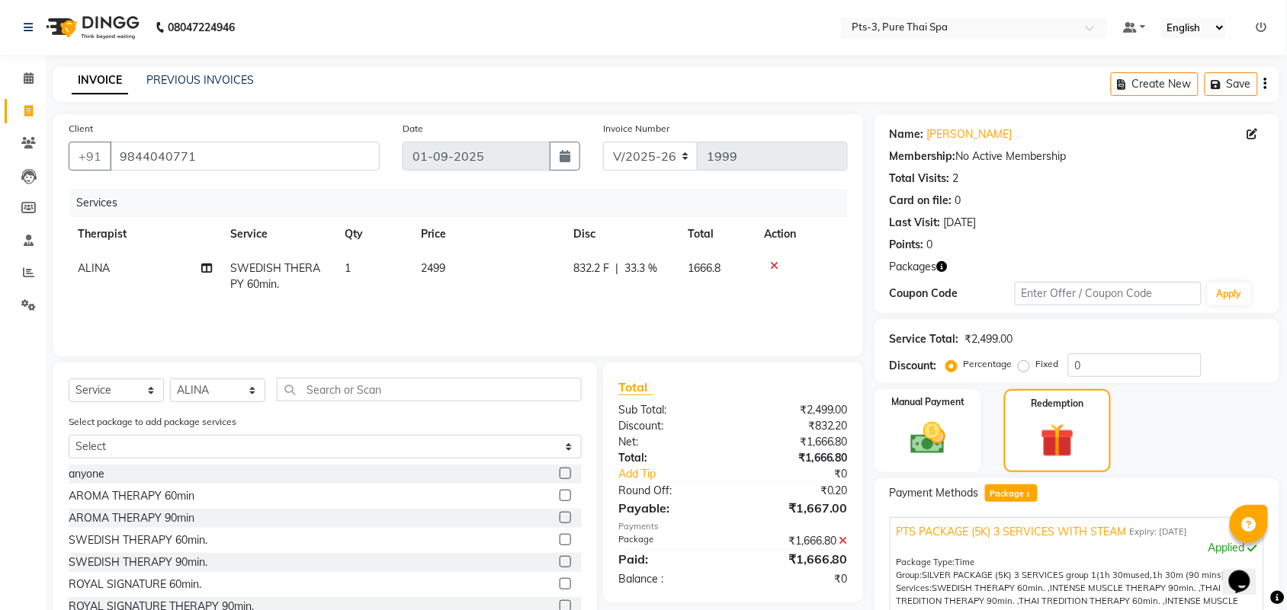
click at [776, 261] on icon at bounding box center [774, 266] width 8 height 11
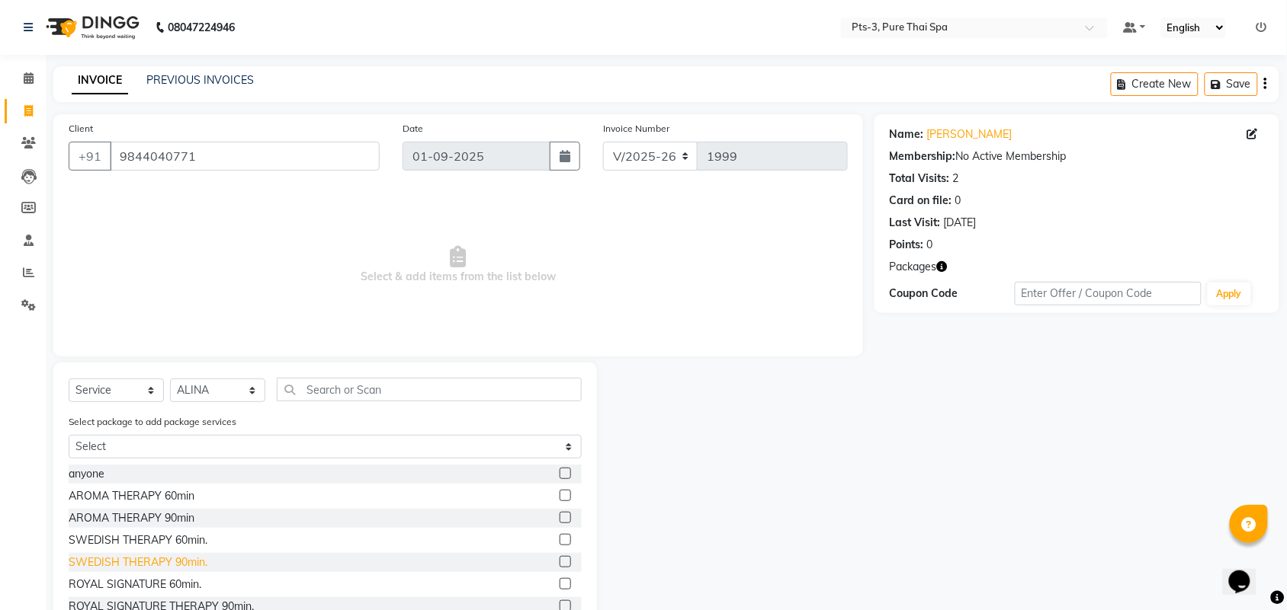
click at [187, 558] on div "SWEDISH THERAPY 90min." at bounding box center [138, 563] width 139 height 16
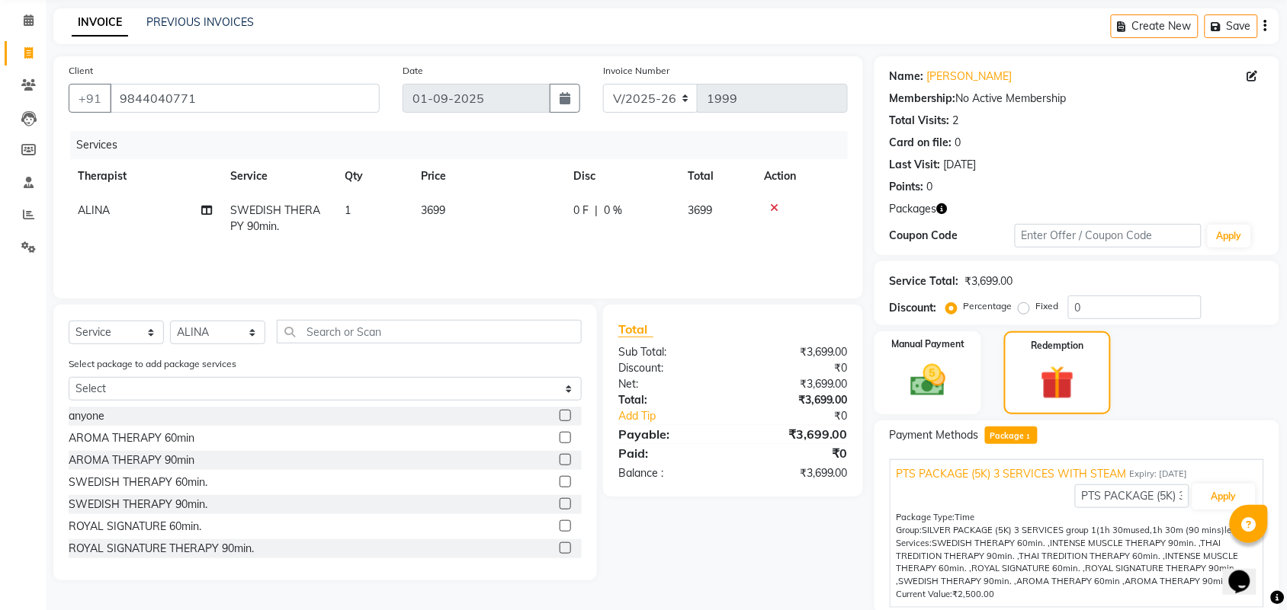
scroll to position [115, 0]
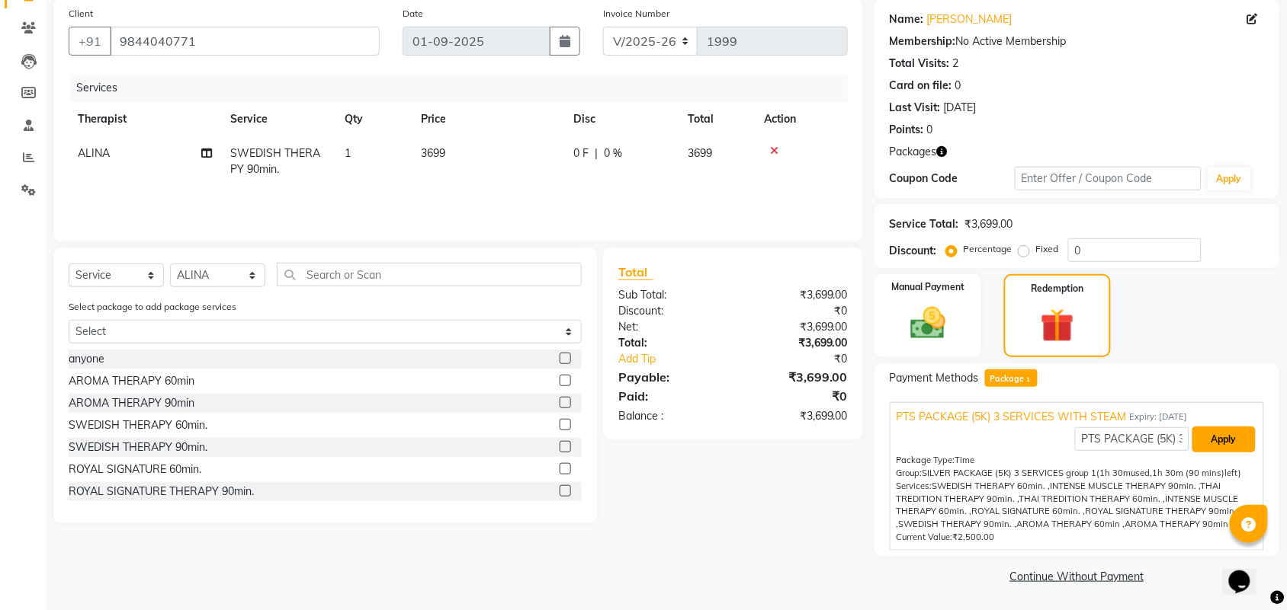
click at [1232, 435] on button "Apply" at bounding box center [1223, 440] width 63 height 26
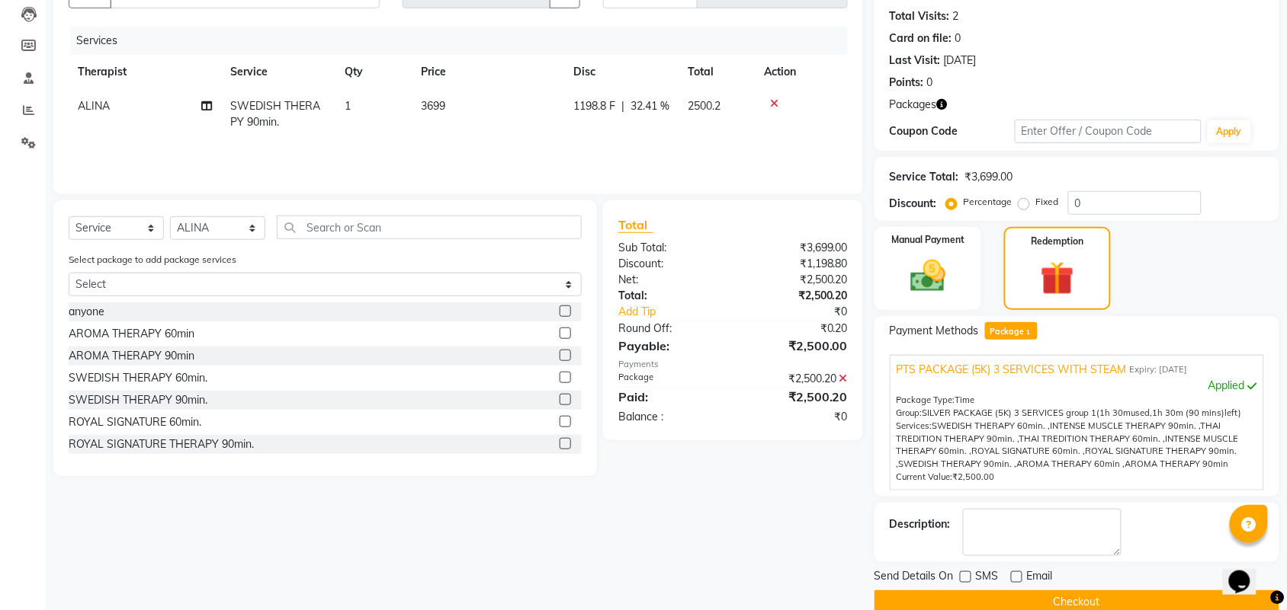
scroll to position [189, 0]
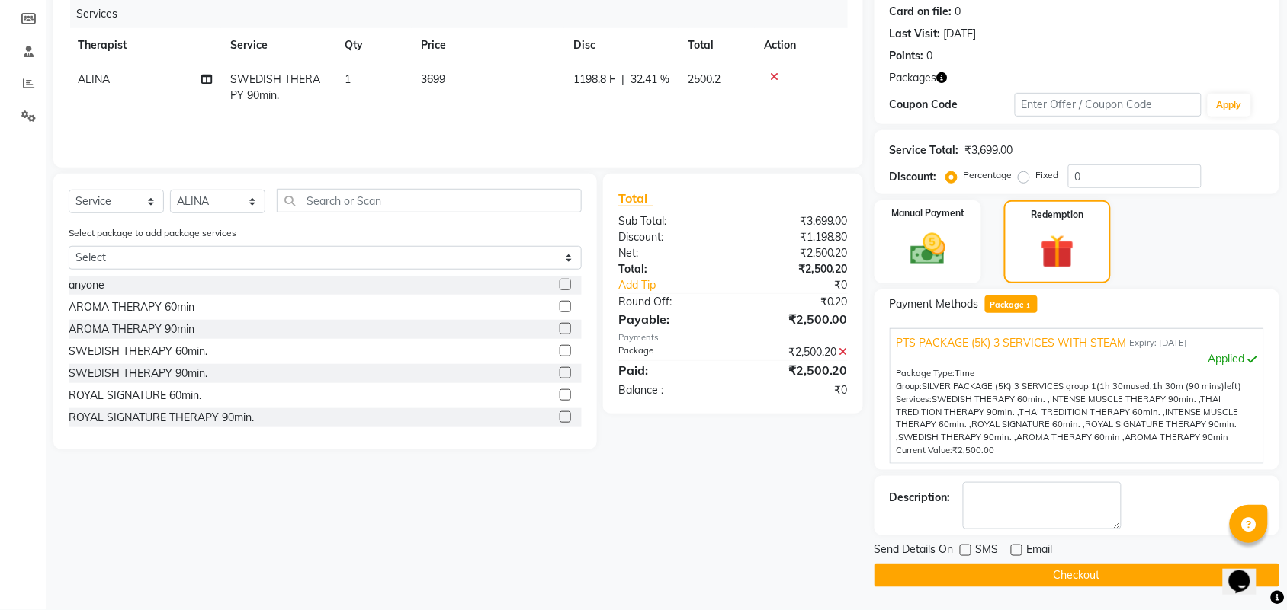
click at [776, 78] on icon at bounding box center [774, 77] width 8 height 11
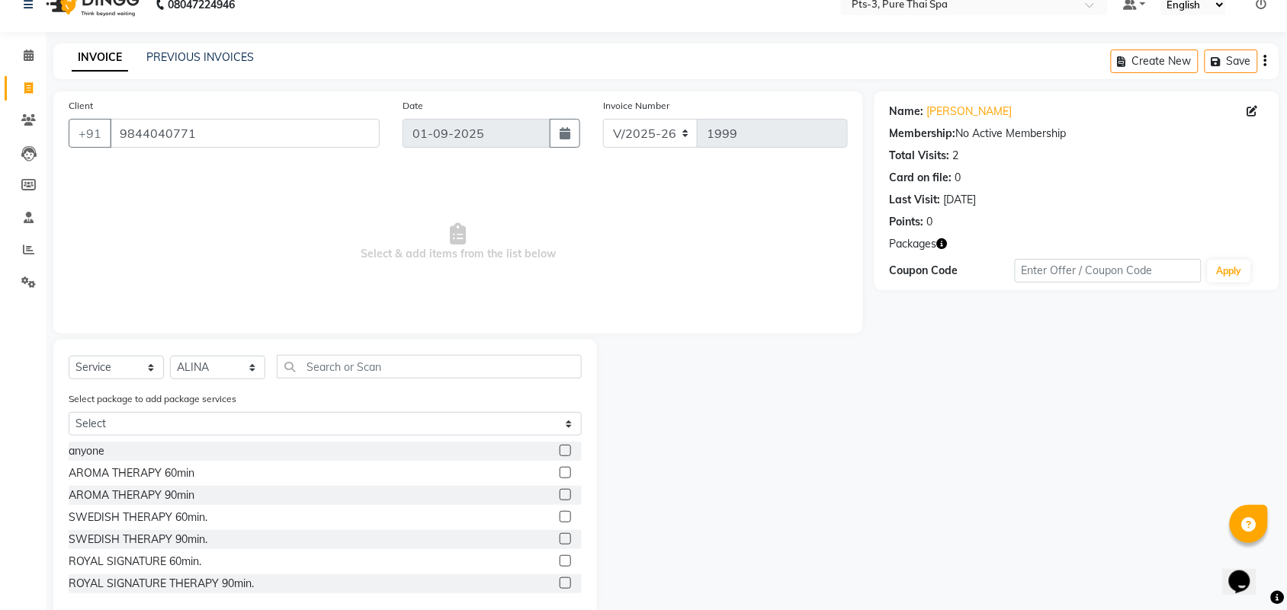
scroll to position [0, 0]
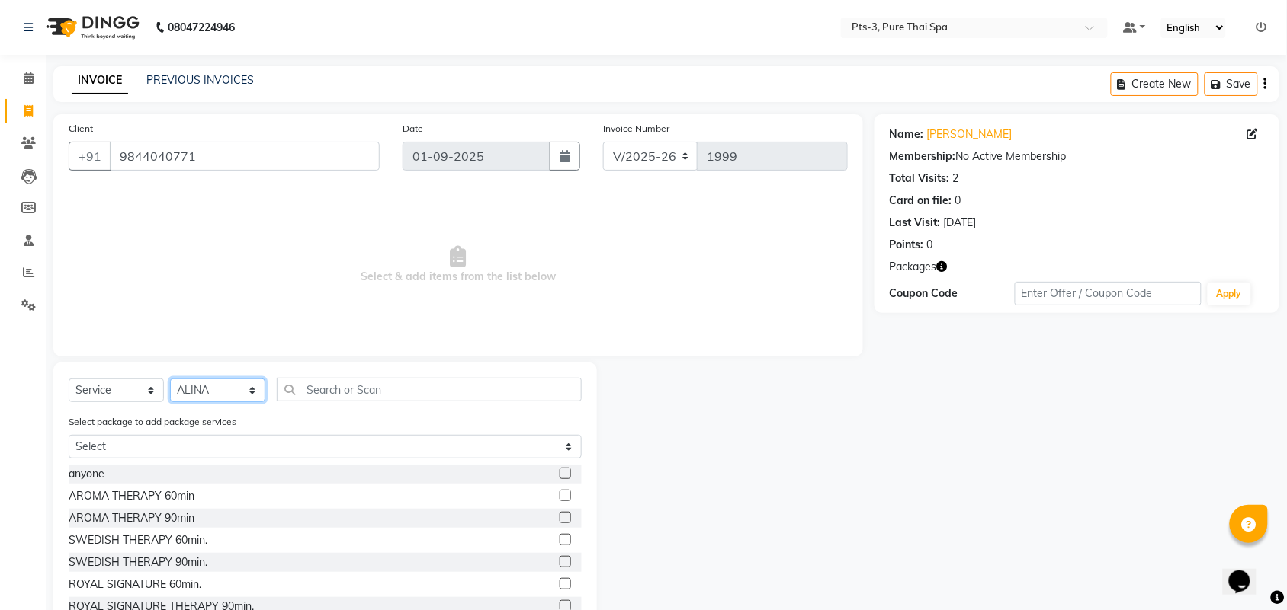
click at [222, 396] on select "Select Therapist [PERSON_NAME] AMMI ANYONE [PERSON_NAME] [PERSON_NAME] [PERSON_…" at bounding box center [217, 391] width 95 height 24
click at [170, 379] on select "Select Therapist [PERSON_NAME] AMMI ANYONE [PERSON_NAME] [PERSON_NAME] [PERSON_…" at bounding box center [217, 391] width 95 height 24
click at [145, 566] on div "SWEDISH THERAPY 90min." at bounding box center [138, 563] width 139 height 16
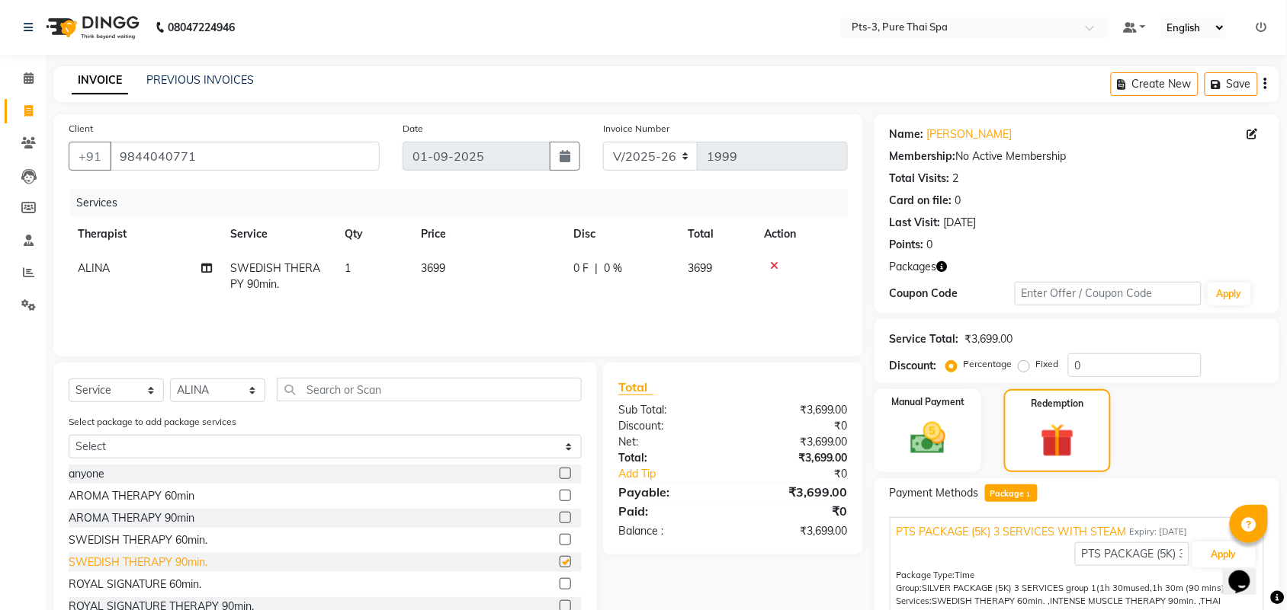
checkbox input "false"
drag, startPoint x: 1088, startPoint y: 436, endPoint x: 1068, endPoint y: 420, distance: 25.5
click at [1079, 428] on div "Redemption" at bounding box center [1056, 431] width 111 height 87
click at [1008, 492] on span "Package 1" at bounding box center [1011, 494] width 53 height 18
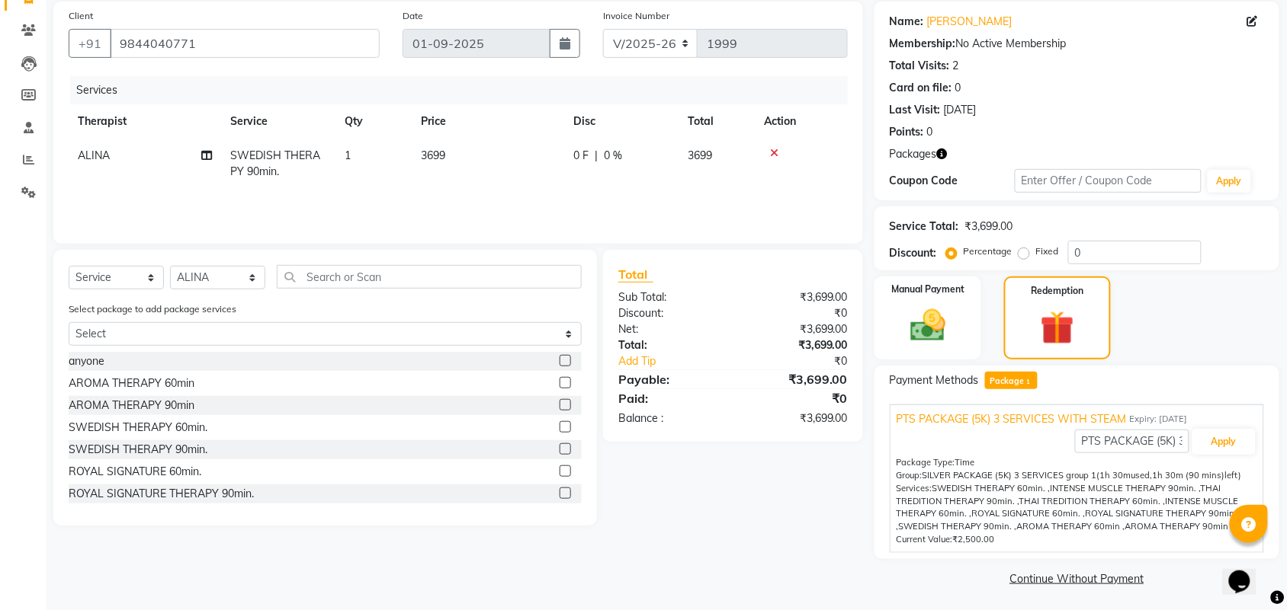
scroll to position [115, 0]
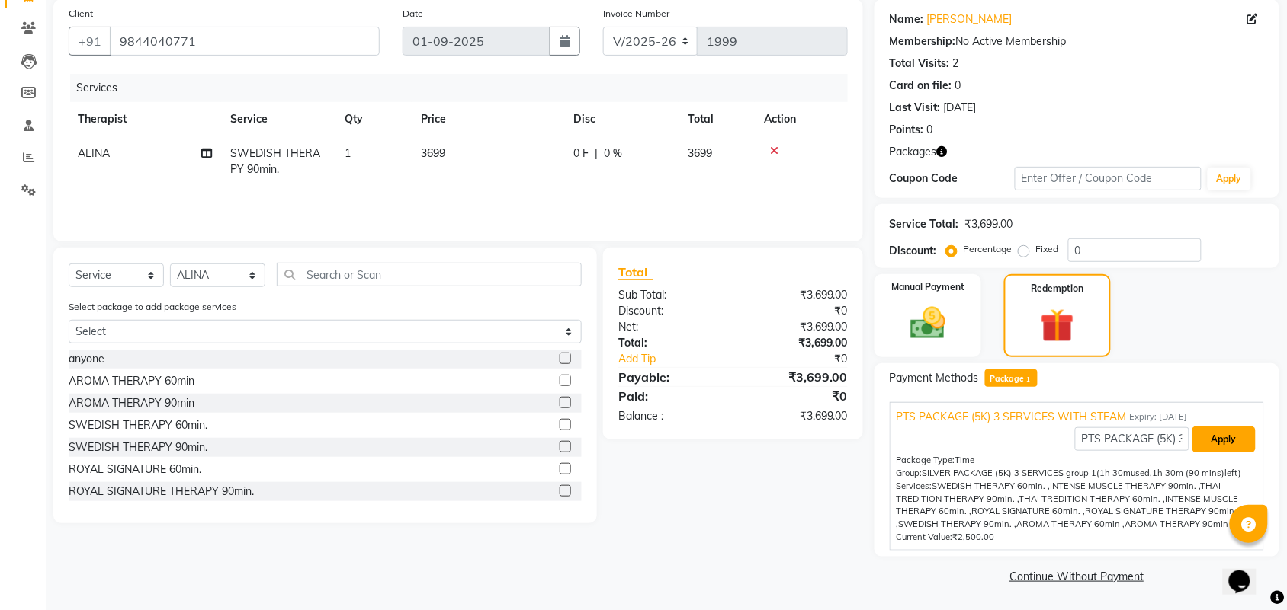
click at [1213, 437] on button "Apply" at bounding box center [1223, 440] width 63 height 26
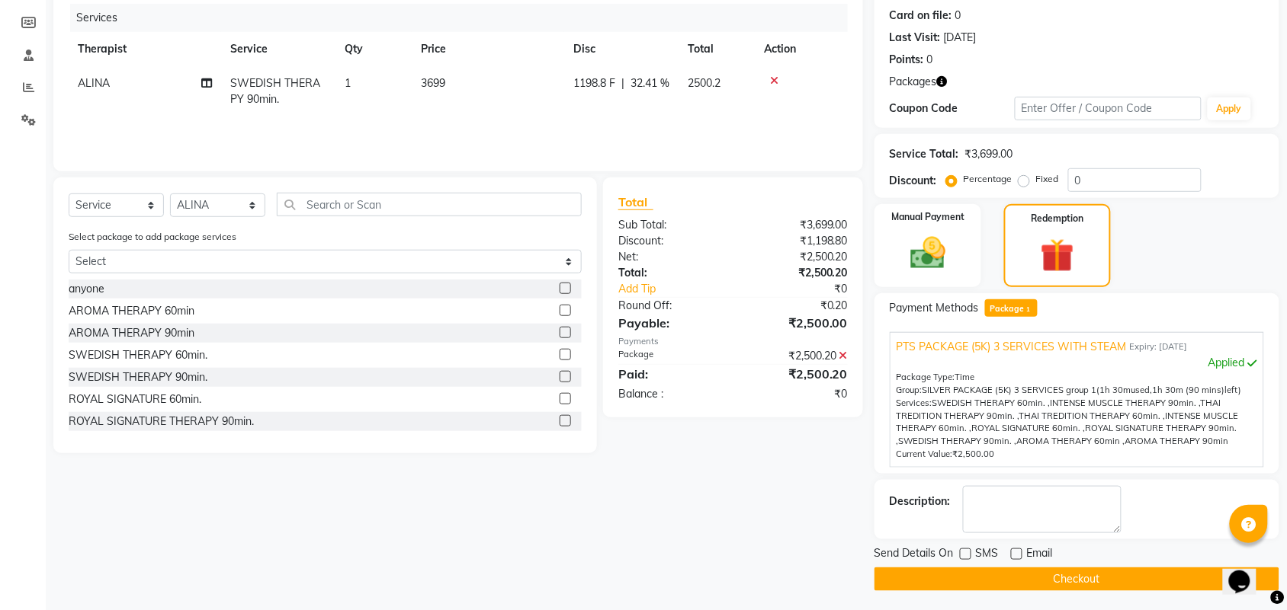
scroll to position [189, 0]
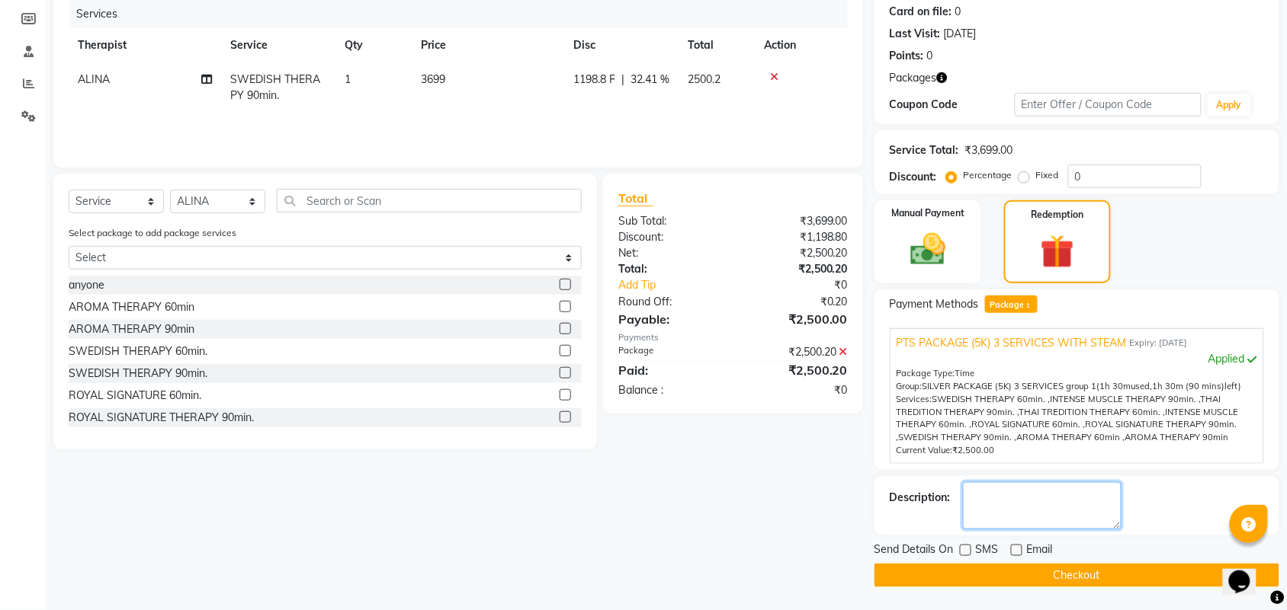
click at [1030, 511] on textarea at bounding box center [1042, 505] width 159 height 47
type textarea "368"
click at [1109, 572] on button "Checkout" at bounding box center [1076, 576] width 405 height 24
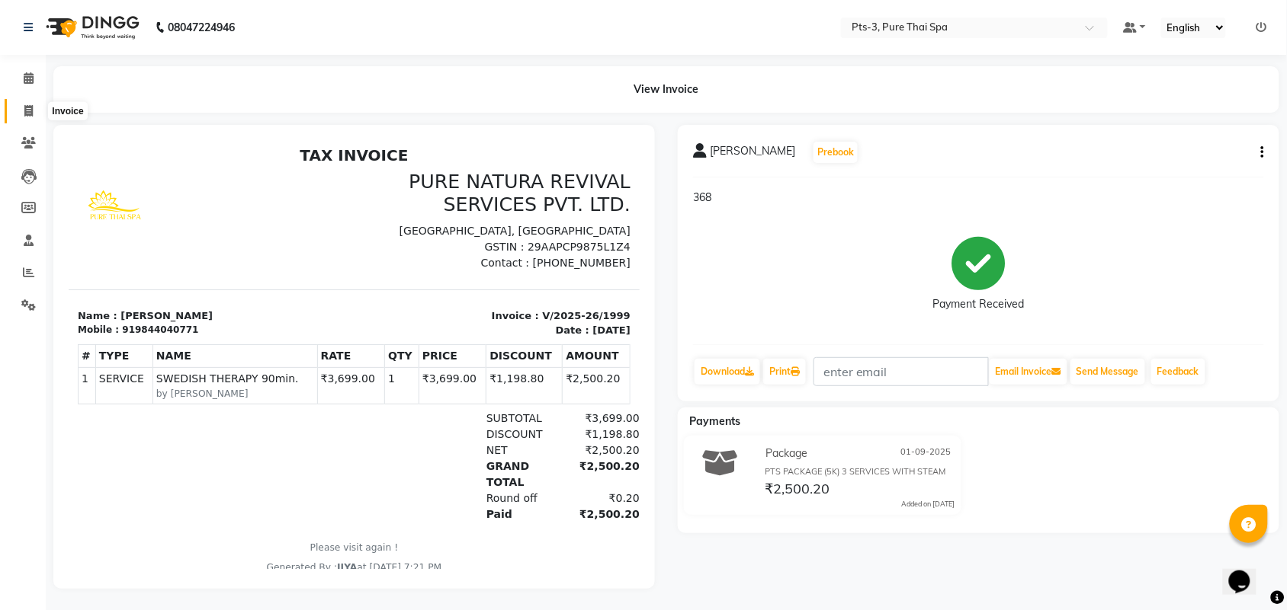
click at [25, 109] on icon at bounding box center [28, 110] width 8 height 11
select select "service"
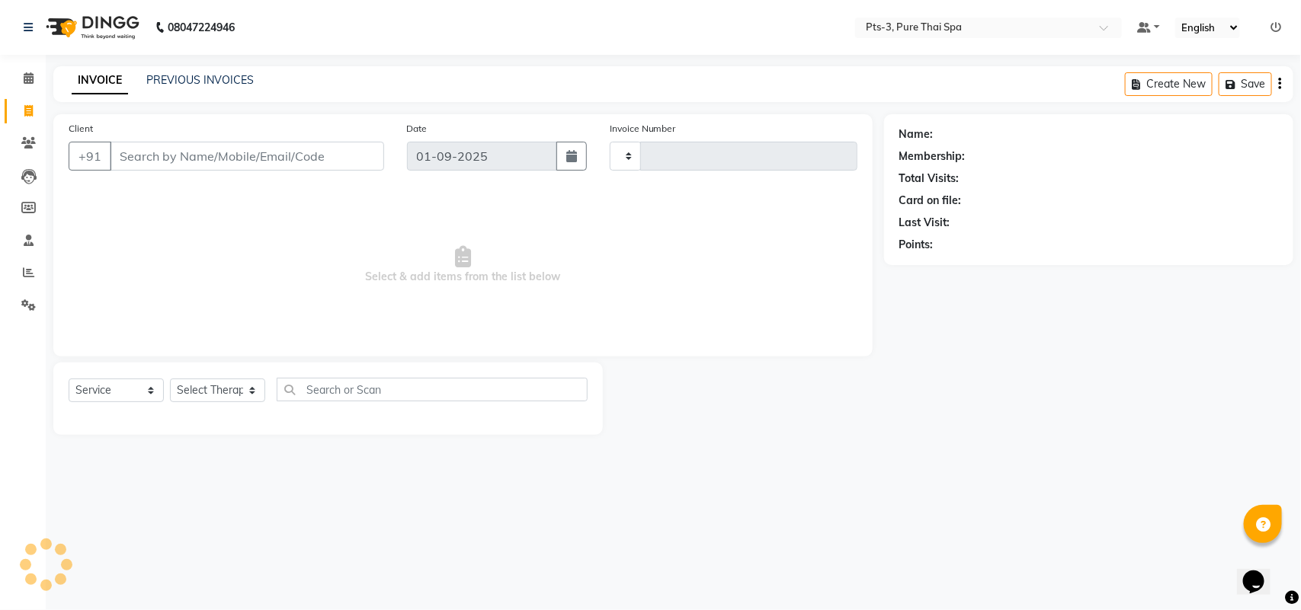
type input "2000"
select select "6461"
click at [27, 142] on icon at bounding box center [28, 142] width 14 height 11
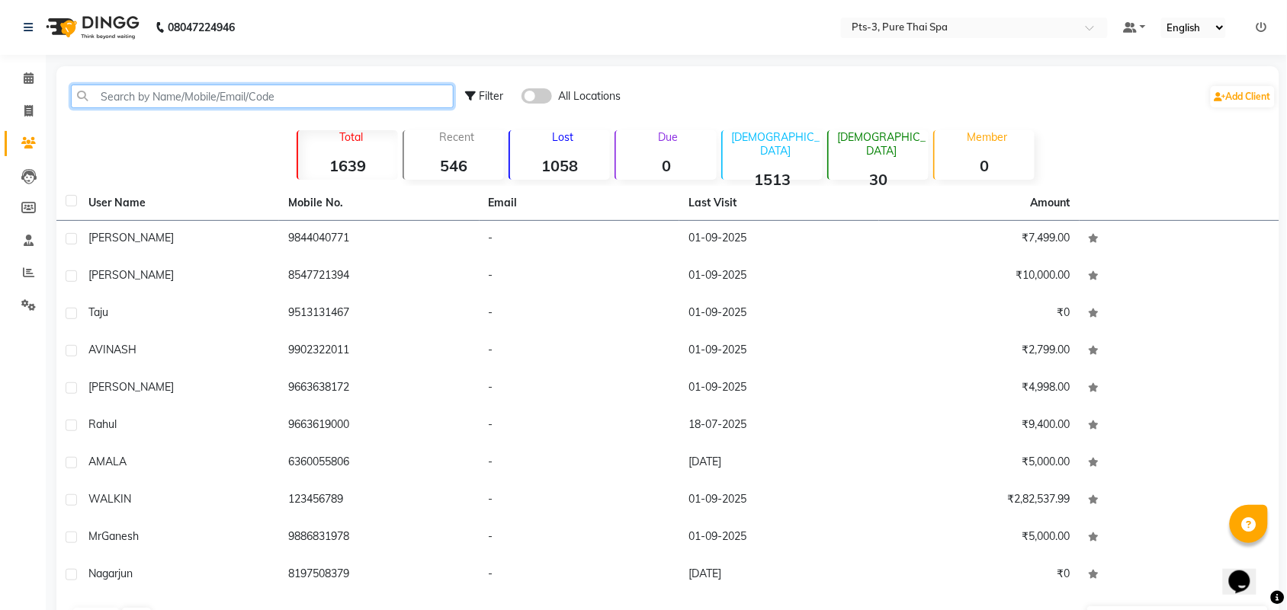
click at [183, 95] on input "text" at bounding box center [262, 97] width 383 height 24
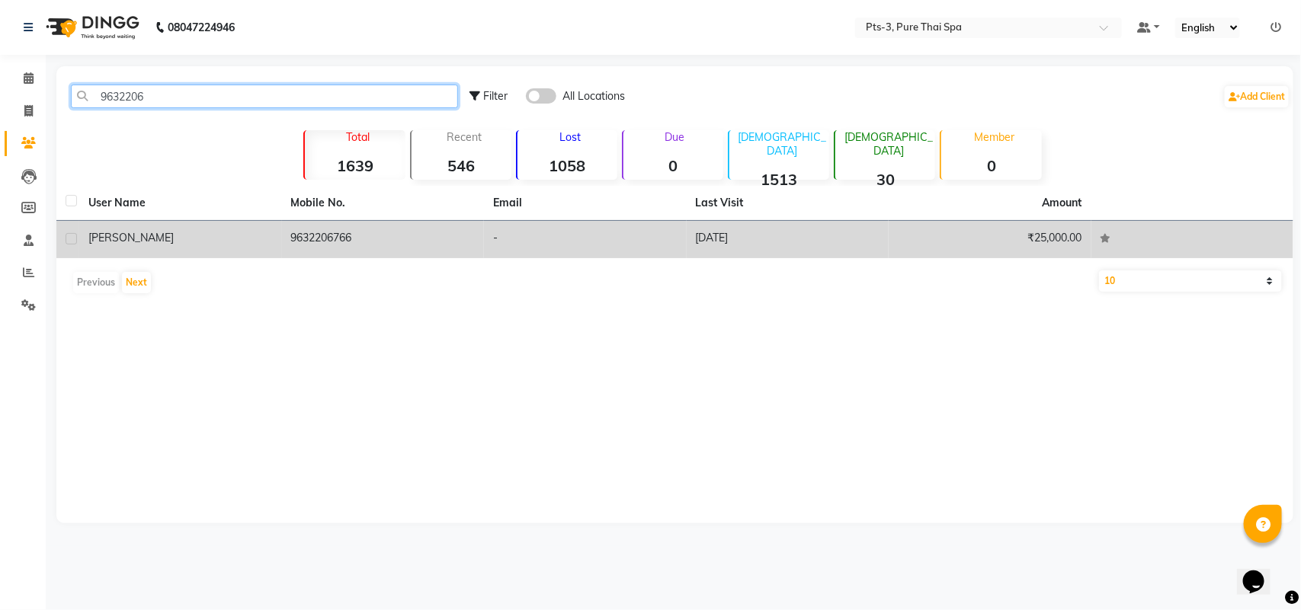
type input "9632206"
click at [303, 235] on td "9632206766" at bounding box center [383, 239] width 203 height 37
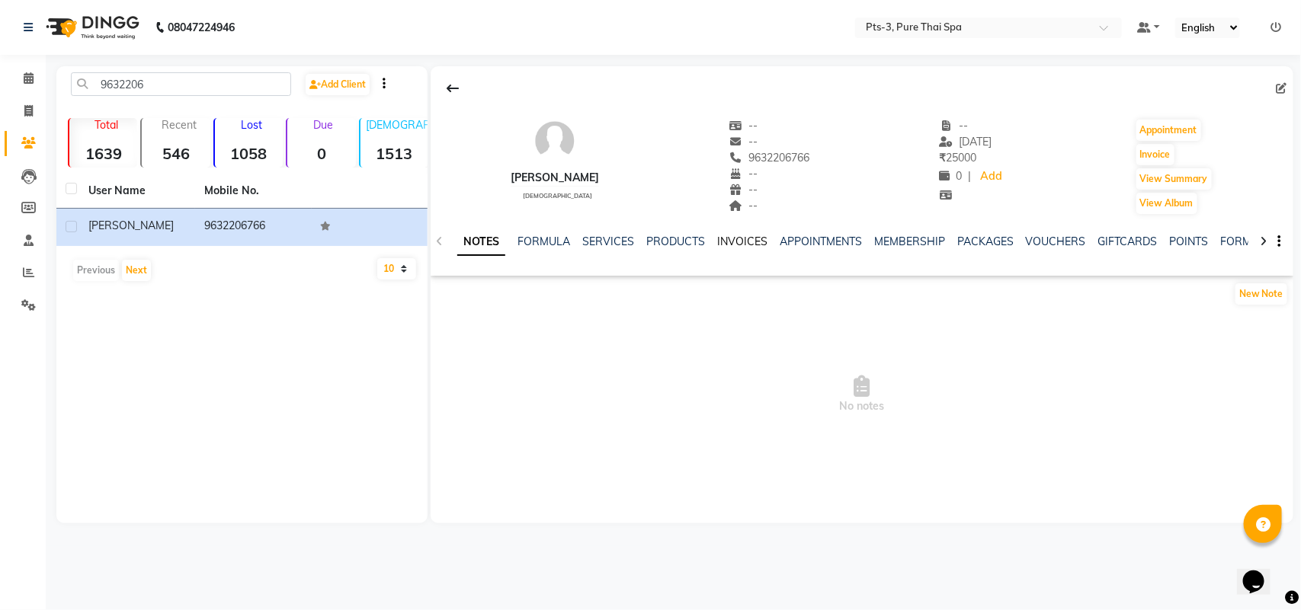
click at [730, 238] on link "INVOICES" at bounding box center [742, 242] width 50 height 14
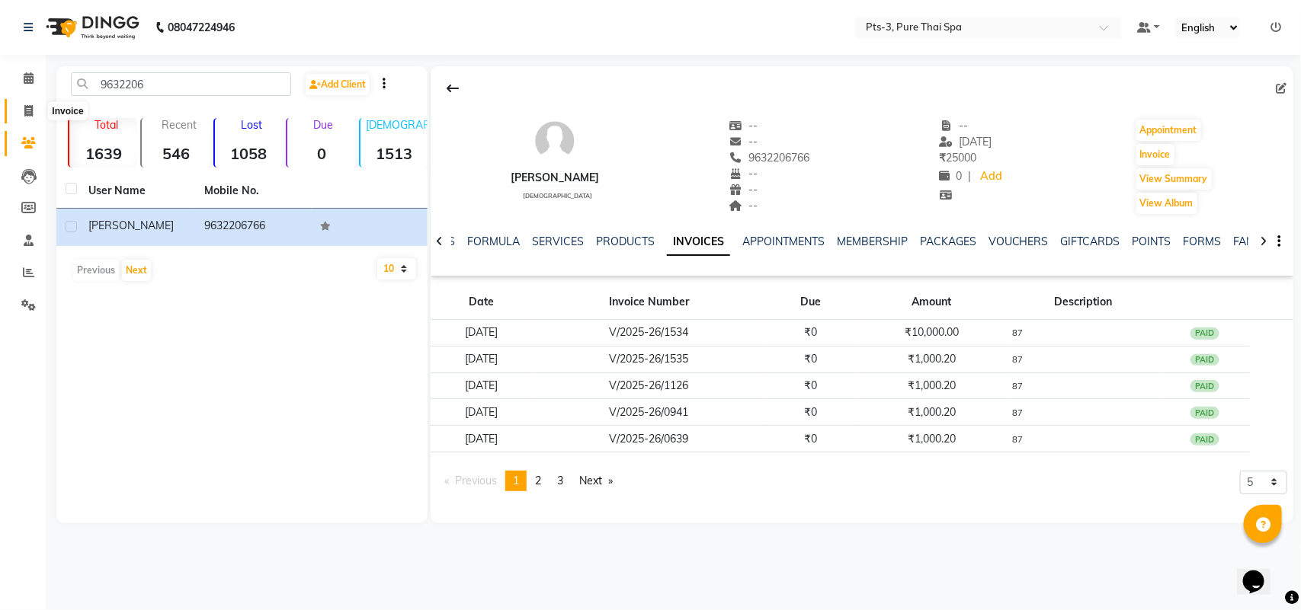
click at [21, 103] on span at bounding box center [28, 112] width 27 height 18
select select "service"
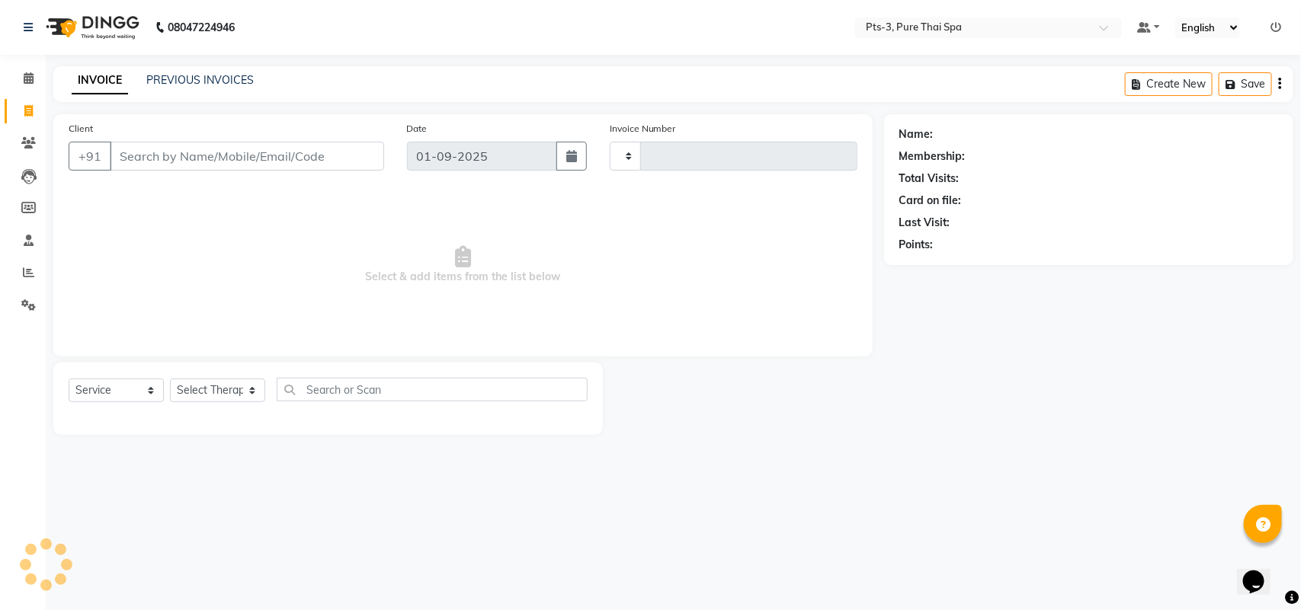
type input "2000"
select select "6461"
click at [179, 160] on input "Client" at bounding box center [247, 156] width 274 height 29
type input "7829079445"
click at [351, 149] on span "Add Client" at bounding box center [345, 156] width 60 height 15
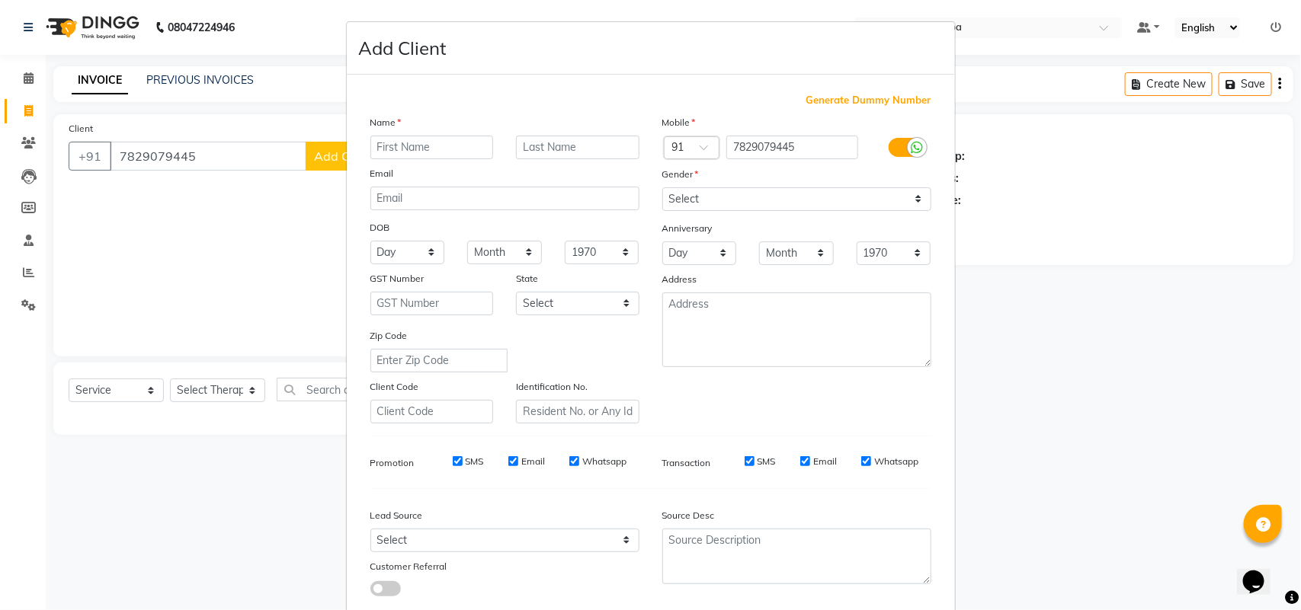
click at [425, 152] on input "text" at bounding box center [431, 148] width 123 height 24
type input "ANIL"
click at [725, 195] on select "Select [DEMOGRAPHIC_DATA] [DEMOGRAPHIC_DATA] Other Prefer Not To Say" at bounding box center [796, 199] width 269 height 24
select select "[DEMOGRAPHIC_DATA]"
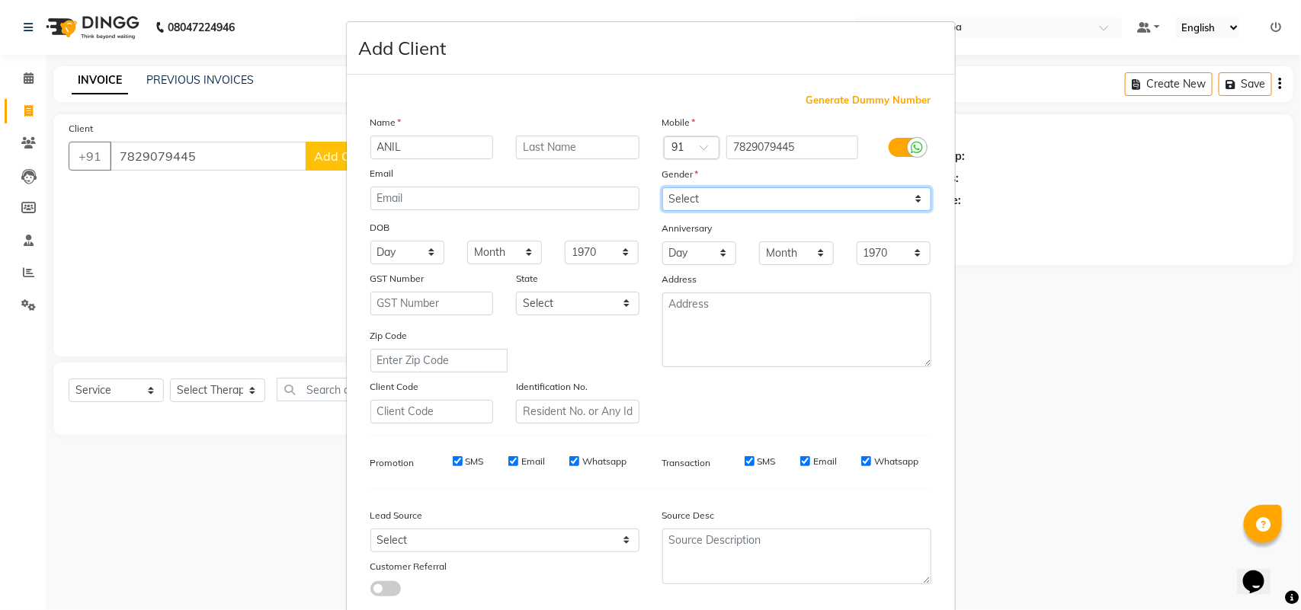
click at [662, 187] on select "Select [DEMOGRAPHIC_DATA] [DEMOGRAPHIC_DATA] Other Prefer Not To Say" at bounding box center [796, 199] width 269 height 24
click at [453, 462] on input "SMS" at bounding box center [458, 462] width 10 height 10
checkbox input "false"
click at [521, 458] on label "Email" at bounding box center [533, 462] width 24 height 14
click at [517, 458] on input "Email" at bounding box center [513, 462] width 10 height 10
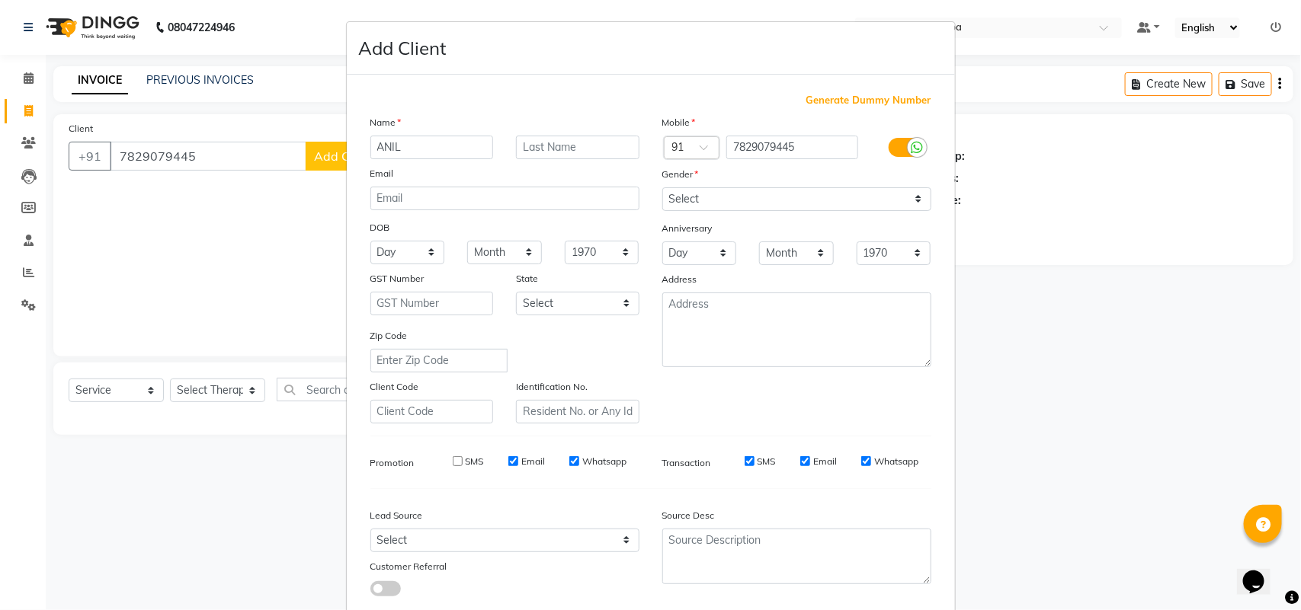
checkbox input "false"
click at [569, 459] on input "Whatsapp" at bounding box center [574, 462] width 10 height 10
checkbox input "false"
click at [745, 459] on input "SMS" at bounding box center [750, 462] width 10 height 10
checkbox input "false"
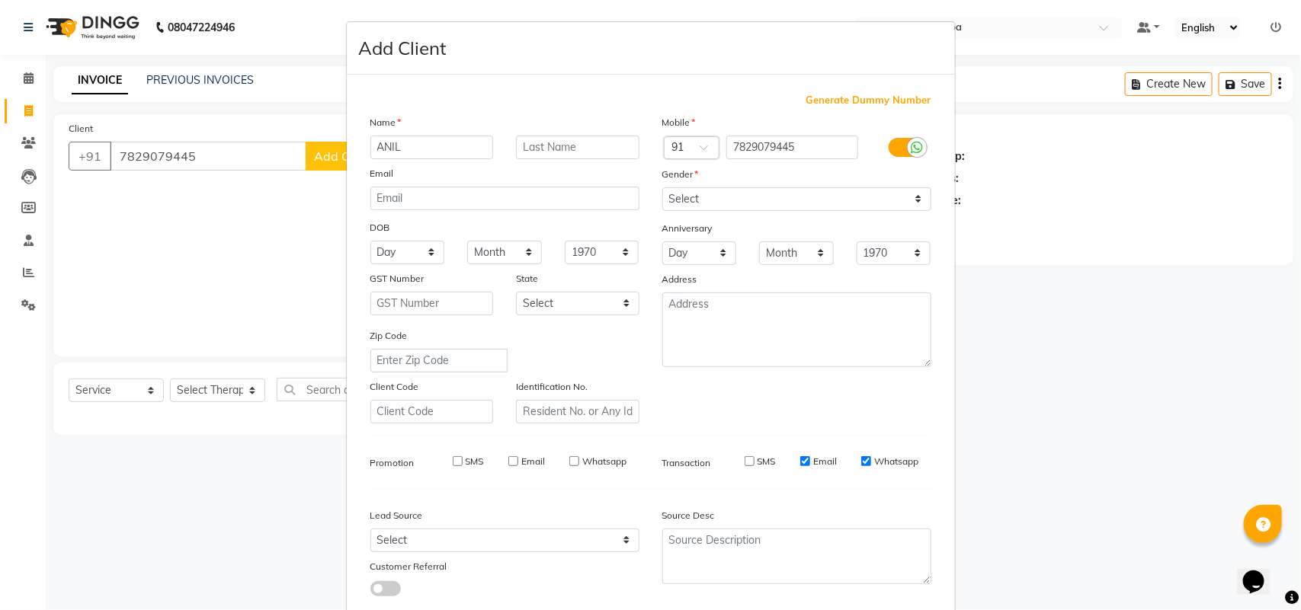
click at [800, 460] on input "Email" at bounding box center [805, 462] width 10 height 10
checkbox input "false"
click at [861, 459] on input "Whatsapp" at bounding box center [866, 462] width 10 height 10
checkbox input "false"
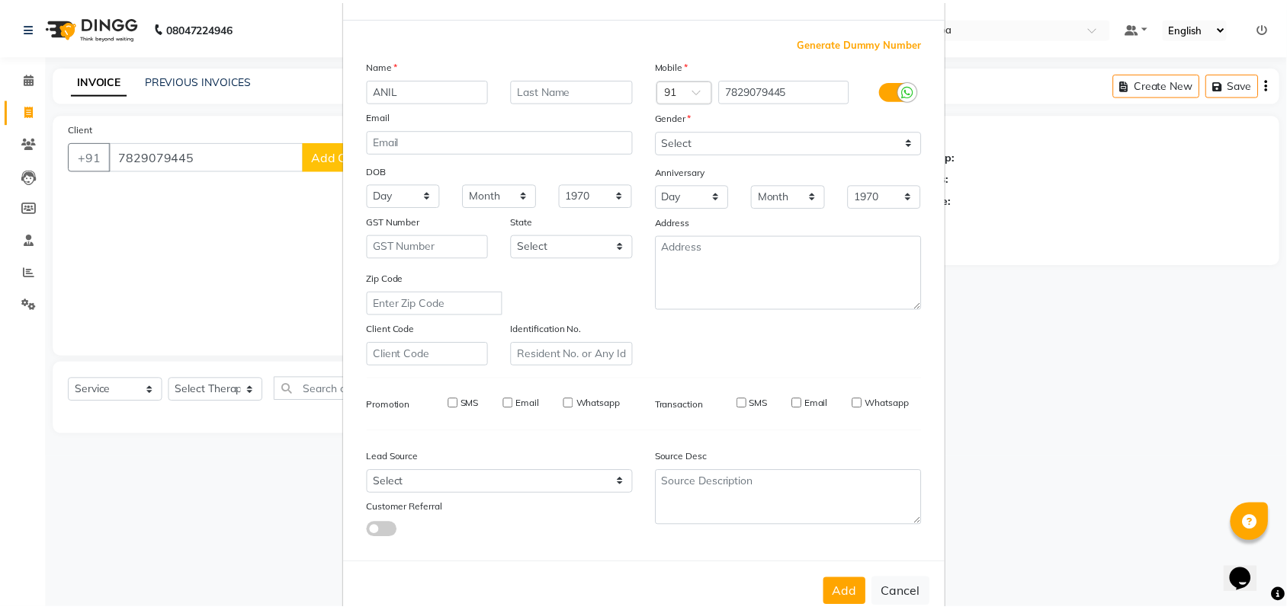
scroll to position [88, 0]
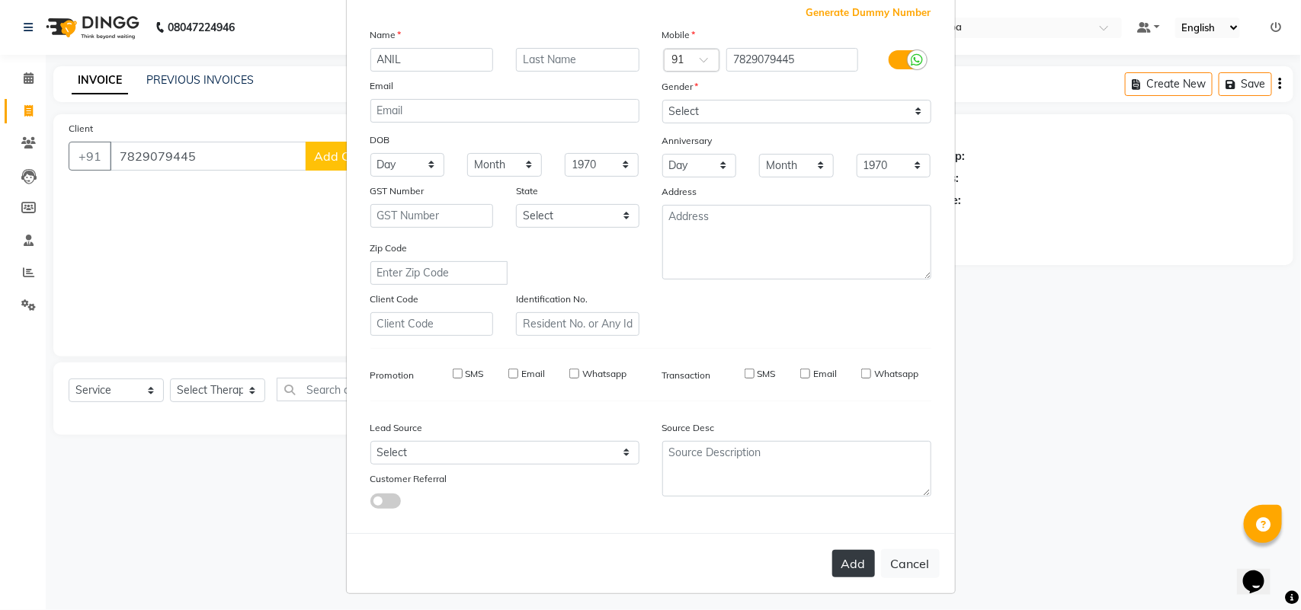
click at [841, 554] on button "Add" at bounding box center [853, 563] width 43 height 27
select select
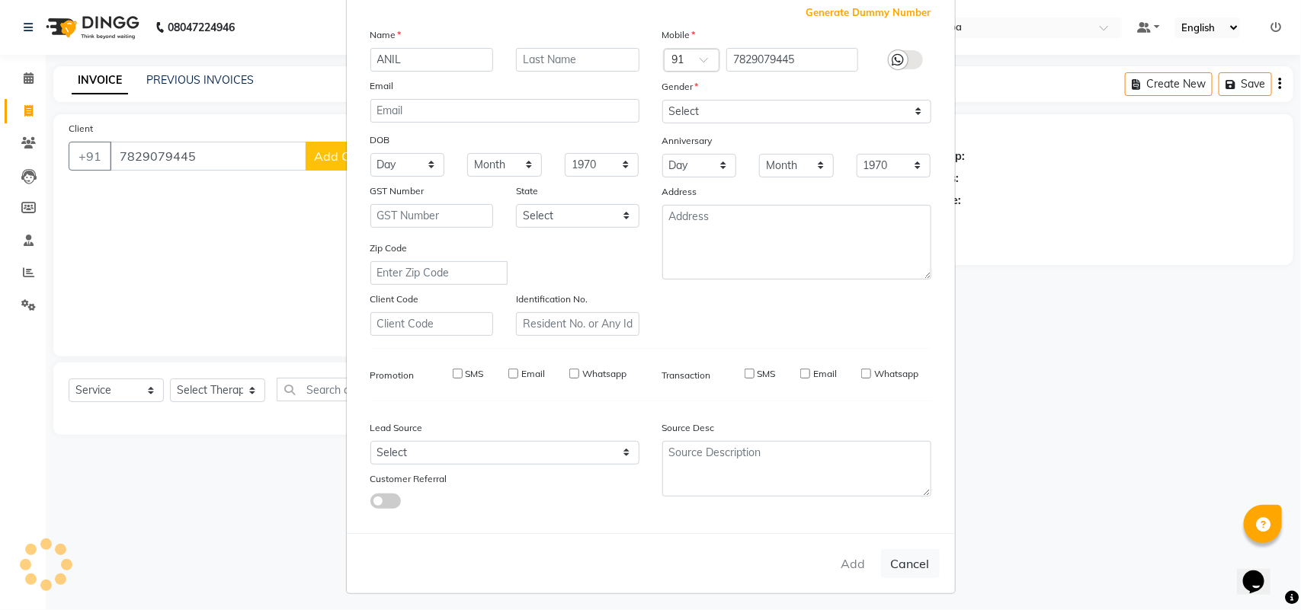
select select
checkbox input "false"
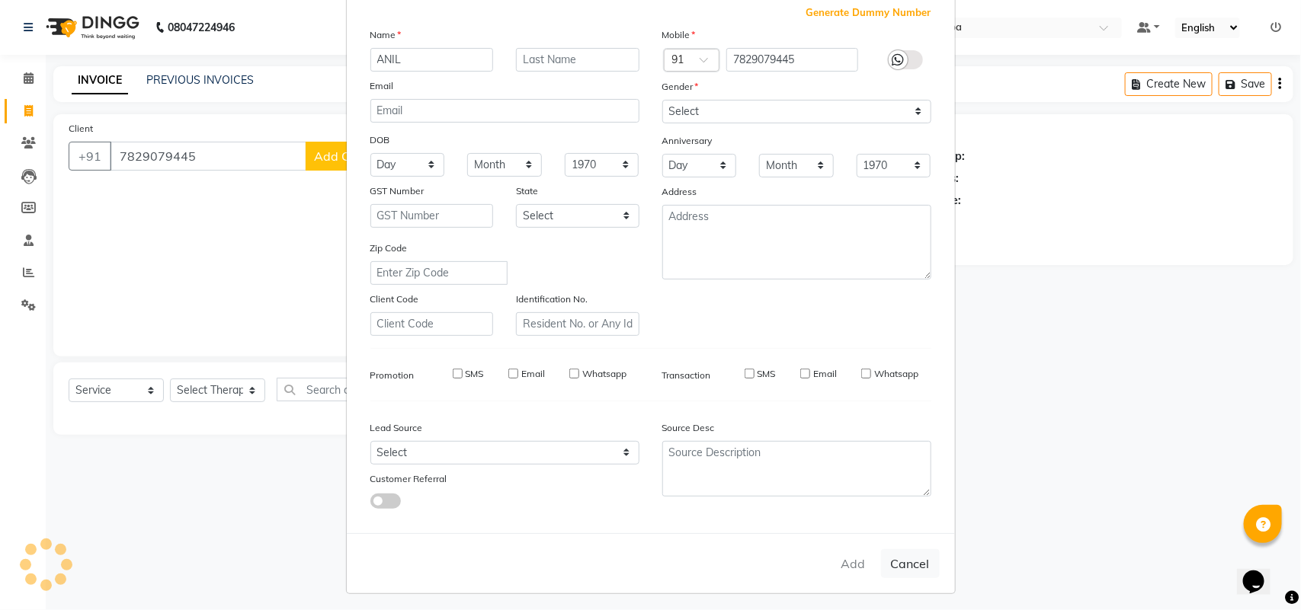
checkbox input "false"
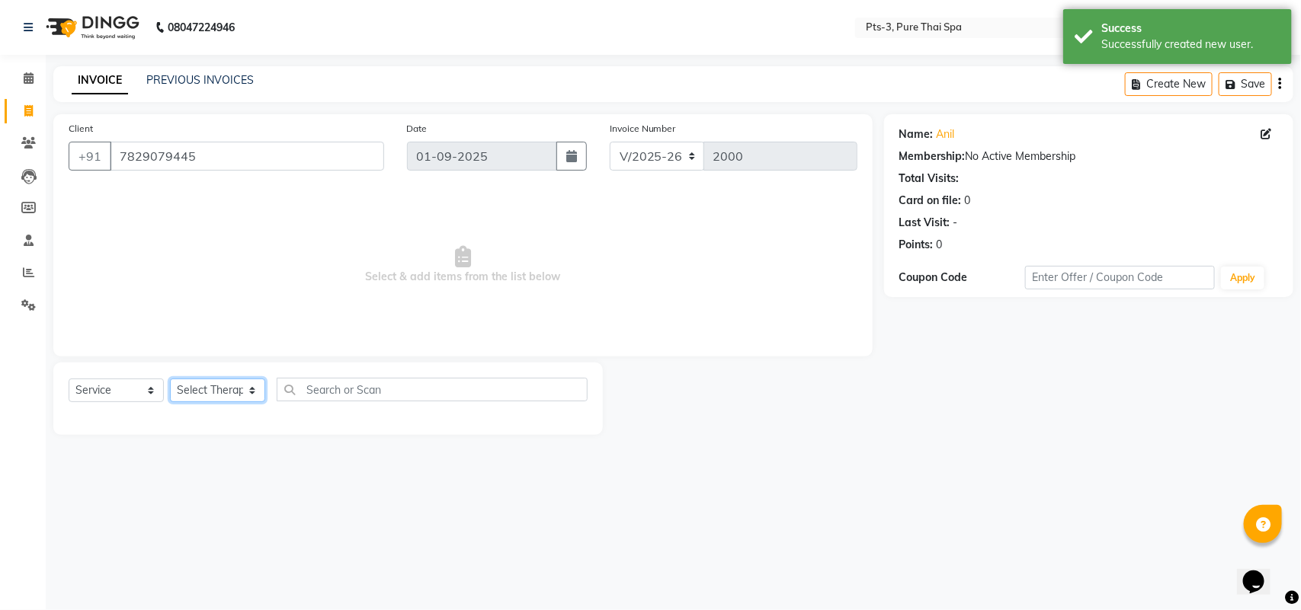
click at [200, 393] on select "Select Therapist [PERSON_NAME] AMMI ANYONE [PERSON_NAME] [PERSON_NAME] [PERSON_…" at bounding box center [217, 391] width 95 height 24
select select "73951"
click at [170, 379] on select "Select Therapist [PERSON_NAME] AMMI ANYONE [PERSON_NAME] [PERSON_NAME] [PERSON_…" at bounding box center [217, 391] width 95 height 24
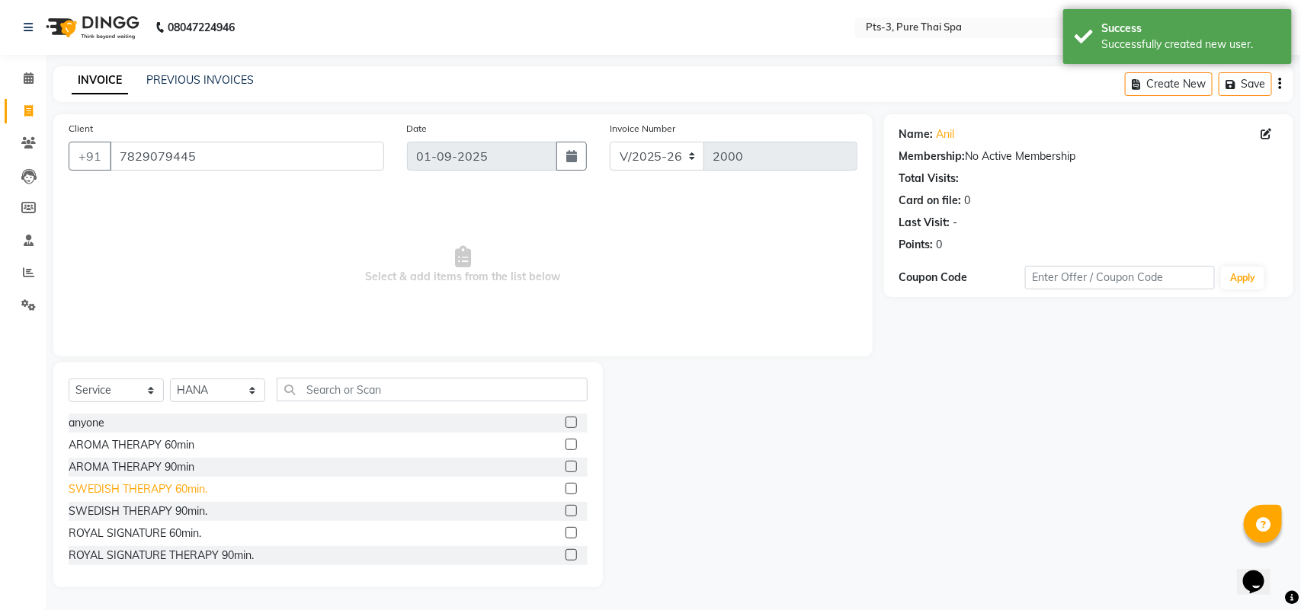
click at [134, 490] on div "SWEDISH THERAPY 60min." at bounding box center [138, 490] width 139 height 16
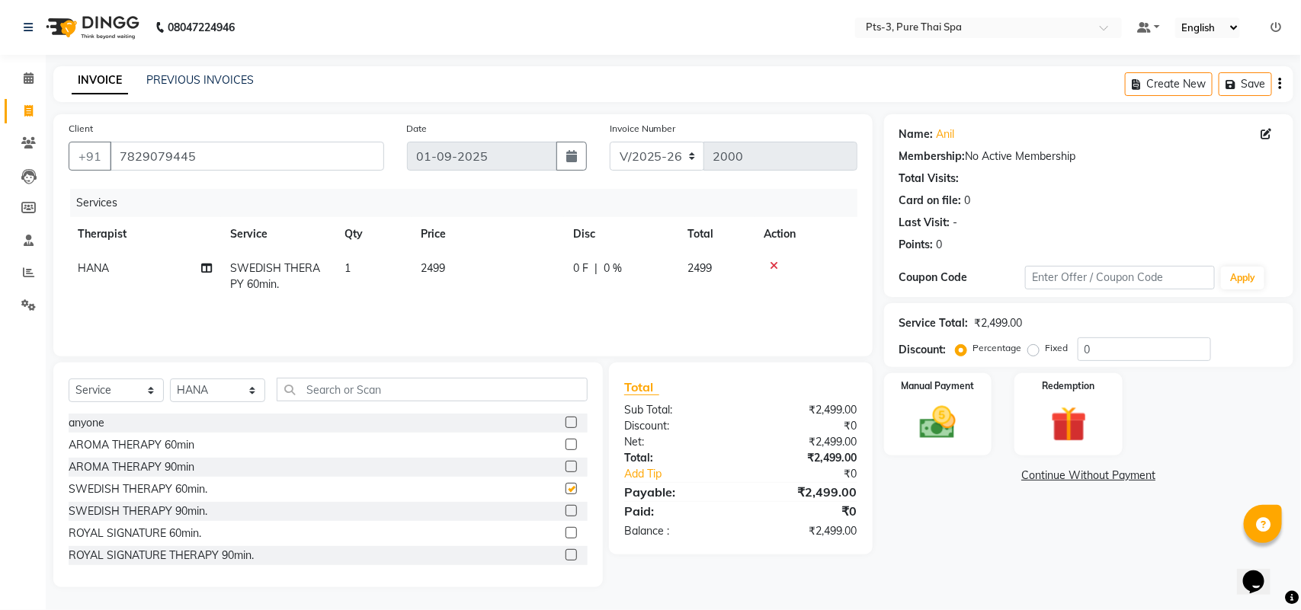
checkbox input "false"
click at [1046, 348] on label "Fixed" at bounding box center [1057, 348] width 23 height 14
click at [1031, 348] on input "Fixed" at bounding box center [1036, 348] width 11 height 11
radio input "true"
click at [1117, 343] on input "0" at bounding box center [1144, 350] width 133 height 24
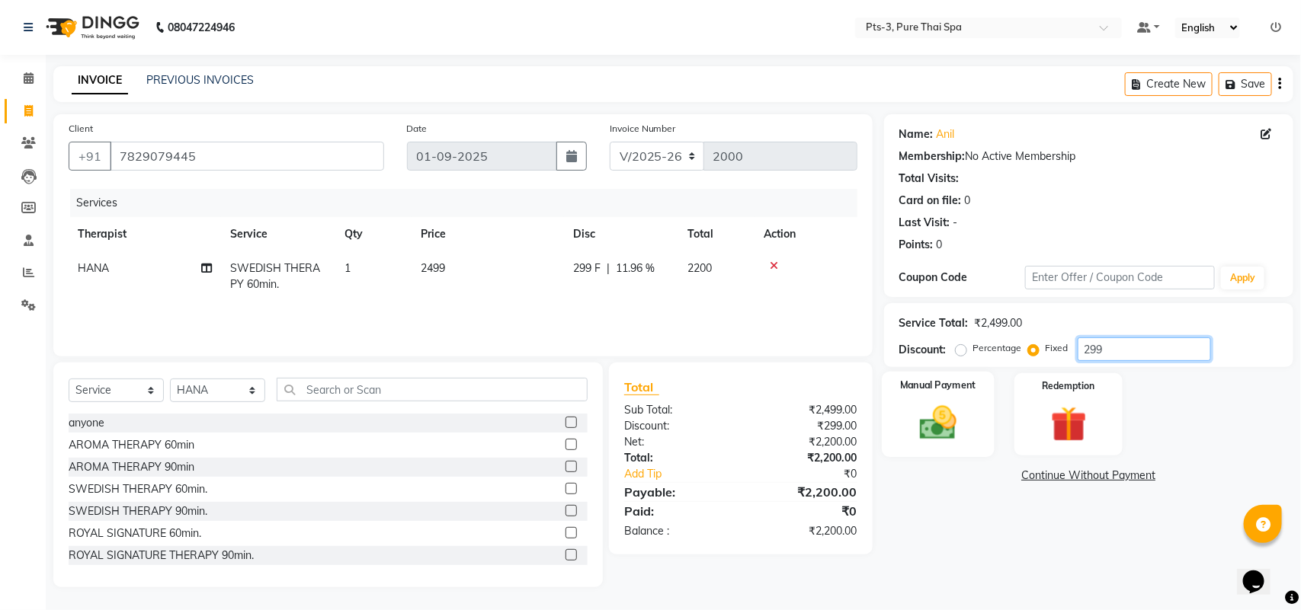
type input "299"
click at [934, 425] on img at bounding box center [938, 423] width 60 height 43
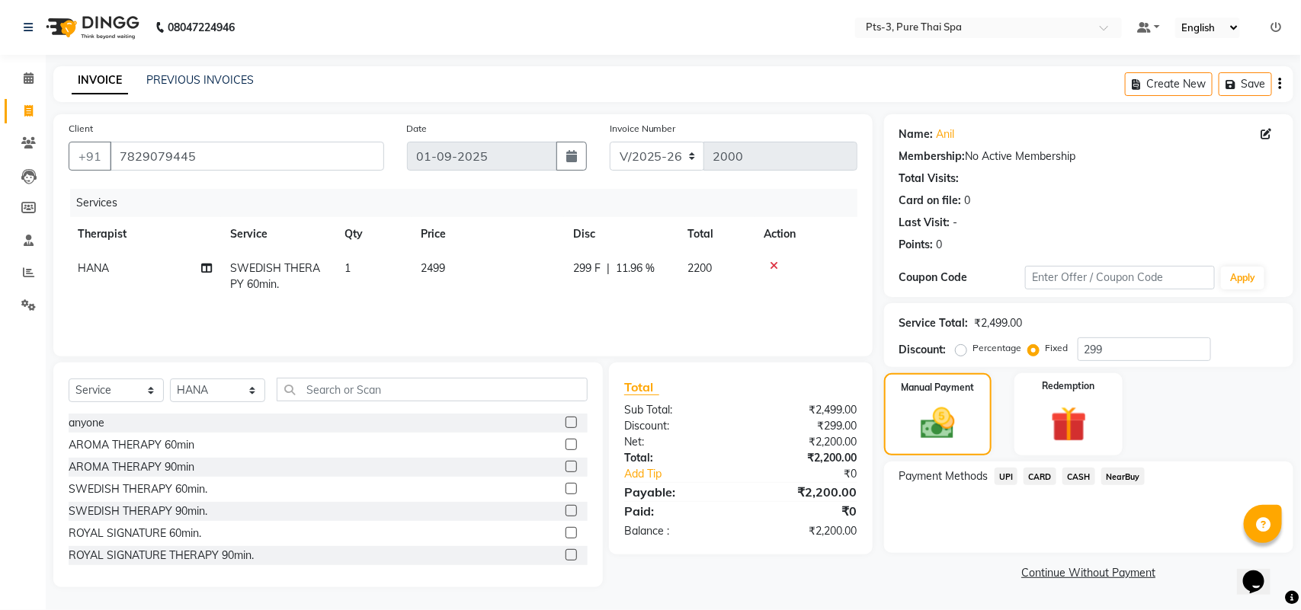
click at [1033, 478] on span "CARD" at bounding box center [1040, 477] width 33 height 18
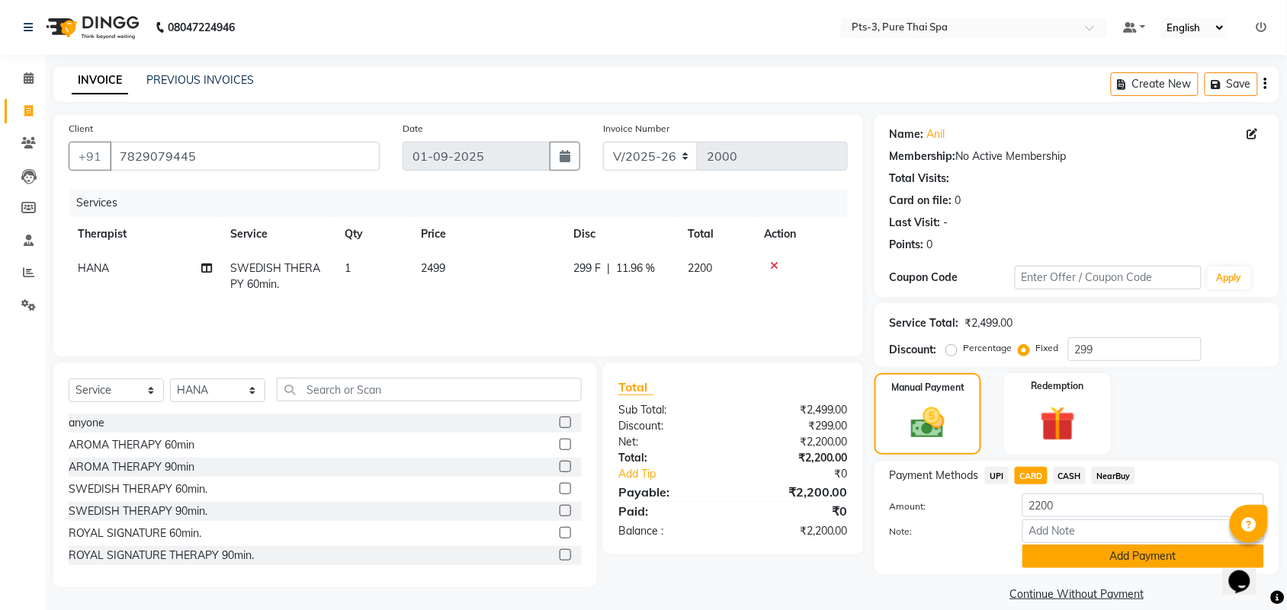
click at [1067, 560] on button "Add Payment" at bounding box center [1143, 557] width 242 height 24
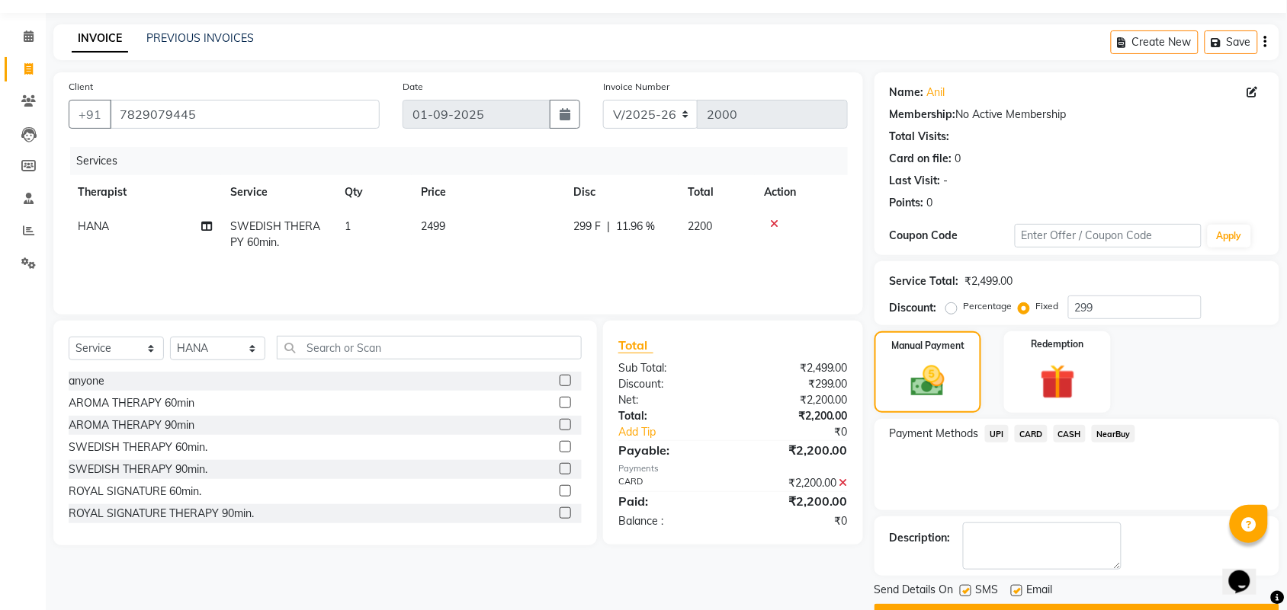
scroll to position [82, 0]
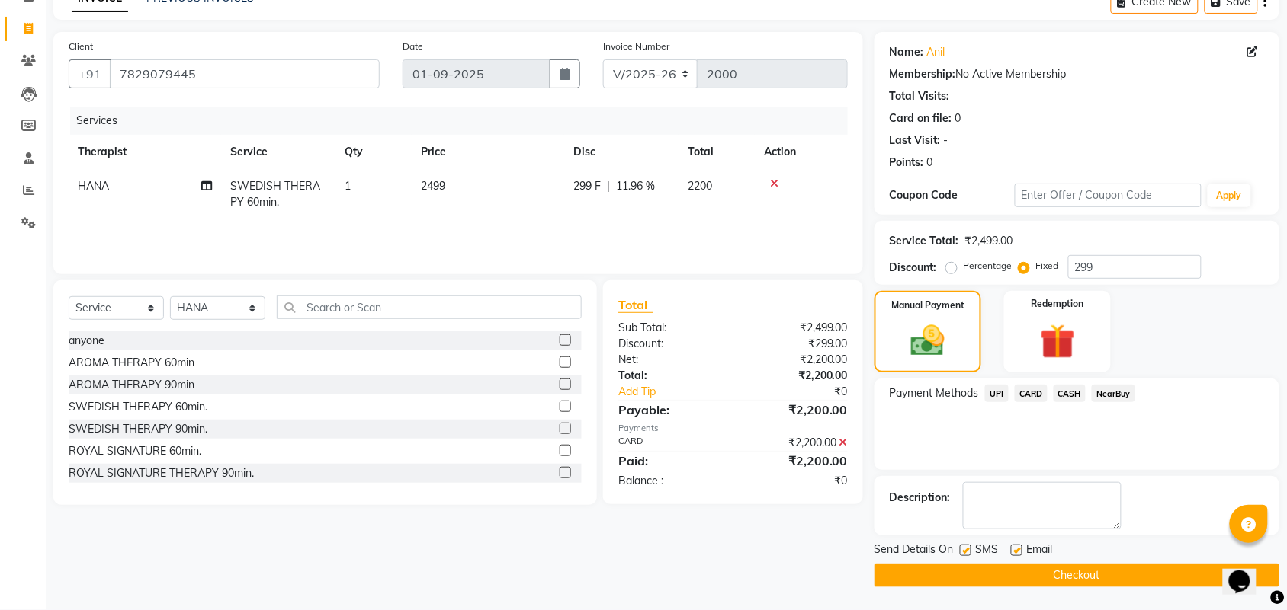
click at [968, 549] on label at bounding box center [965, 550] width 11 height 11
click at [968, 549] on input "checkbox" at bounding box center [965, 551] width 10 height 10
checkbox input "false"
click at [1017, 550] on label at bounding box center [1016, 550] width 11 height 11
click at [1017, 550] on input "checkbox" at bounding box center [1016, 551] width 10 height 10
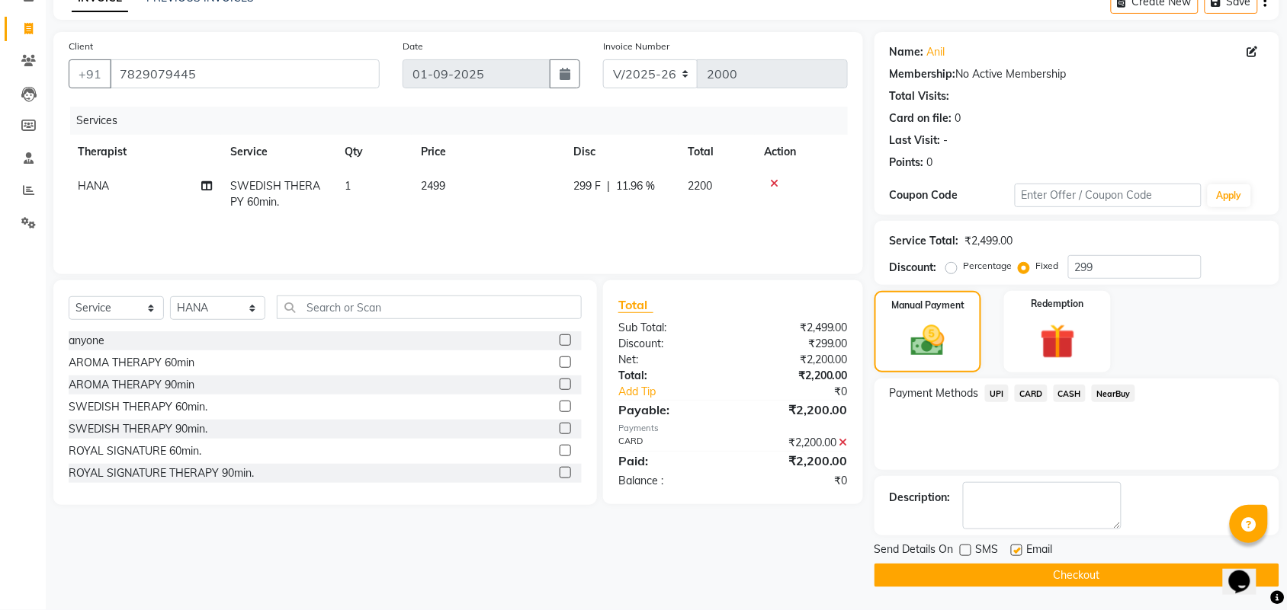
checkbox input "false"
click at [1042, 576] on button "Checkout" at bounding box center [1076, 576] width 405 height 24
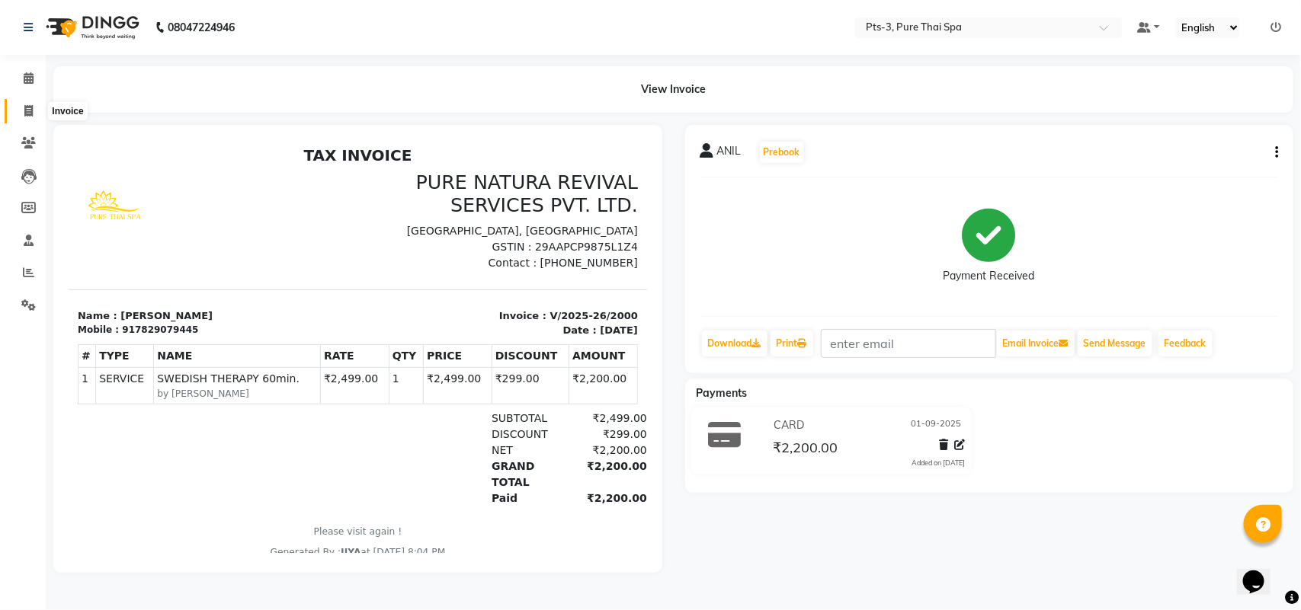
click at [21, 111] on span at bounding box center [28, 112] width 27 height 18
select select "6461"
select select "service"
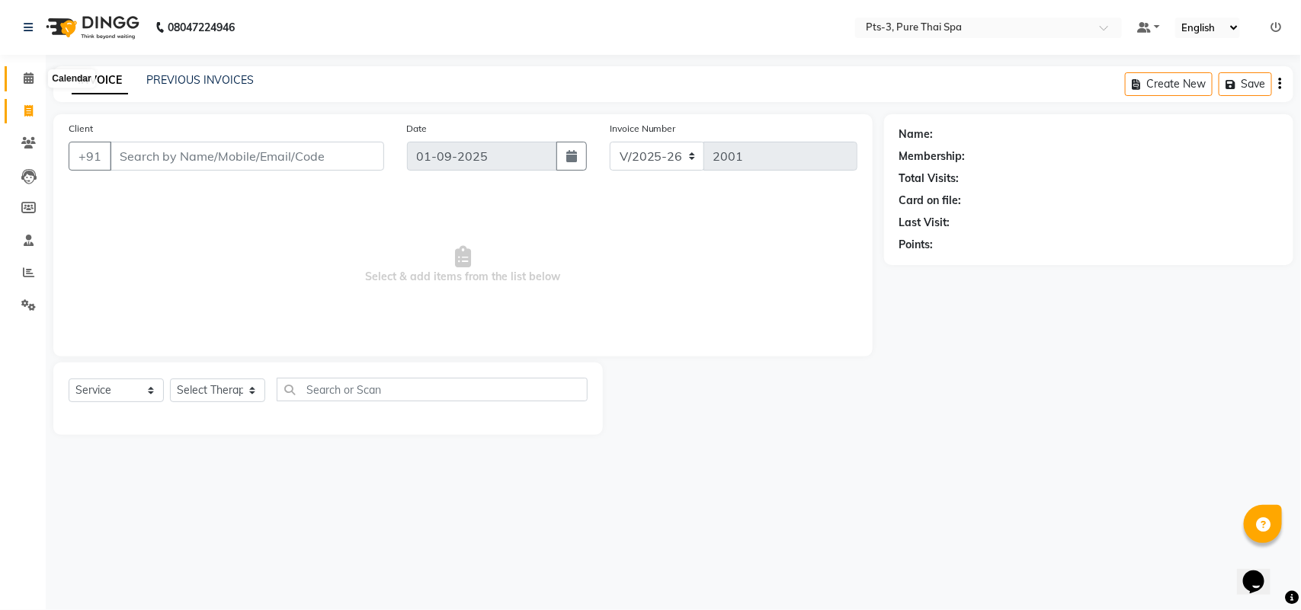
click at [24, 82] on icon at bounding box center [29, 77] width 10 height 11
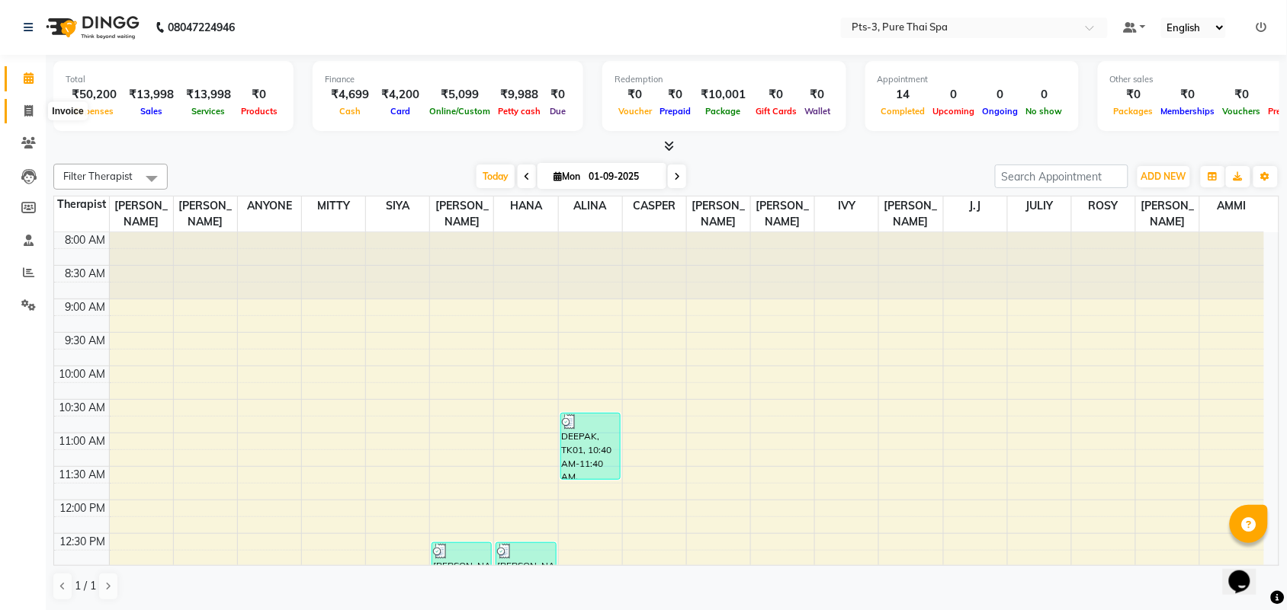
click at [24, 107] on icon at bounding box center [28, 110] width 8 height 11
select select "service"
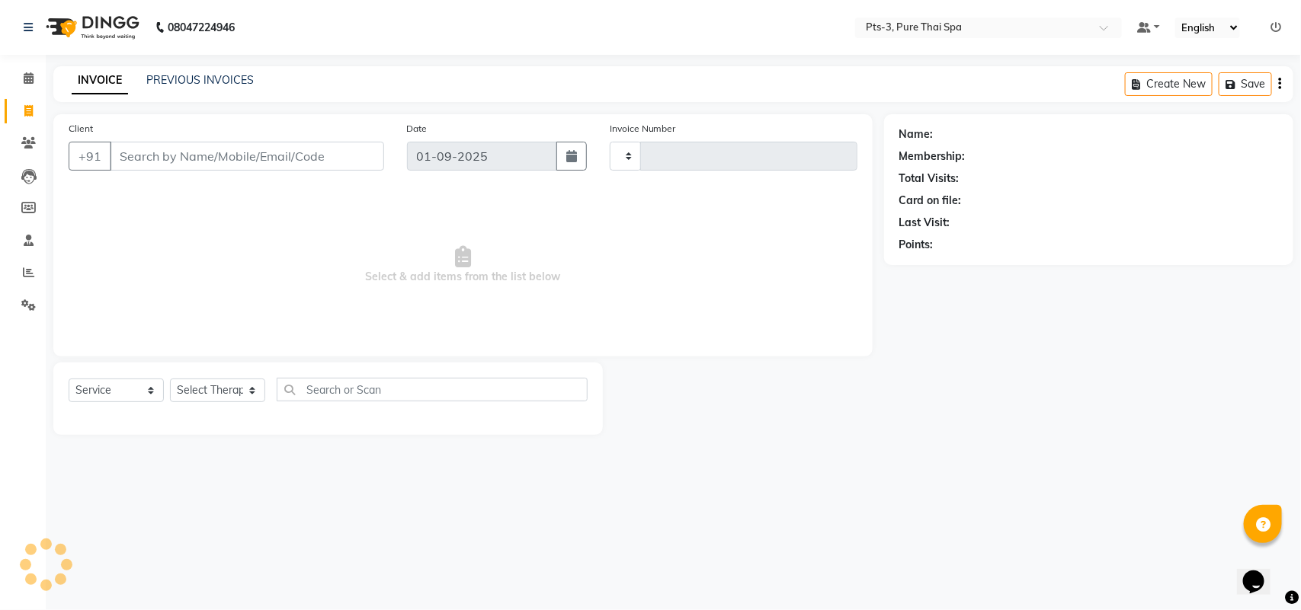
type input "2001"
select select "6461"
click at [223, 156] on input "Client" at bounding box center [247, 156] width 274 height 29
click at [264, 161] on input "Client" at bounding box center [247, 156] width 274 height 29
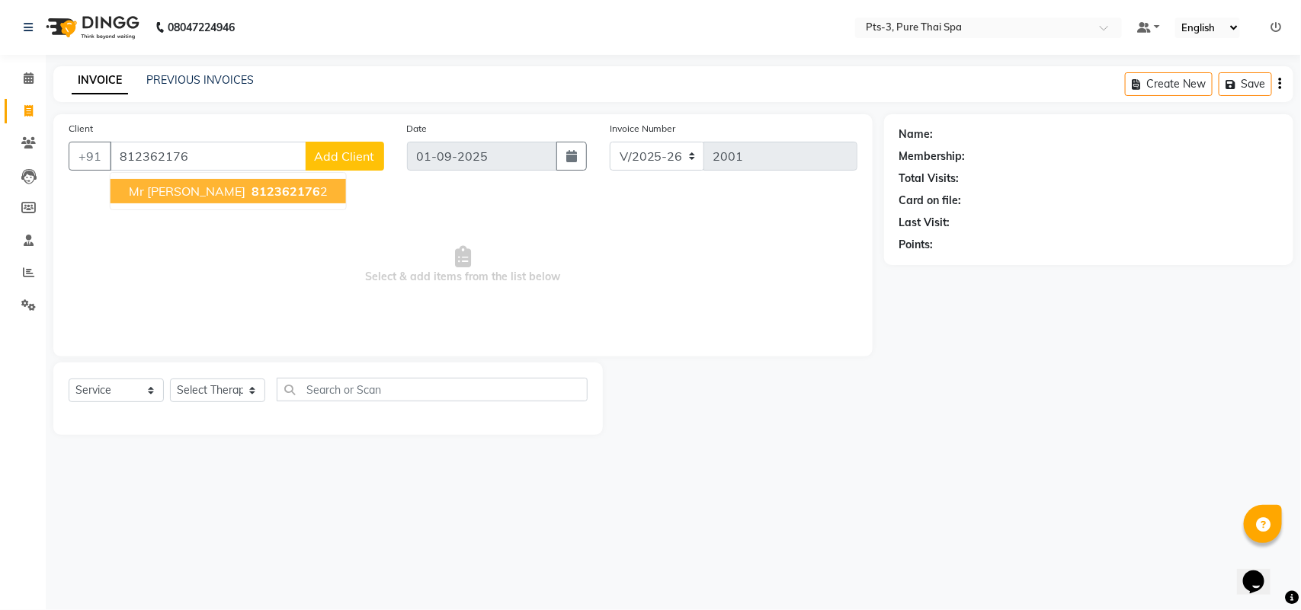
click at [268, 187] on button "Mr [PERSON_NAME] 812362176 2" at bounding box center [229, 191] width 236 height 24
type input "8123621762"
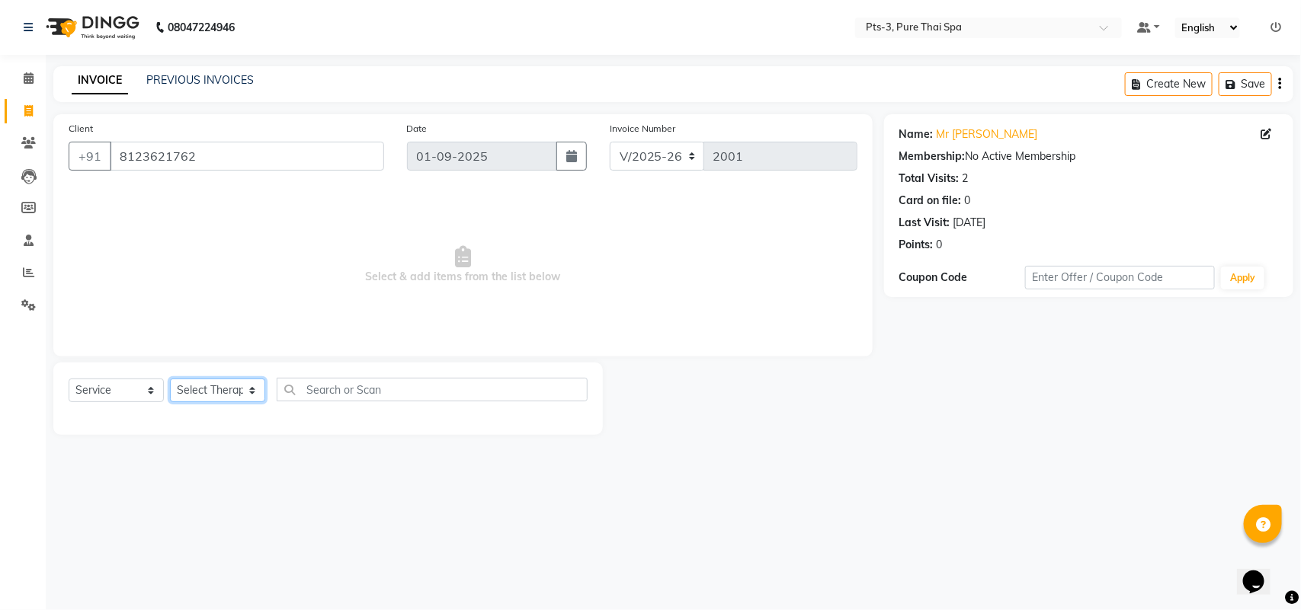
click at [203, 393] on select "Select Therapist [PERSON_NAME] AMMI ANYONE [PERSON_NAME] [PERSON_NAME] [PERSON_…" at bounding box center [217, 391] width 95 height 24
select select "77196"
click at [170, 379] on select "Select Therapist [PERSON_NAME] AMMI ANYONE [PERSON_NAME] [PERSON_NAME] [PERSON_…" at bounding box center [217, 391] width 95 height 24
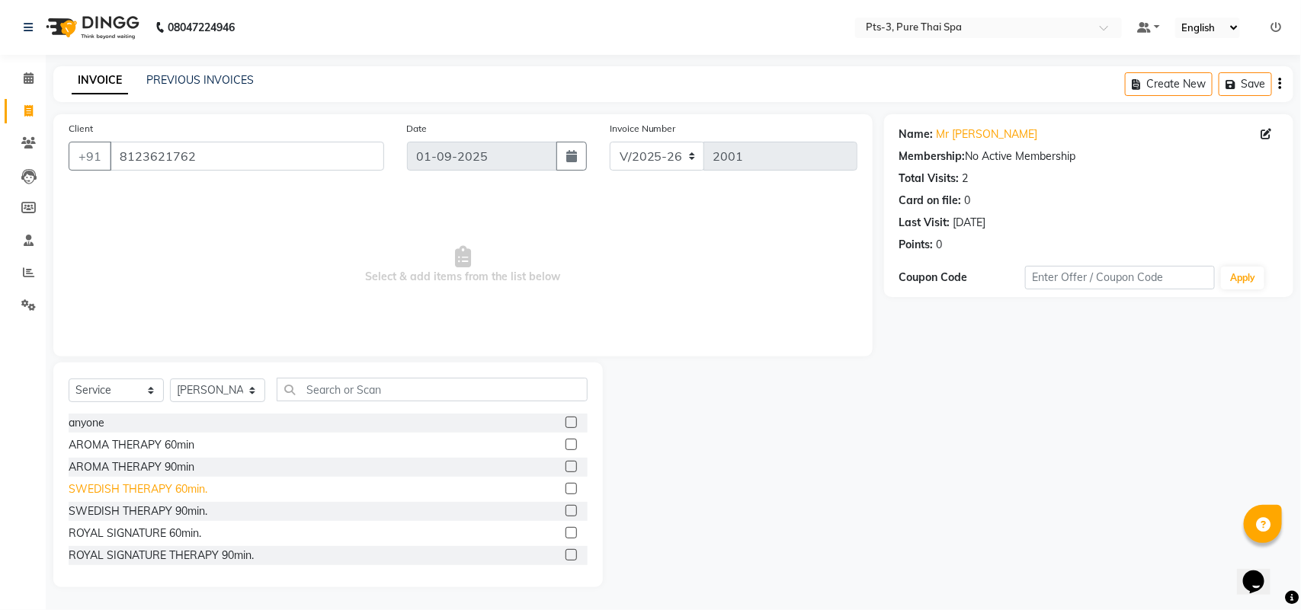
click at [165, 486] on div "SWEDISH THERAPY 60min." at bounding box center [138, 490] width 139 height 16
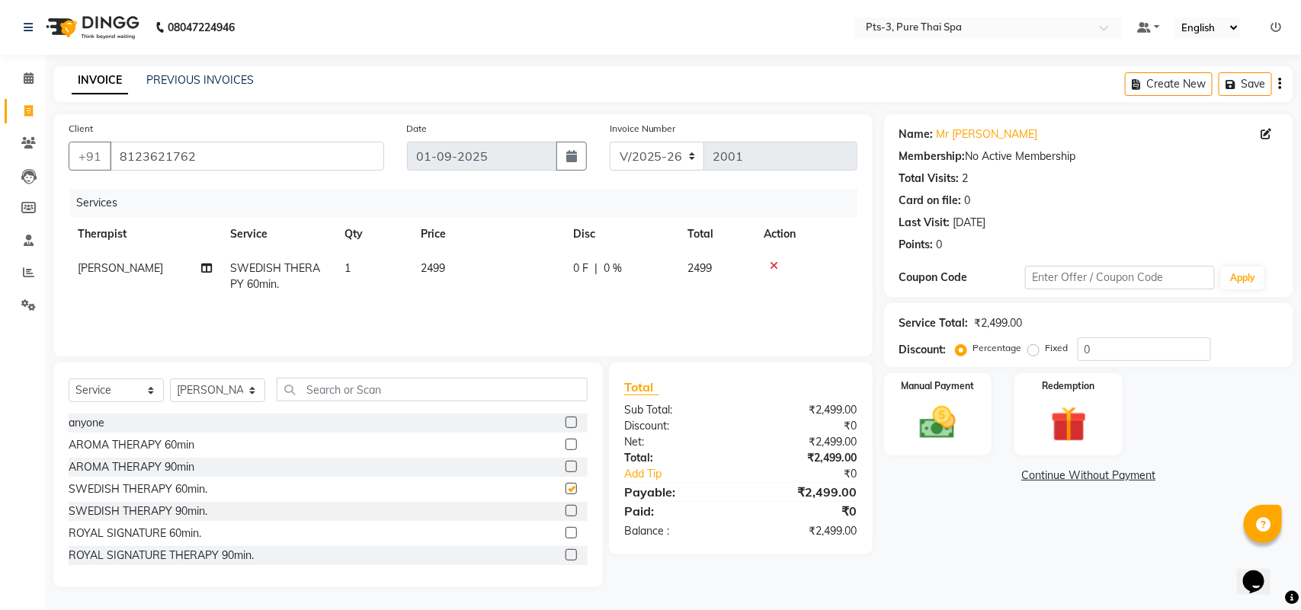
checkbox input "false"
click at [200, 399] on select "Select Therapist [PERSON_NAME] AMMI ANYONE [PERSON_NAME] [PERSON_NAME] [PERSON_…" at bounding box center [217, 391] width 95 height 24
select select "66686"
click at [170, 379] on select "Select Therapist [PERSON_NAME] AMMI ANYONE [PERSON_NAME] [PERSON_NAME] [PERSON_…" at bounding box center [217, 391] width 95 height 24
click at [153, 488] on div "SWEDISH THERAPY 60min." at bounding box center [138, 490] width 139 height 16
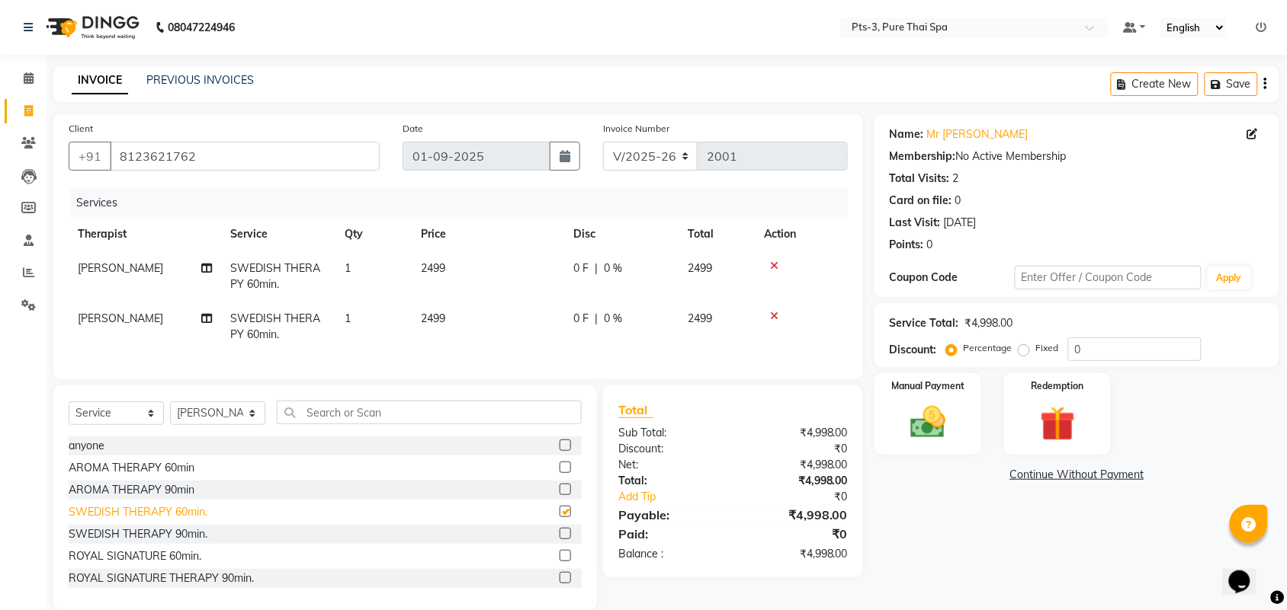
checkbox input "false"
click at [1036, 345] on label "Fixed" at bounding box center [1047, 348] width 23 height 14
click at [1024, 345] on input "Fixed" at bounding box center [1026, 348] width 11 height 11
radio input "true"
click at [1098, 348] on input "0" at bounding box center [1134, 350] width 133 height 24
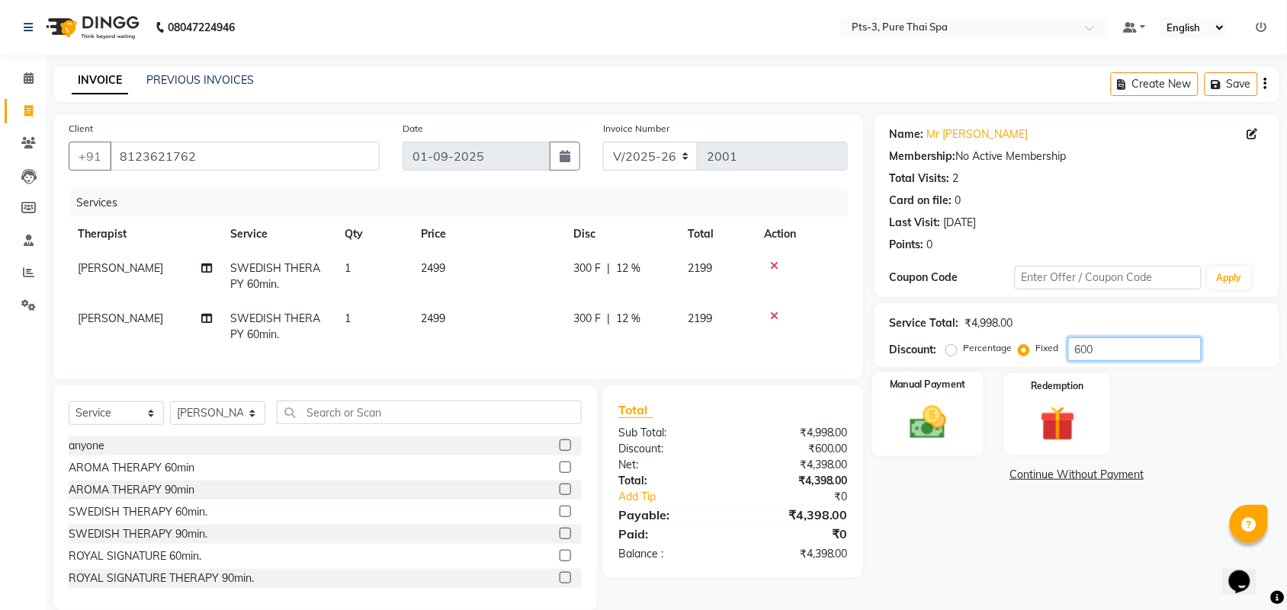
type input "600"
click at [931, 417] on img at bounding box center [927, 423] width 59 height 42
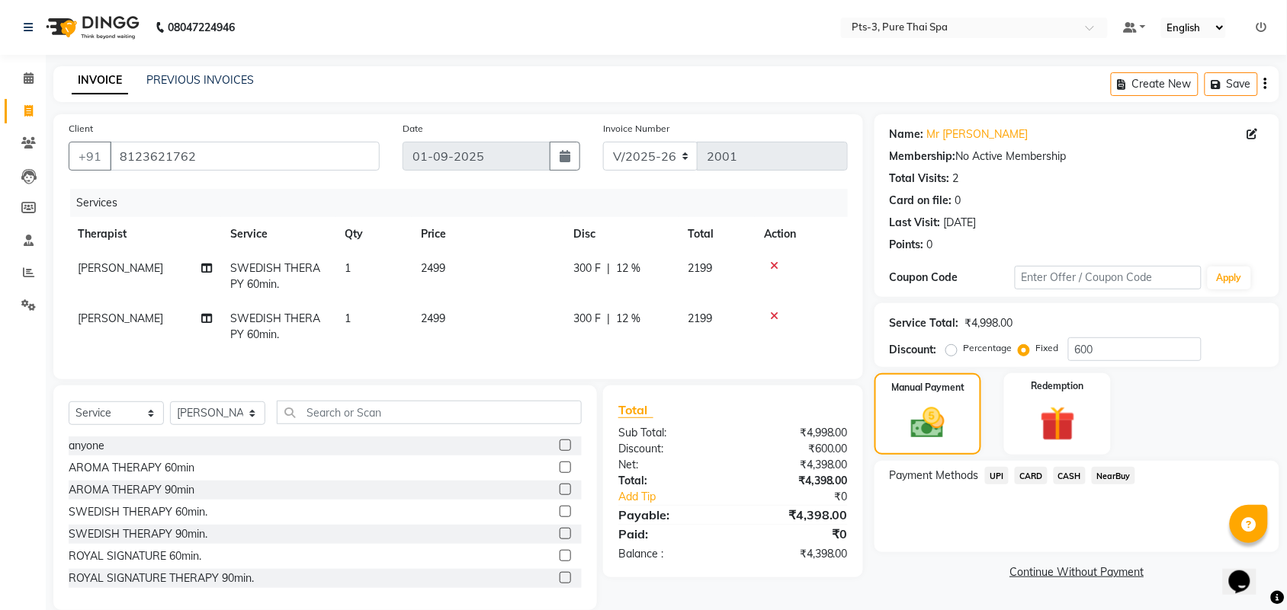
click at [995, 475] on span "UPI" at bounding box center [997, 476] width 24 height 18
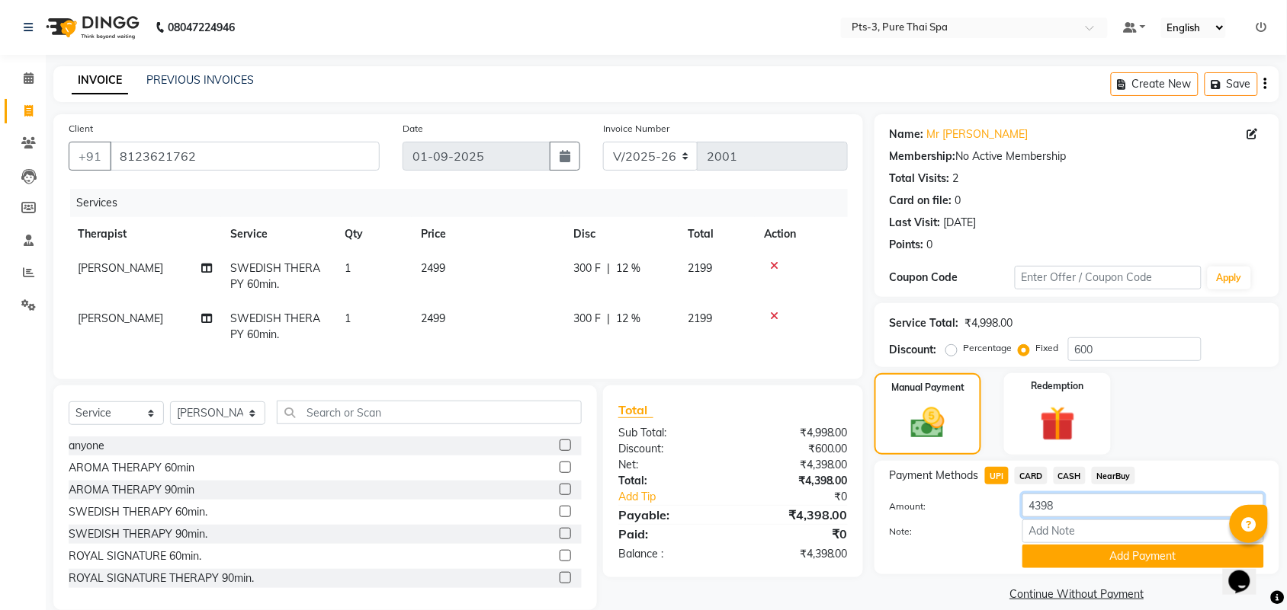
click at [1068, 516] on input "4398" at bounding box center [1143, 506] width 242 height 24
type input "4"
type input "2200"
click at [1120, 553] on button "Add Payment" at bounding box center [1143, 557] width 242 height 24
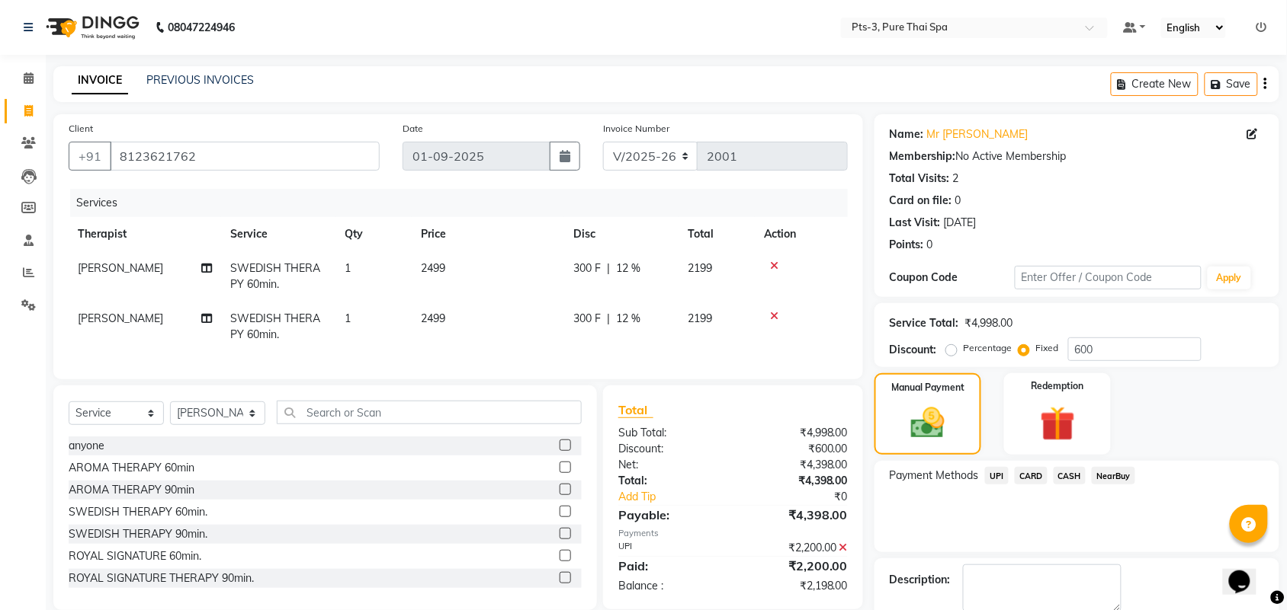
click at [1073, 473] on span "CASH" at bounding box center [1069, 476] width 33 height 18
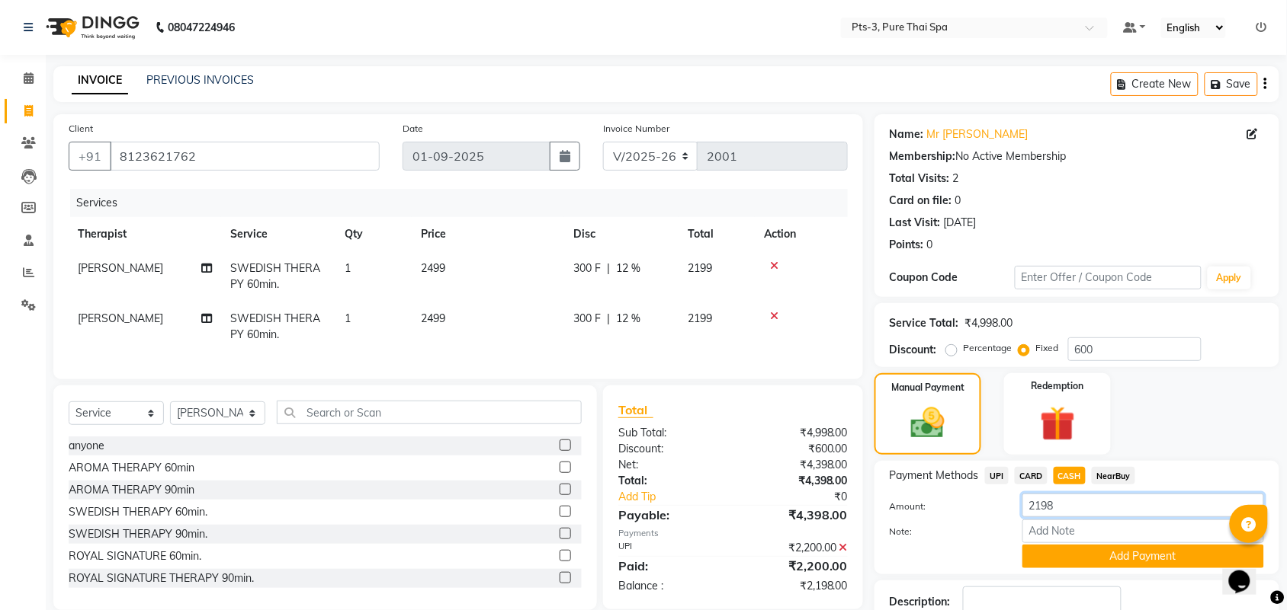
click at [1095, 503] on input "2198" at bounding box center [1143, 506] width 242 height 24
click at [1114, 550] on button "Add Payment" at bounding box center [1143, 557] width 242 height 24
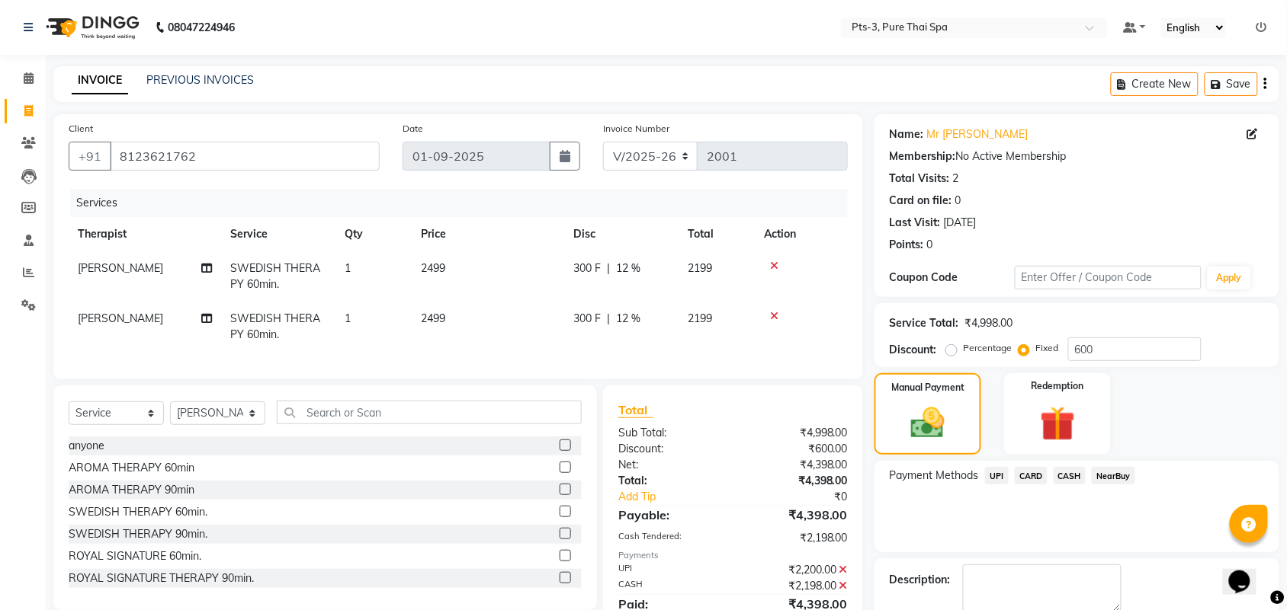
scroll to position [82, 0]
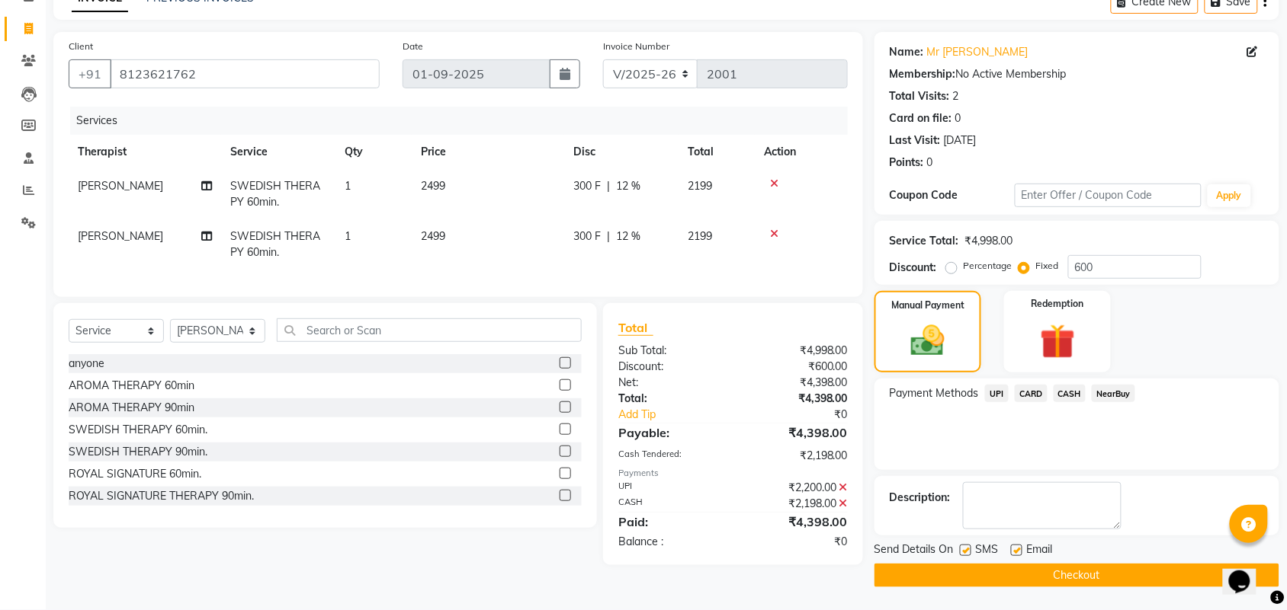
click at [962, 549] on label at bounding box center [965, 550] width 11 height 11
click at [962, 549] on input "checkbox" at bounding box center [965, 551] width 10 height 10
checkbox input "false"
click at [1012, 550] on label at bounding box center [1016, 550] width 11 height 11
click at [1012, 550] on input "checkbox" at bounding box center [1016, 551] width 10 height 10
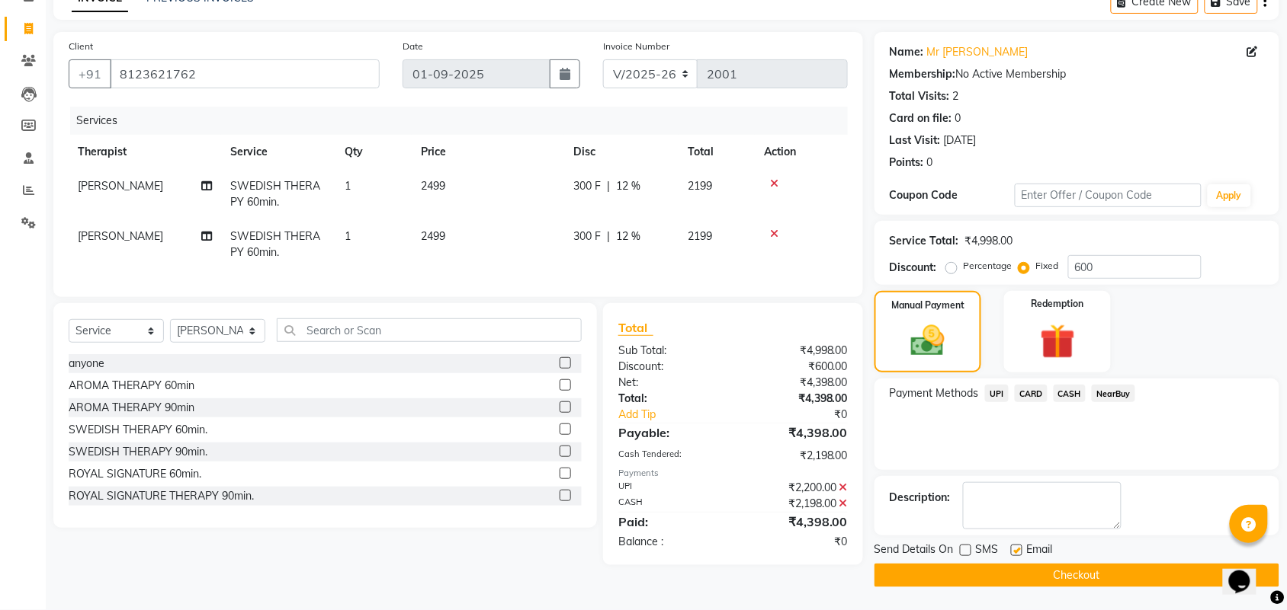
checkbox input "false"
click at [1037, 574] on button "Checkout" at bounding box center [1076, 576] width 405 height 24
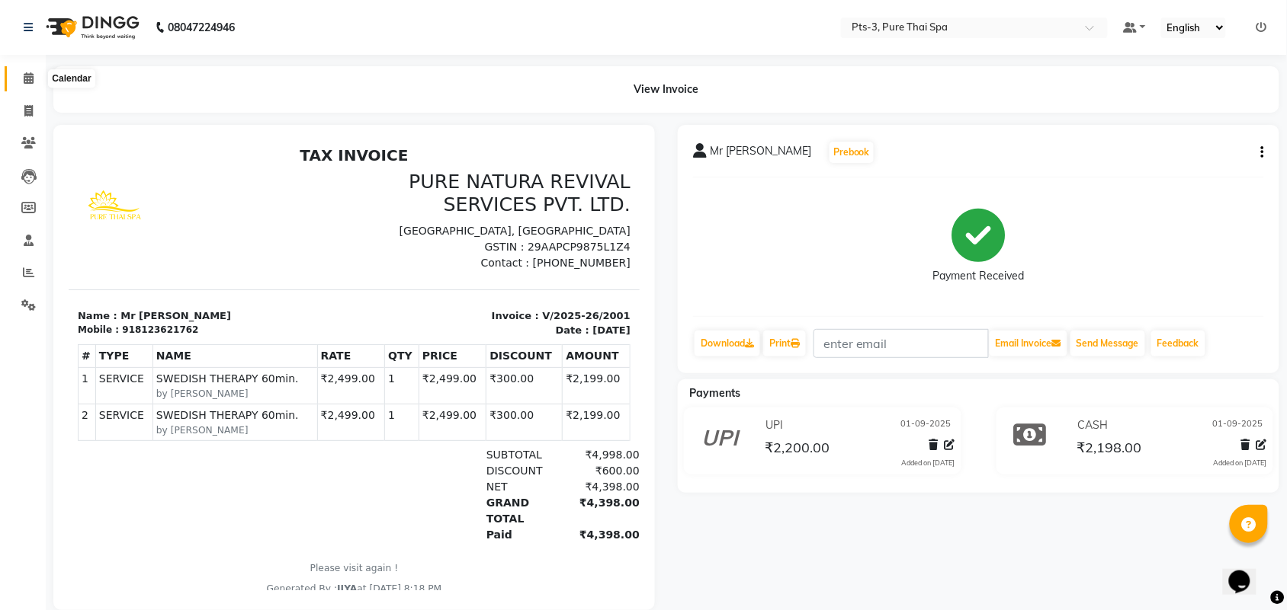
click at [30, 79] on icon at bounding box center [29, 77] width 10 height 11
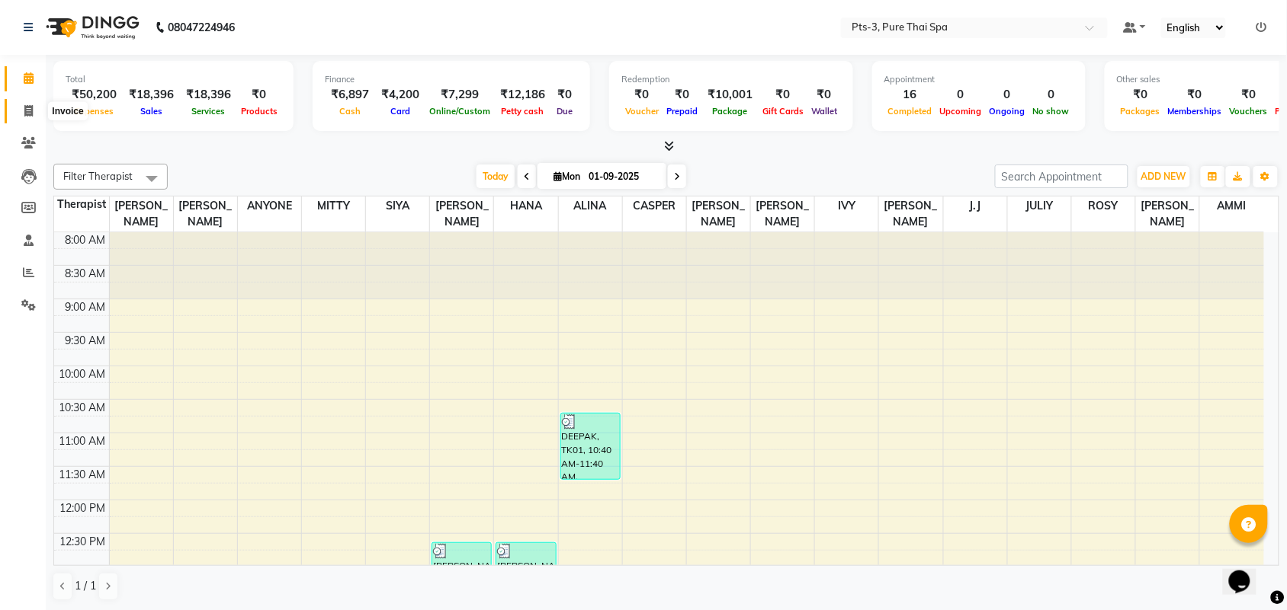
click at [24, 104] on span at bounding box center [28, 112] width 27 height 18
select select "service"
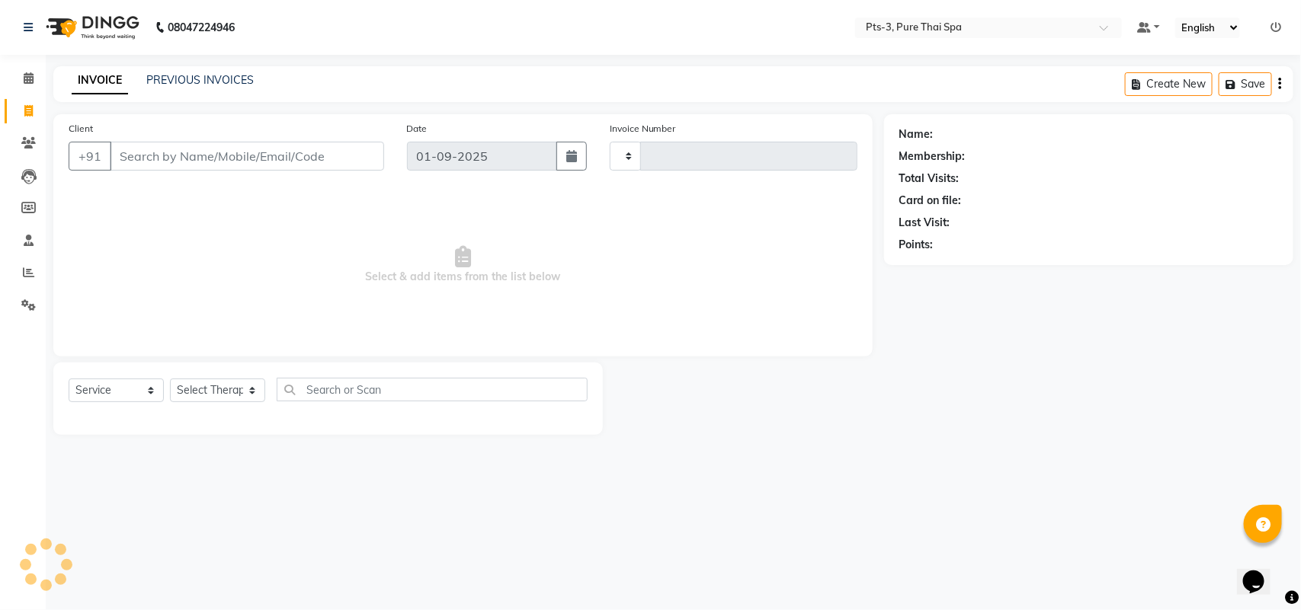
type input "2002"
select select "6461"
click at [188, 80] on link "PREVIOUS INVOICES" at bounding box center [199, 80] width 107 height 14
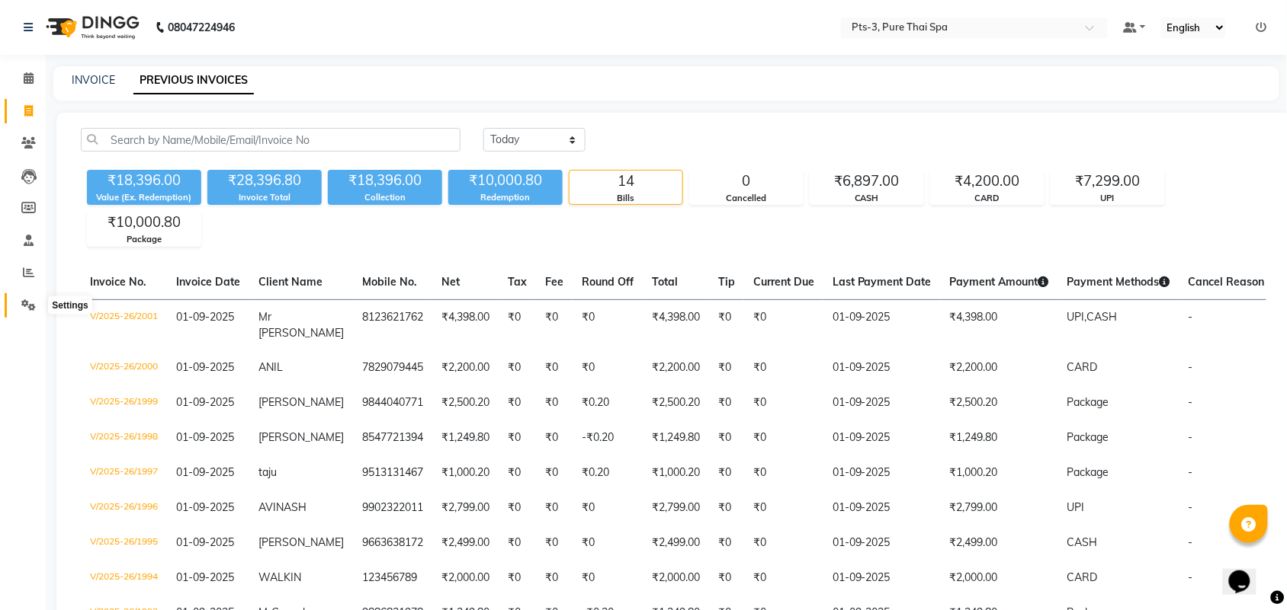
click at [28, 309] on icon at bounding box center [28, 305] width 14 height 11
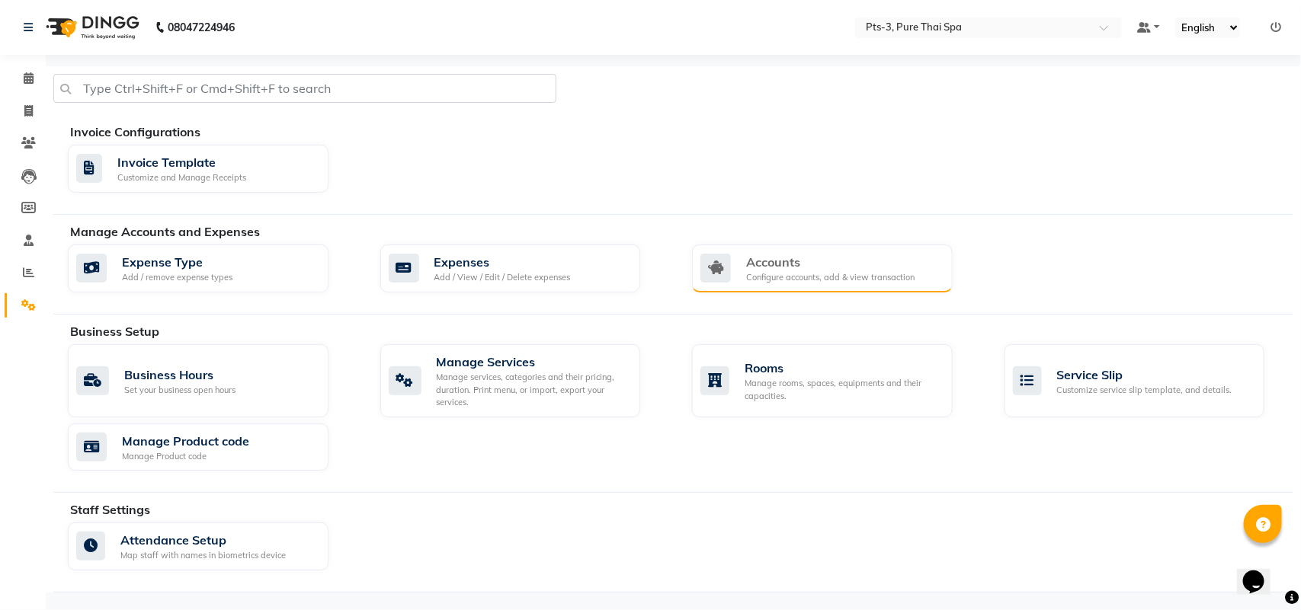
click at [793, 263] on div "Accounts" at bounding box center [830, 262] width 168 height 18
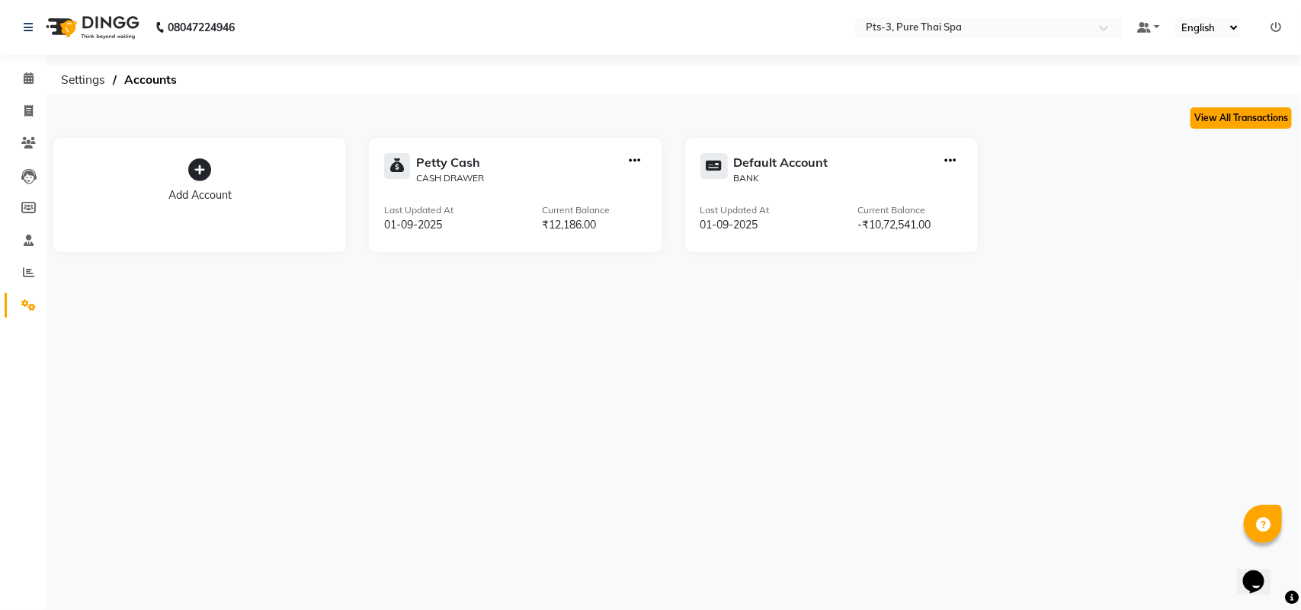
click at [1227, 117] on button "View All Transactions" at bounding box center [1241, 117] width 101 height 21
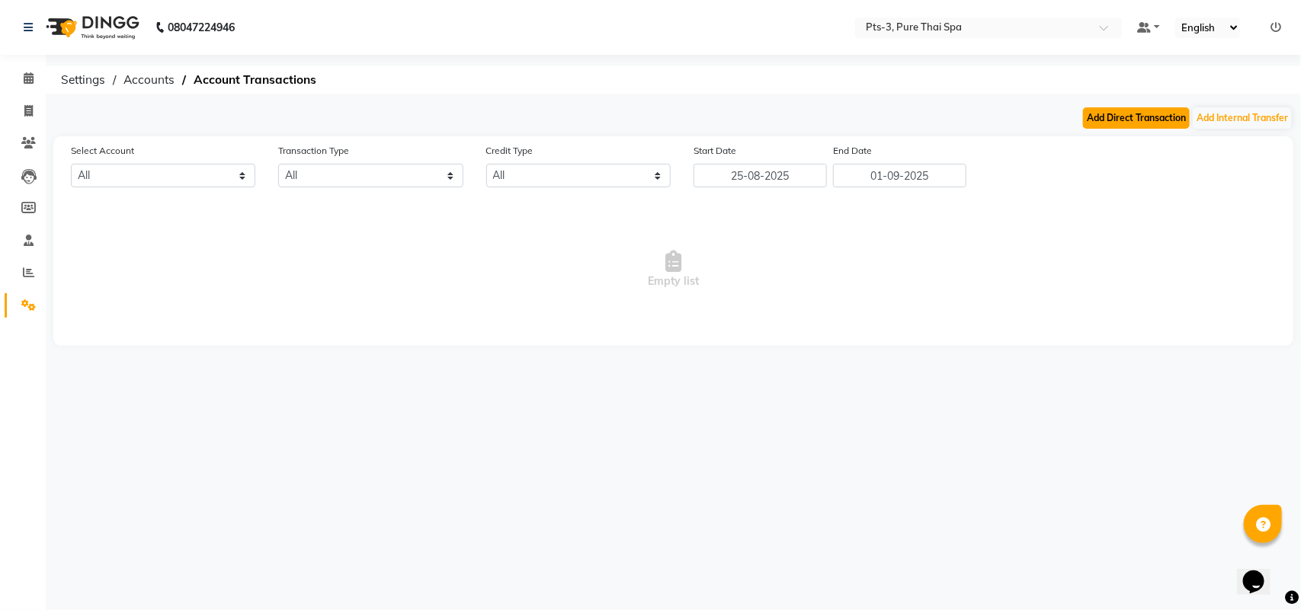
click at [1141, 126] on button "Add Direct Transaction" at bounding box center [1136, 117] width 107 height 21
select select "direct"
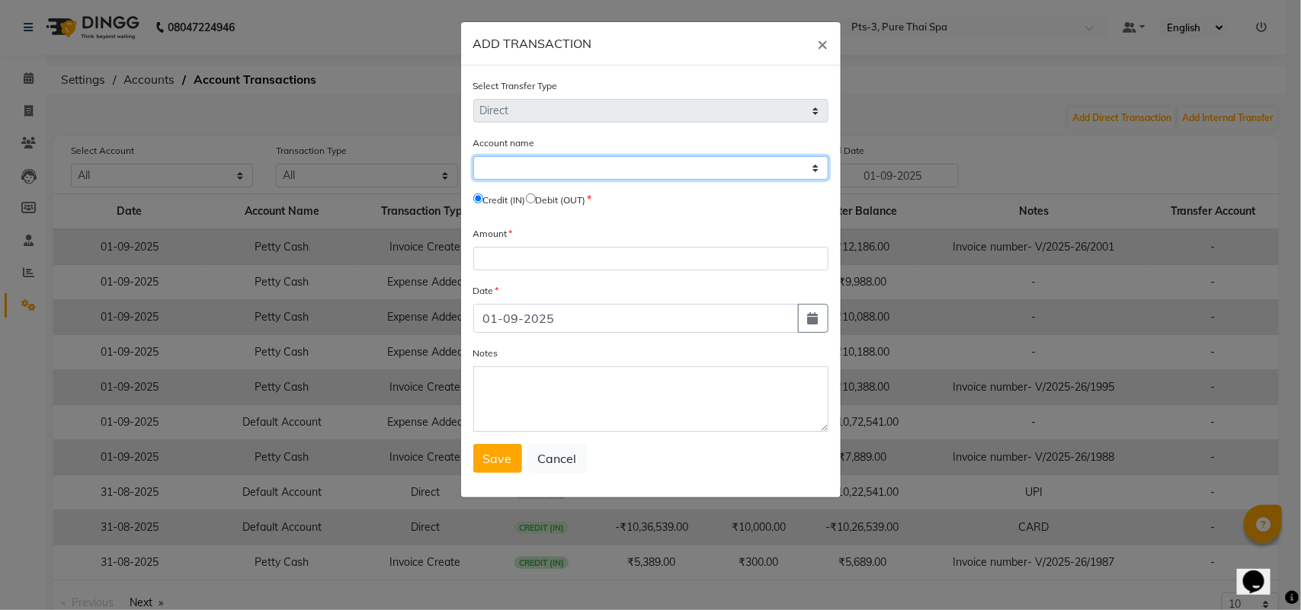
click at [592, 171] on select "Select [PERSON_NAME] Cash Default Account" at bounding box center [650, 168] width 355 height 24
select select "5483"
click at [473, 156] on select "Select [PERSON_NAME] Cash Default Account" at bounding box center [650, 168] width 355 height 24
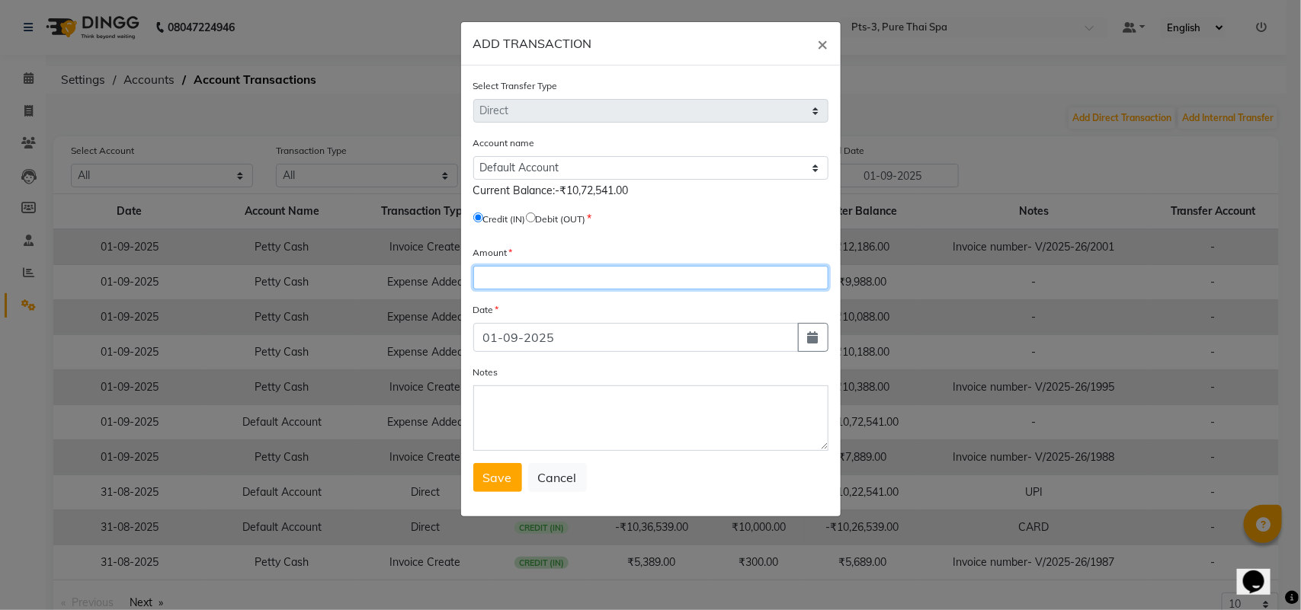
click at [527, 282] on input "number" at bounding box center [650, 278] width 355 height 24
type input "4200"
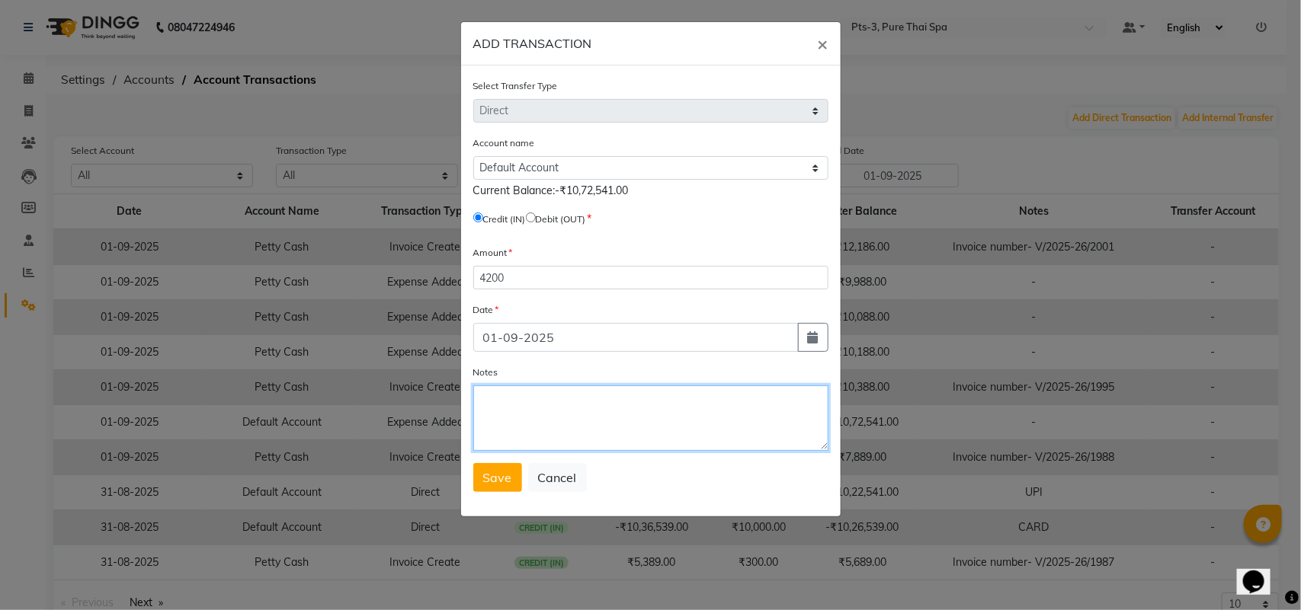
click at [518, 425] on textarea "Notes" at bounding box center [650, 419] width 355 height 66
type textarea "CARD"
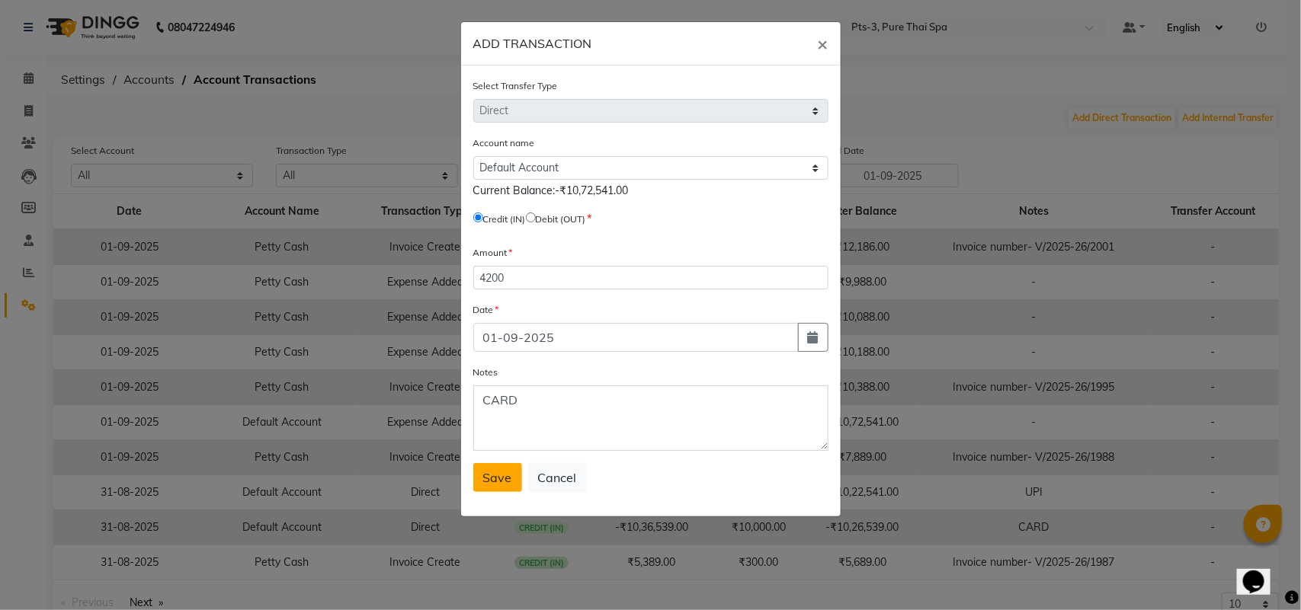
click at [505, 477] on span "Save" at bounding box center [497, 477] width 29 height 15
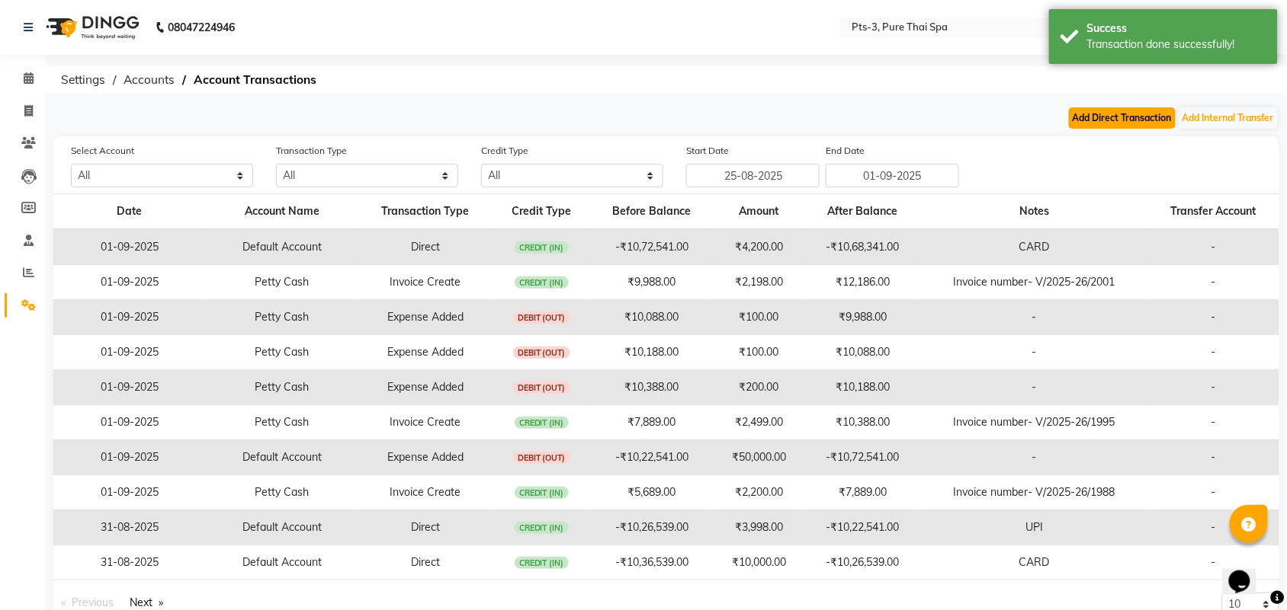
click at [1124, 118] on button "Add Direct Transaction" at bounding box center [1122, 117] width 107 height 21
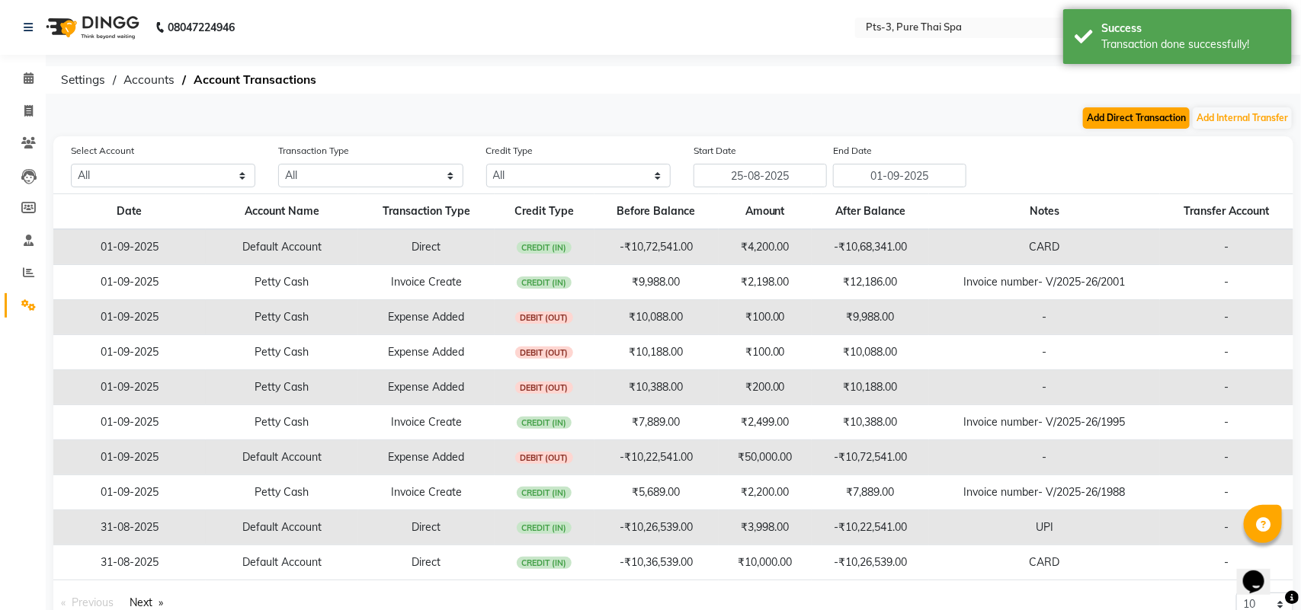
select select "direct"
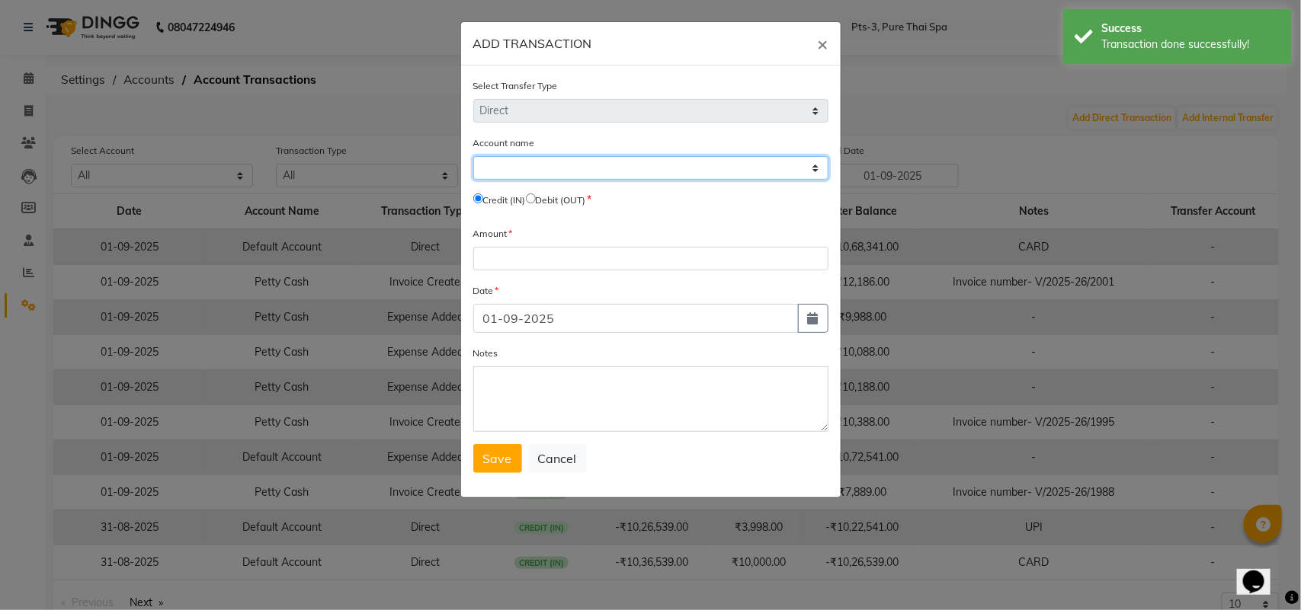
click at [570, 164] on select "Select [PERSON_NAME] Cash Default Account" at bounding box center [650, 168] width 355 height 24
select select "5483"
click at [473, 156] on select "Select [PERSON_NAME] Cash Default Account" at bounding box center [650, 168] width 355 height 24
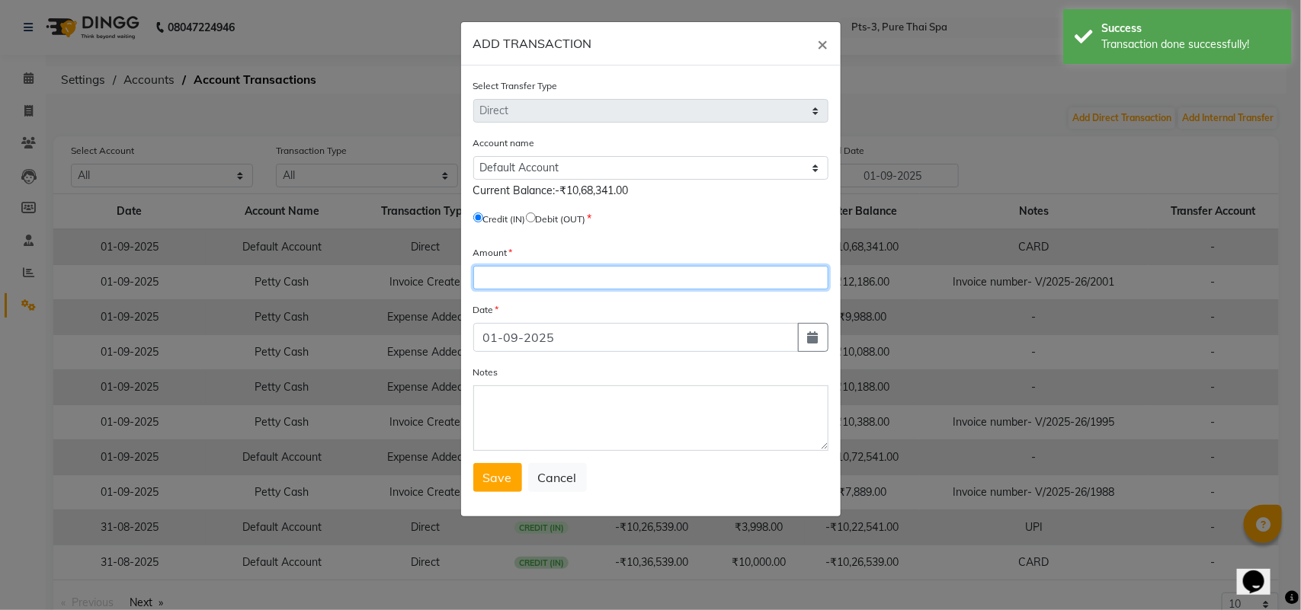
click at [524, 269] on input "number" at bounding box center [650, 278] width 355 height 24
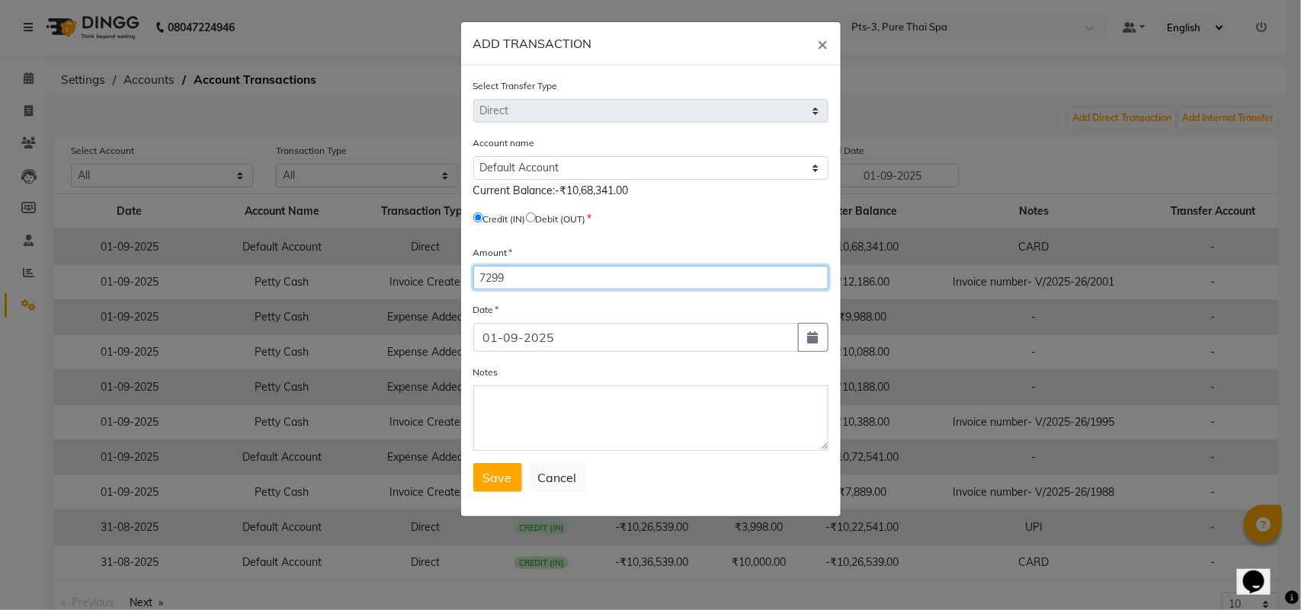
type input "7299"
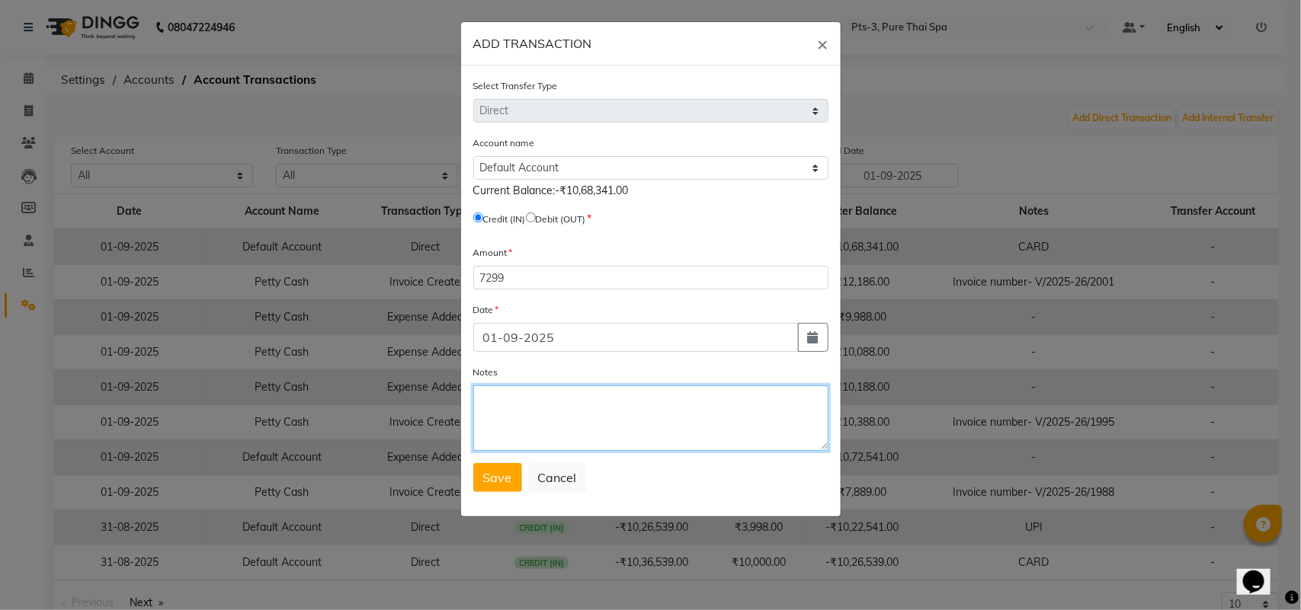
click at [505, 405] on textarea "Notes" at bounding box center [650, 419] width 355 height 66
type textarea "UPI"
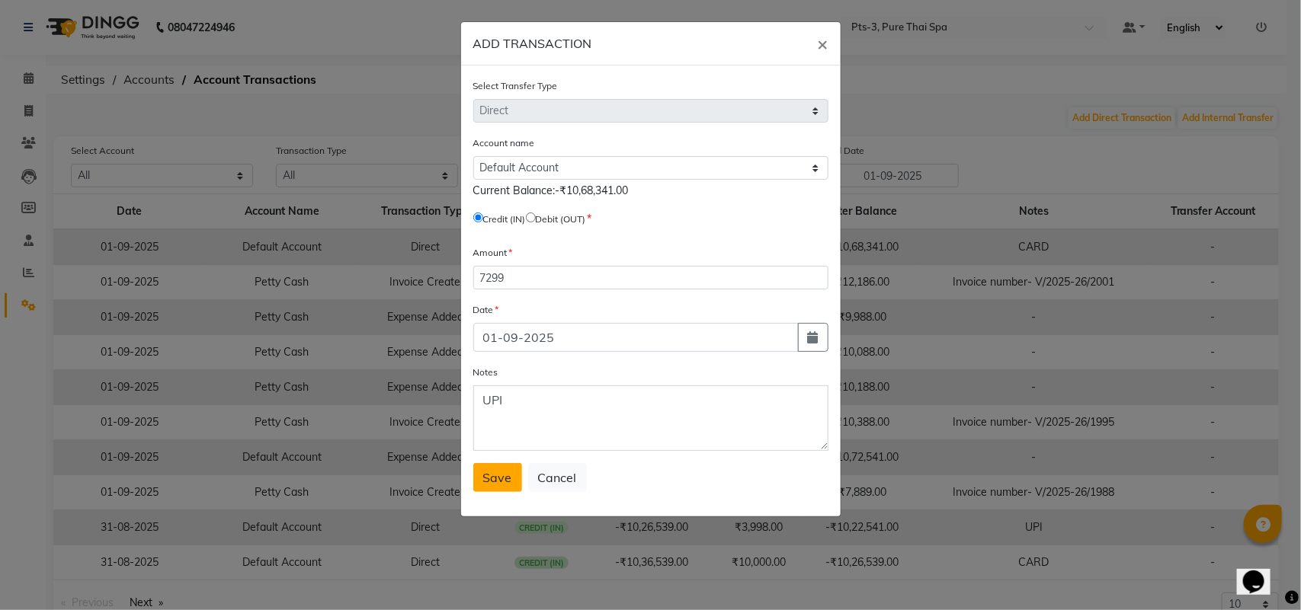
click at [494, 470] on span "Save" at bounding box center [497, 477] width 29 height 15
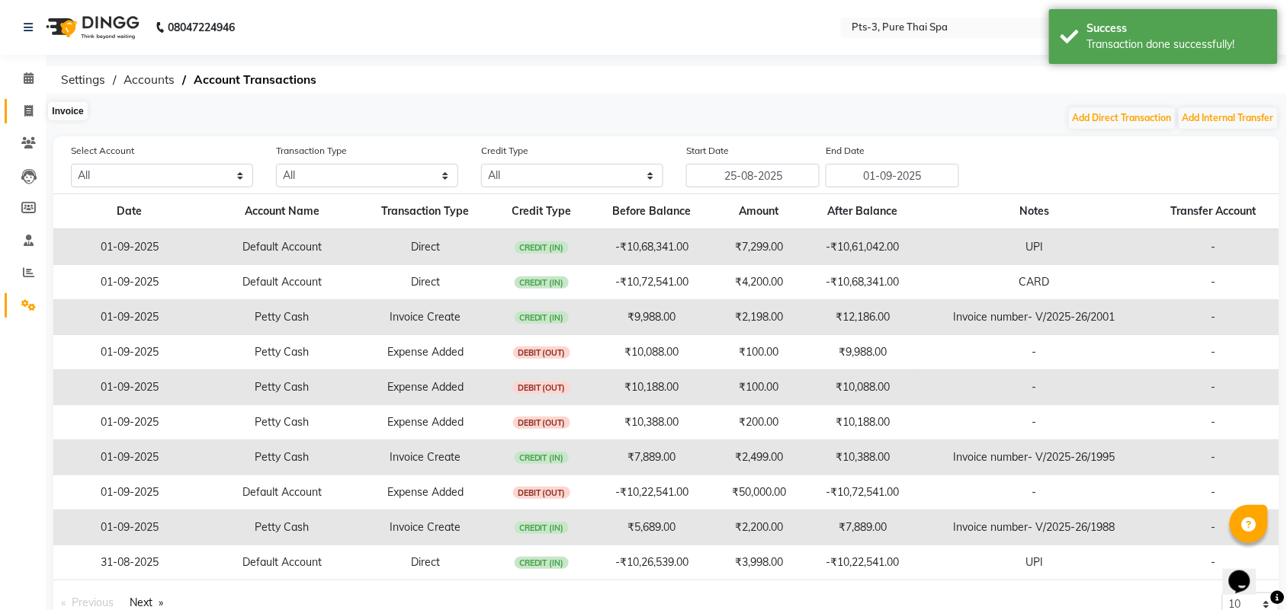
click at [25, 112] on icon at bounding box center [28, 110] width 8 height 11
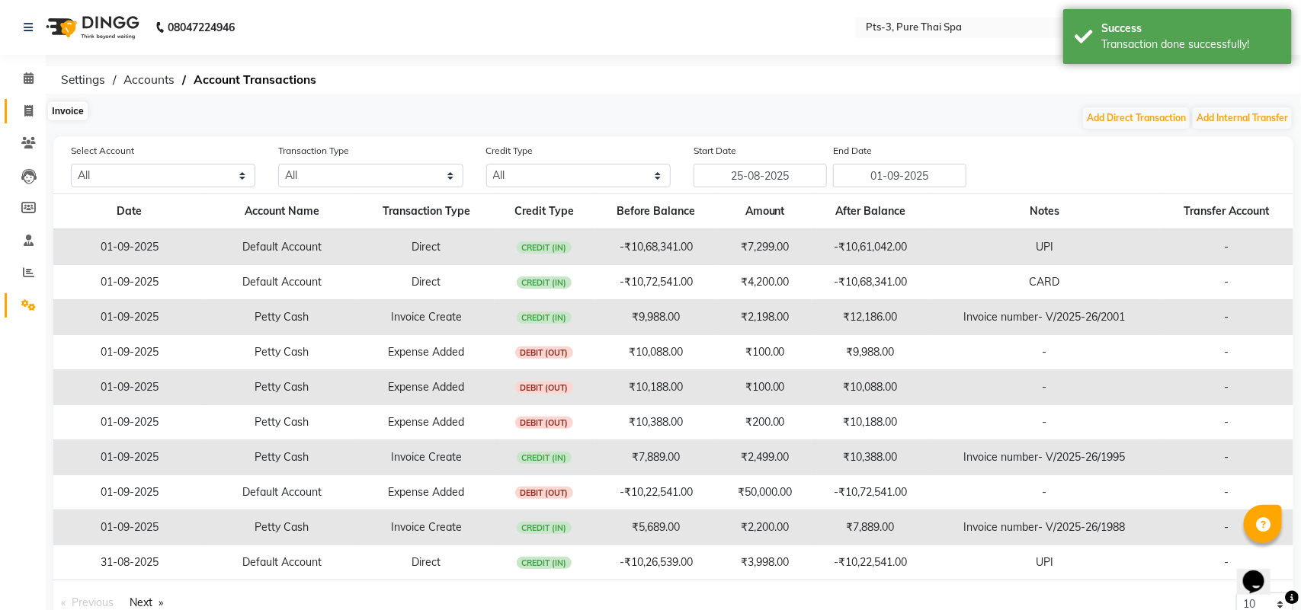
select select "6461"
select select "service"
